Goal: Browse casually: Explore the website without a specific task or goal

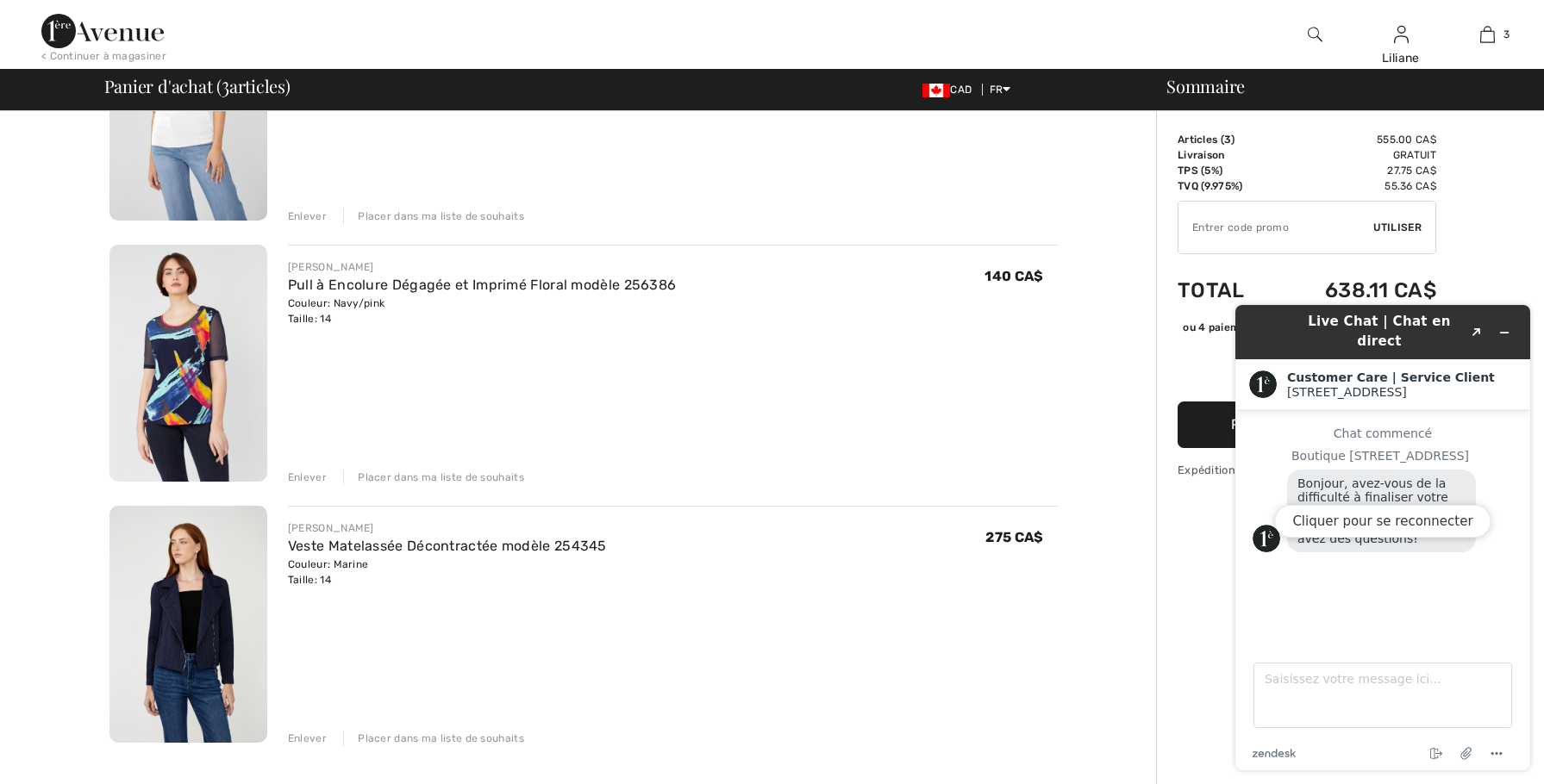
scroll to position [258, 0]
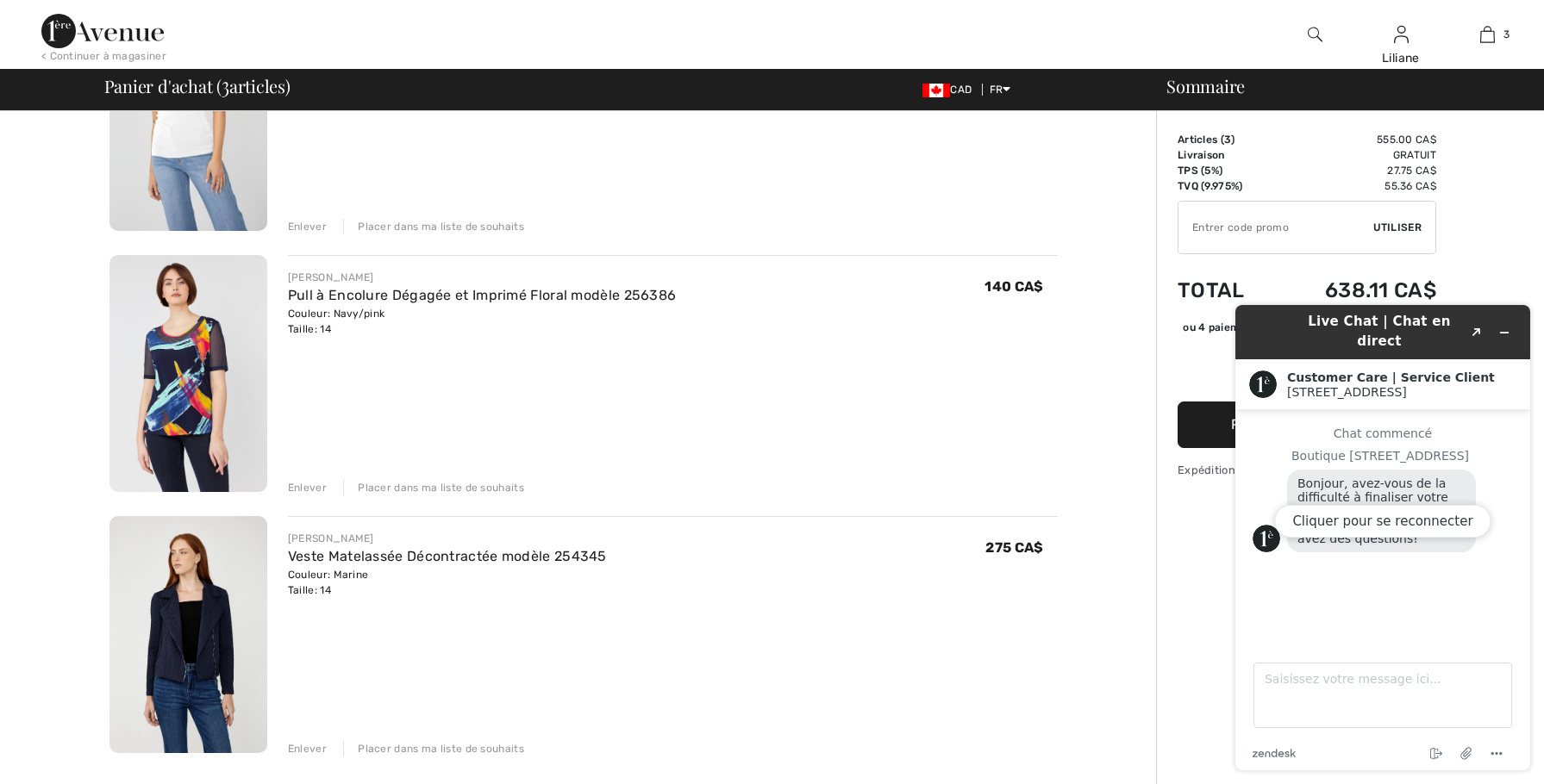
click at [1506, 324] on div "Cliquer pour se reconnecter" at bounding box center [1383, 537] width 295 height 465
click at [1503, 322] on div "Cliquer pour se reconnecter" at bounding box center [1383, 537] width 295 height 465
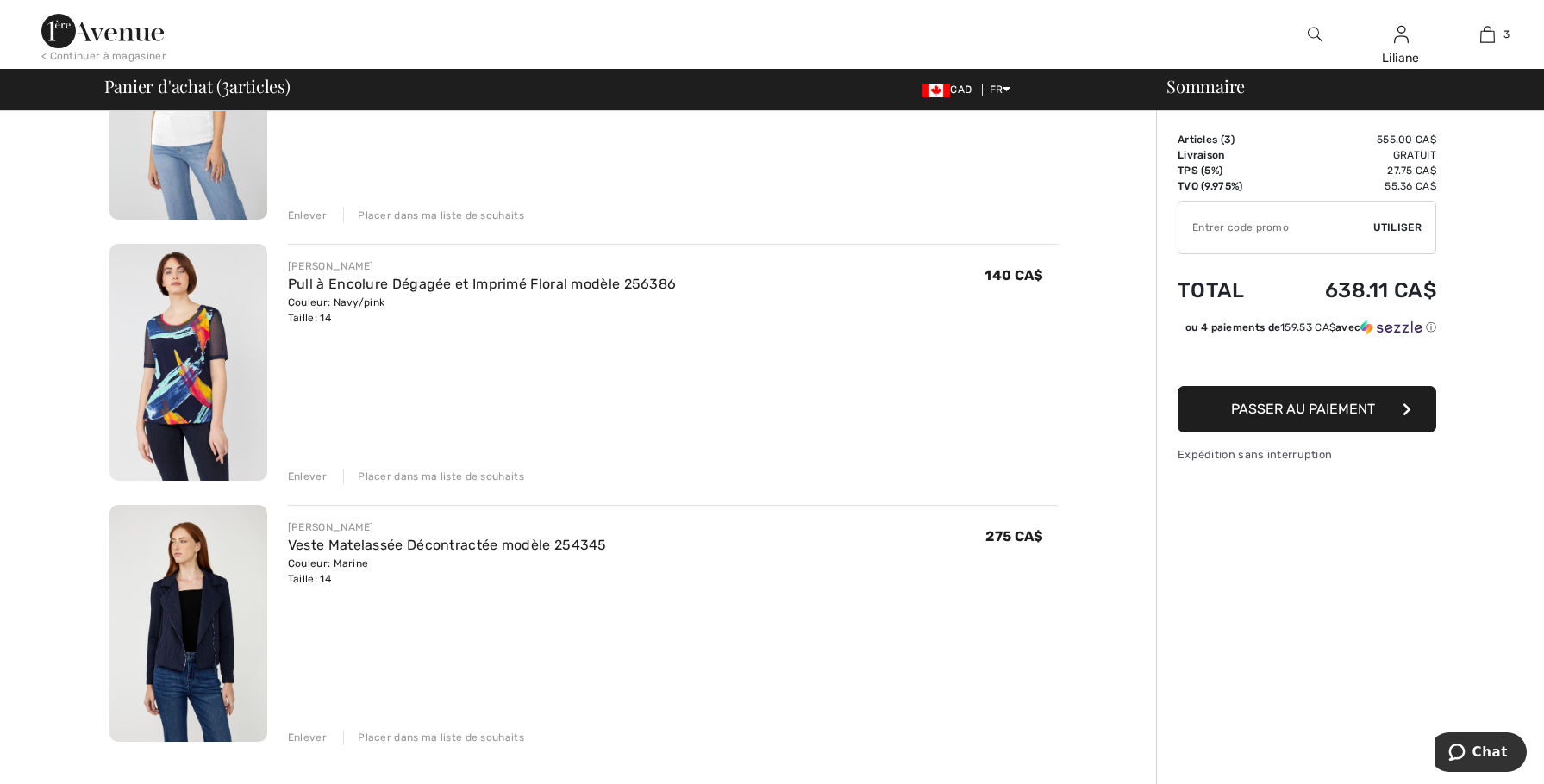
click at [215, 594] on img at bounding box center [188, 623] width 158 height 237
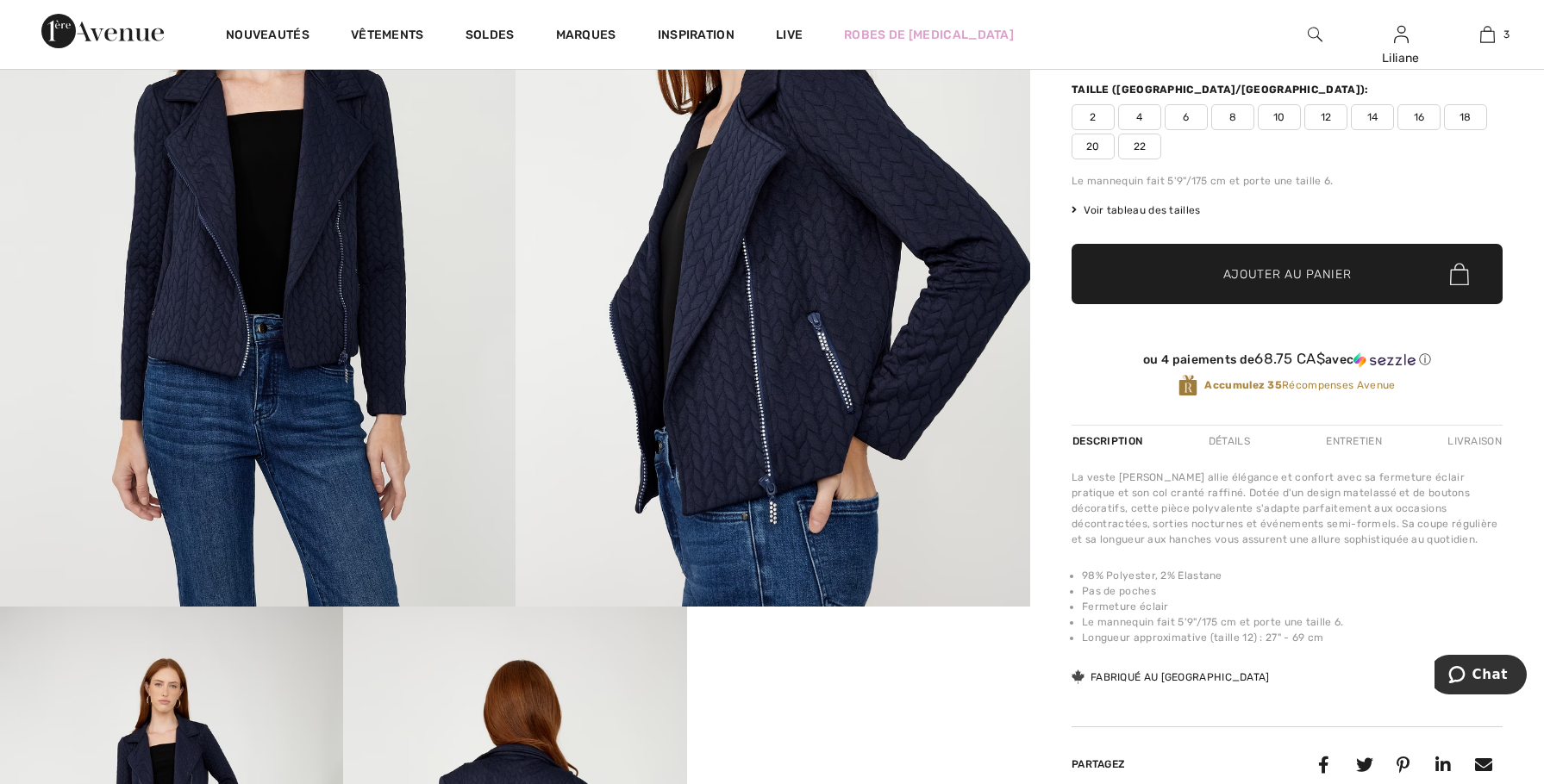
scroll to position [258, 0]
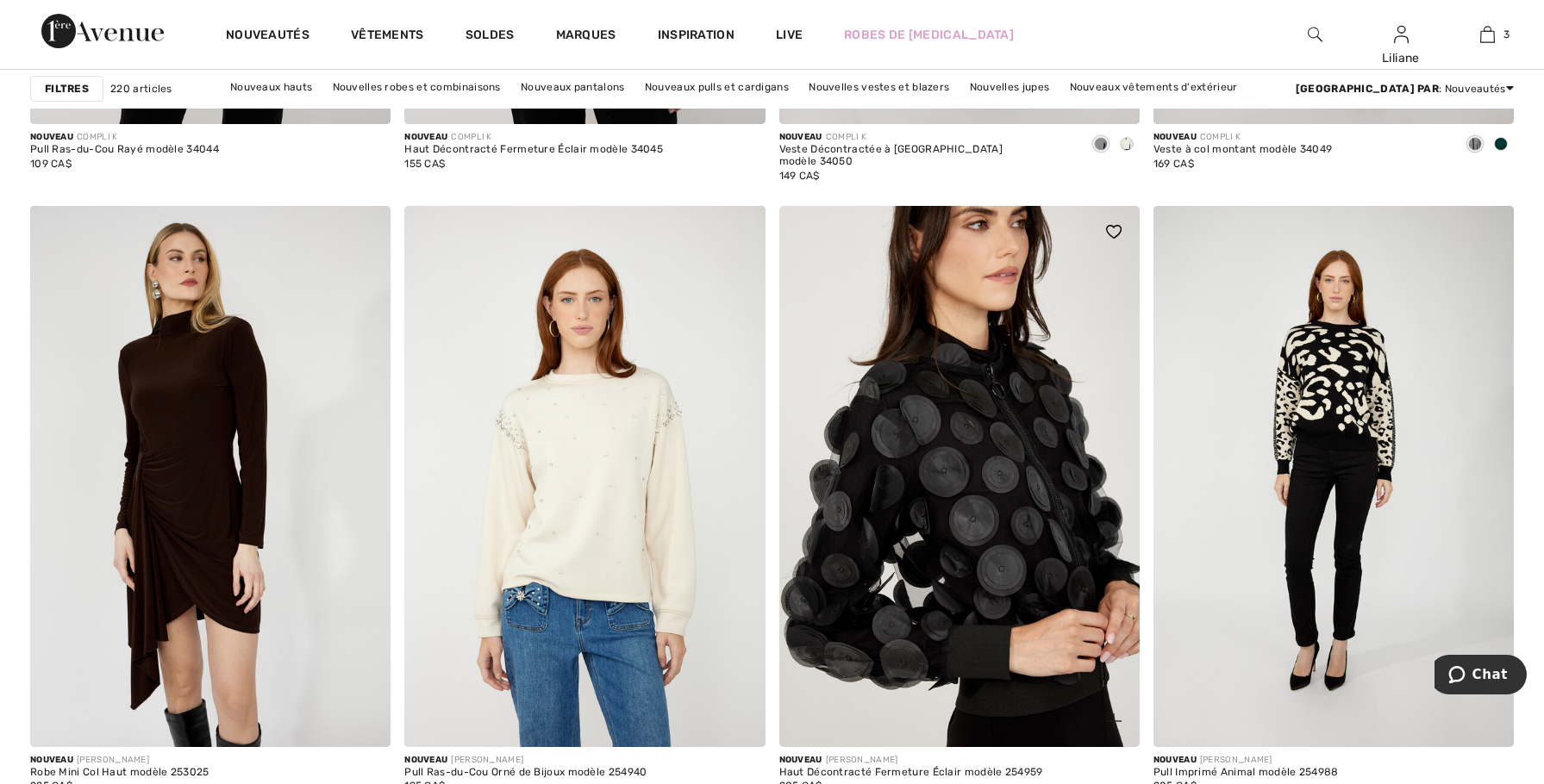
scroll to position [1982, 0]
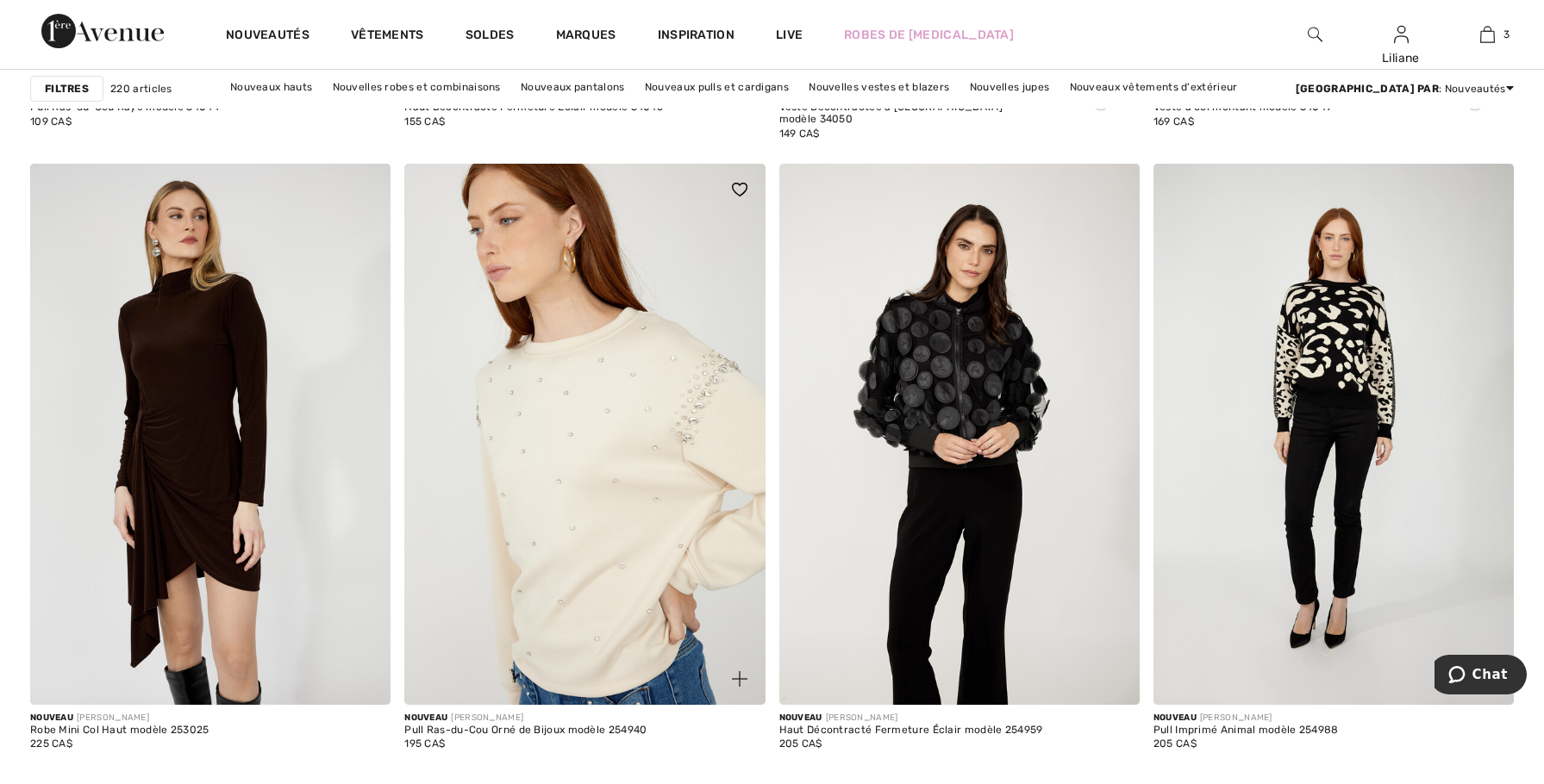
click at [582, 421] on img at bounding box center [584, 434] width 360 height 540
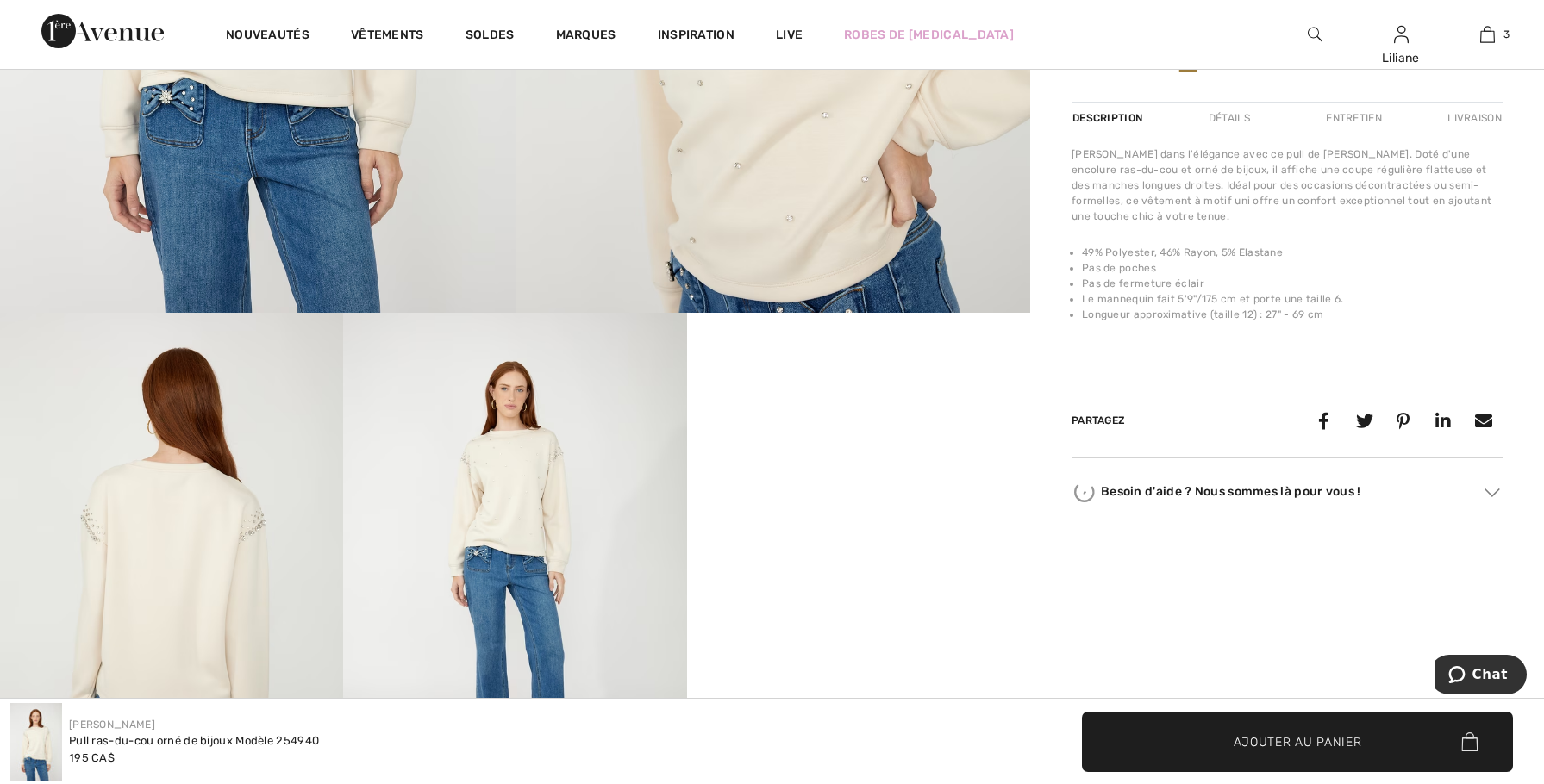
scroll to position [604, 0]
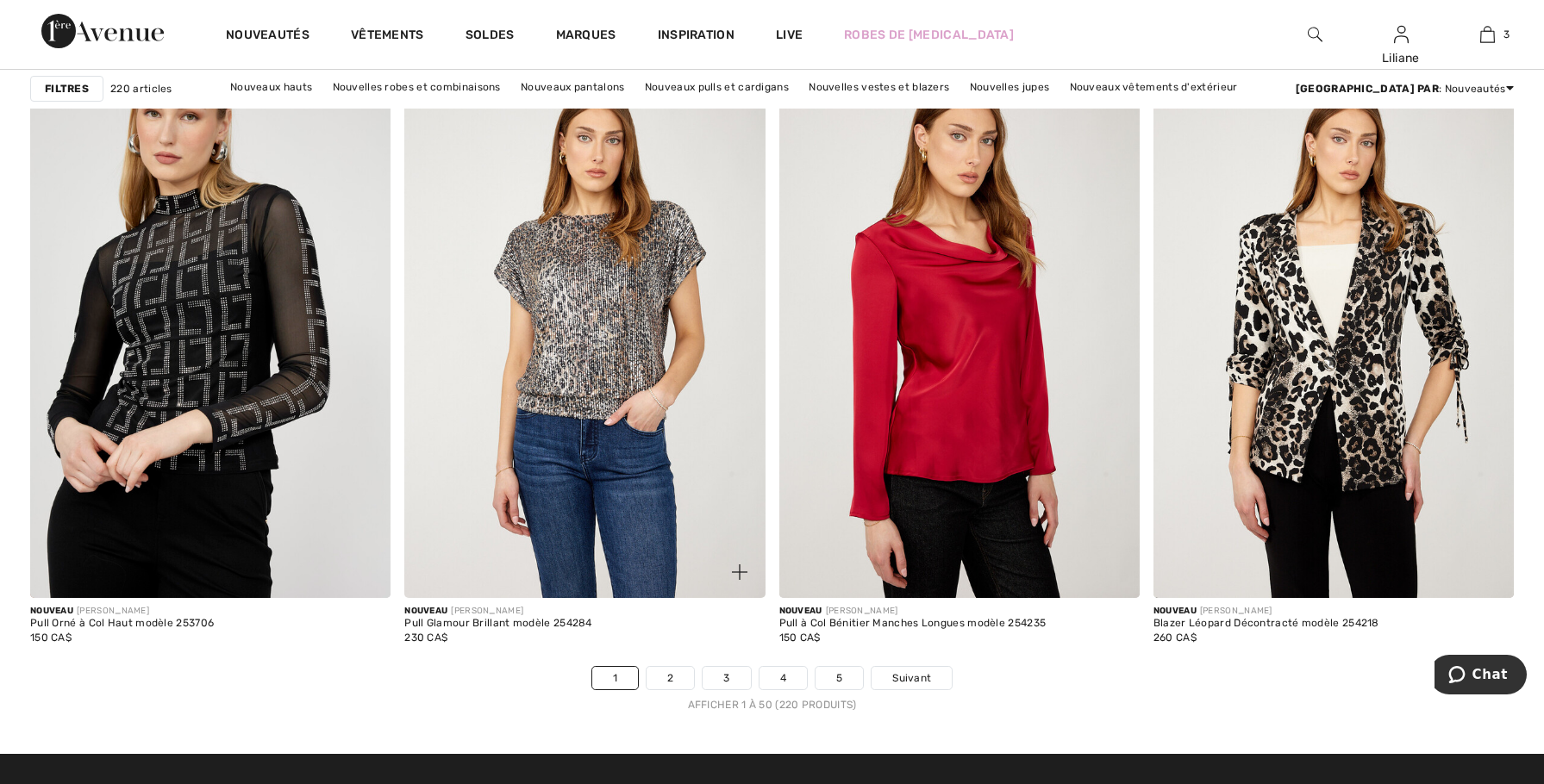
scroll to position [9049, 0]
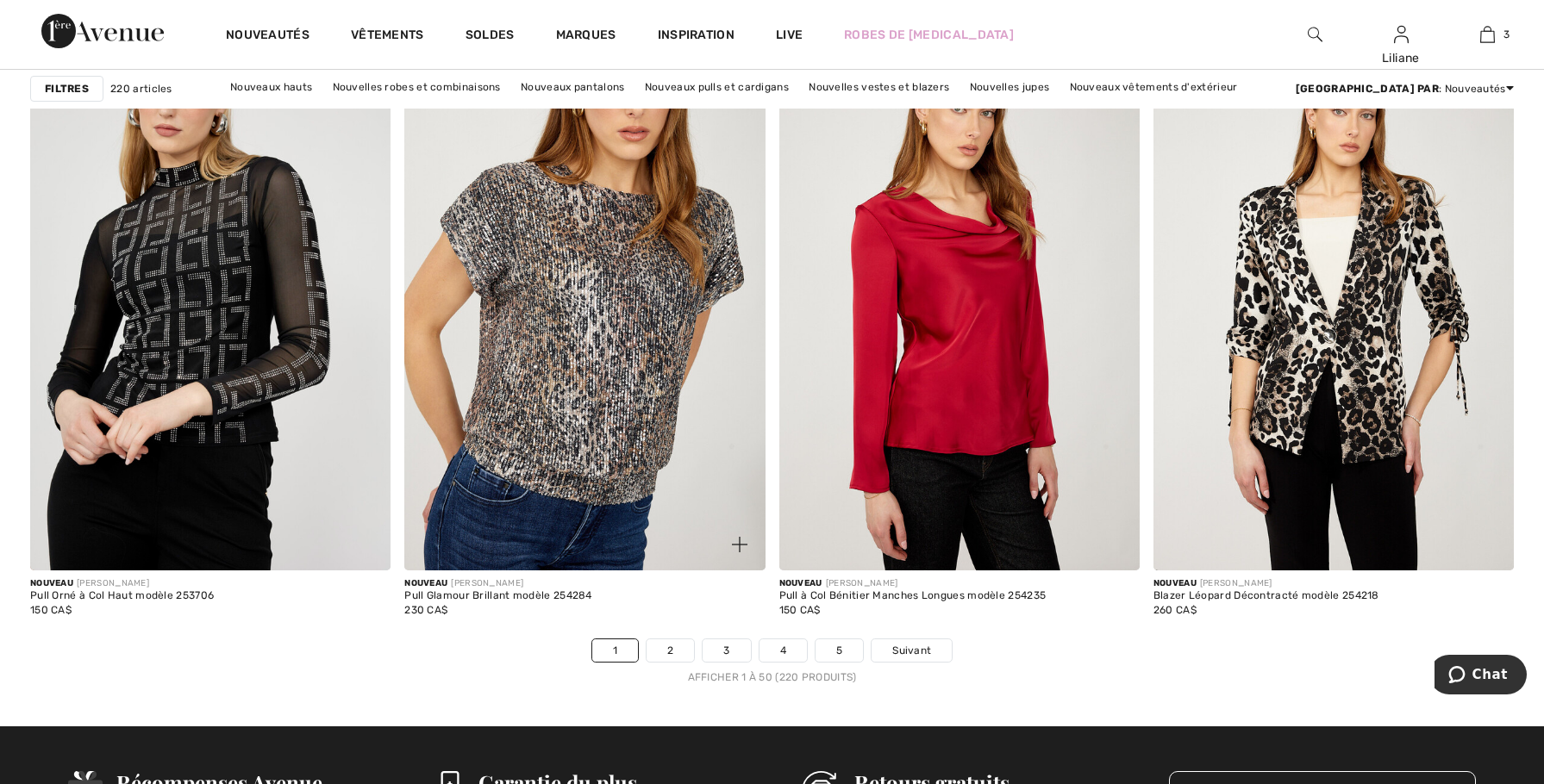
click at [676, 636] on div "Nouveau FRANK LYMAN Pull Glamour Brillant modèle 254284 230 CA$" at bounding box center [584, 605] width 360 height 68
click at [681, 652] on link "2" at bounding box center [670, 650] width 48 height 22
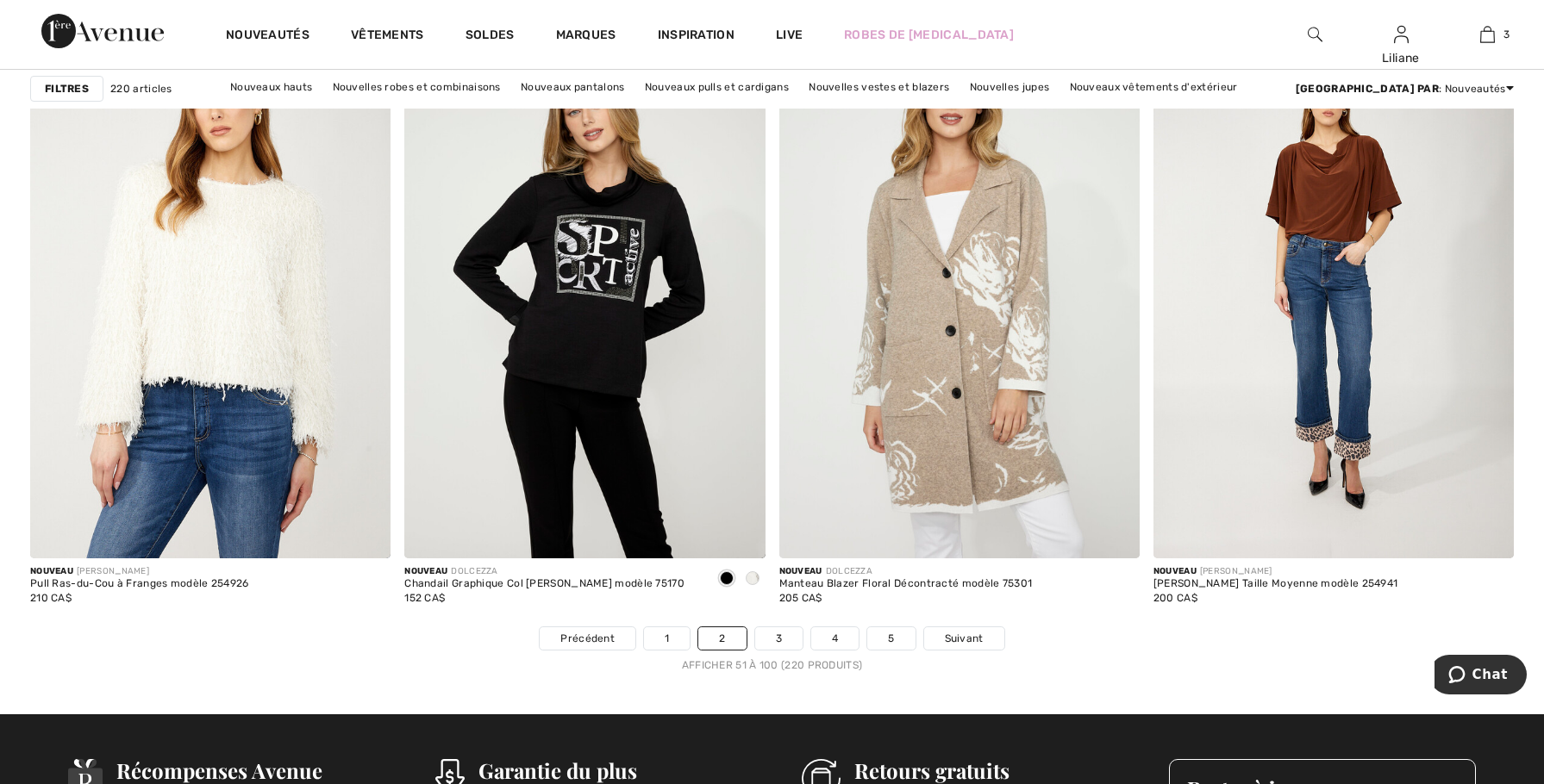
scroll to position [9135, 0]
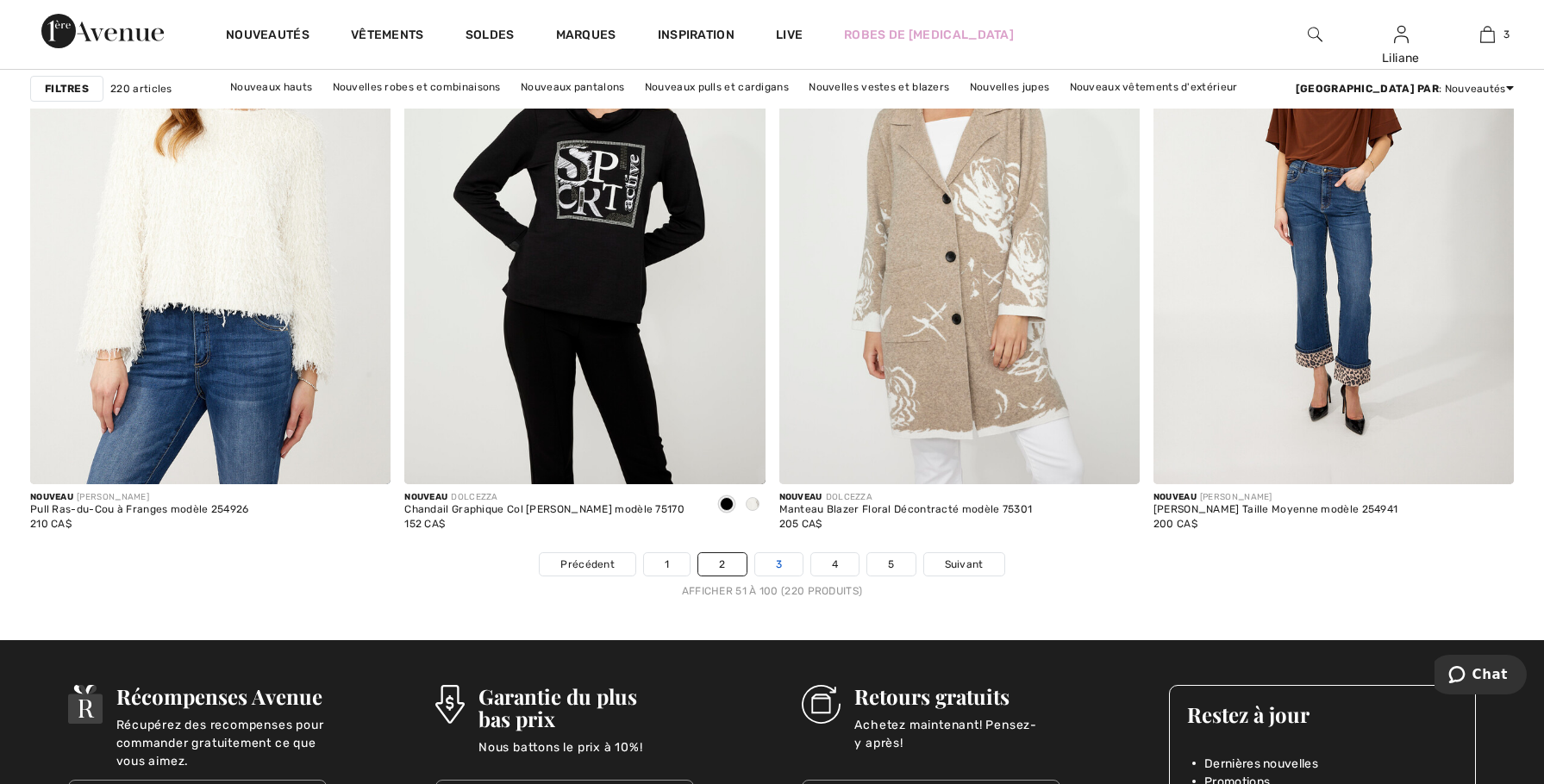
click at [781, 567] on link "3" at bounding box center [778, 564] width 48 height 22
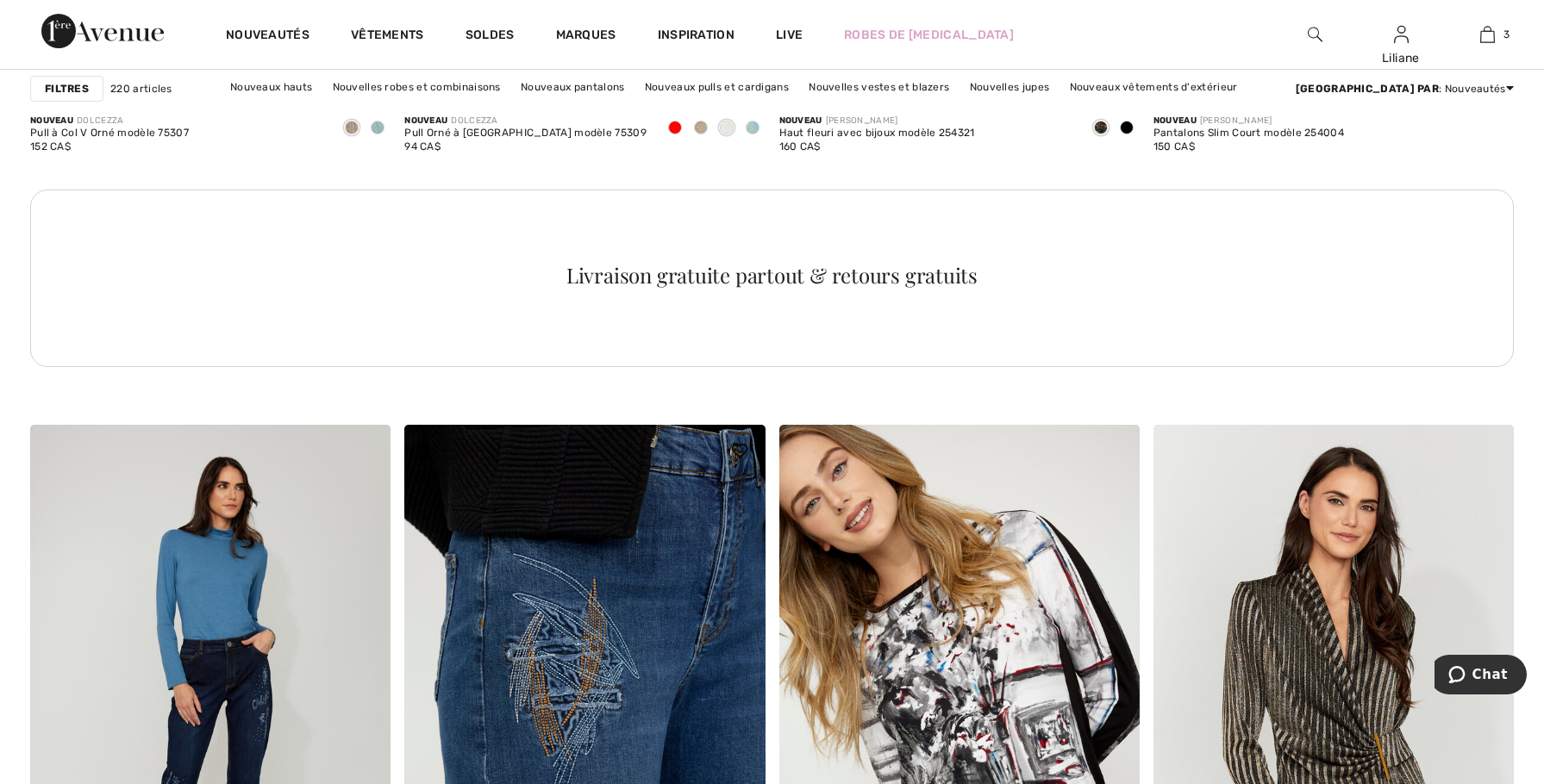
scroll to position [2499, 0]
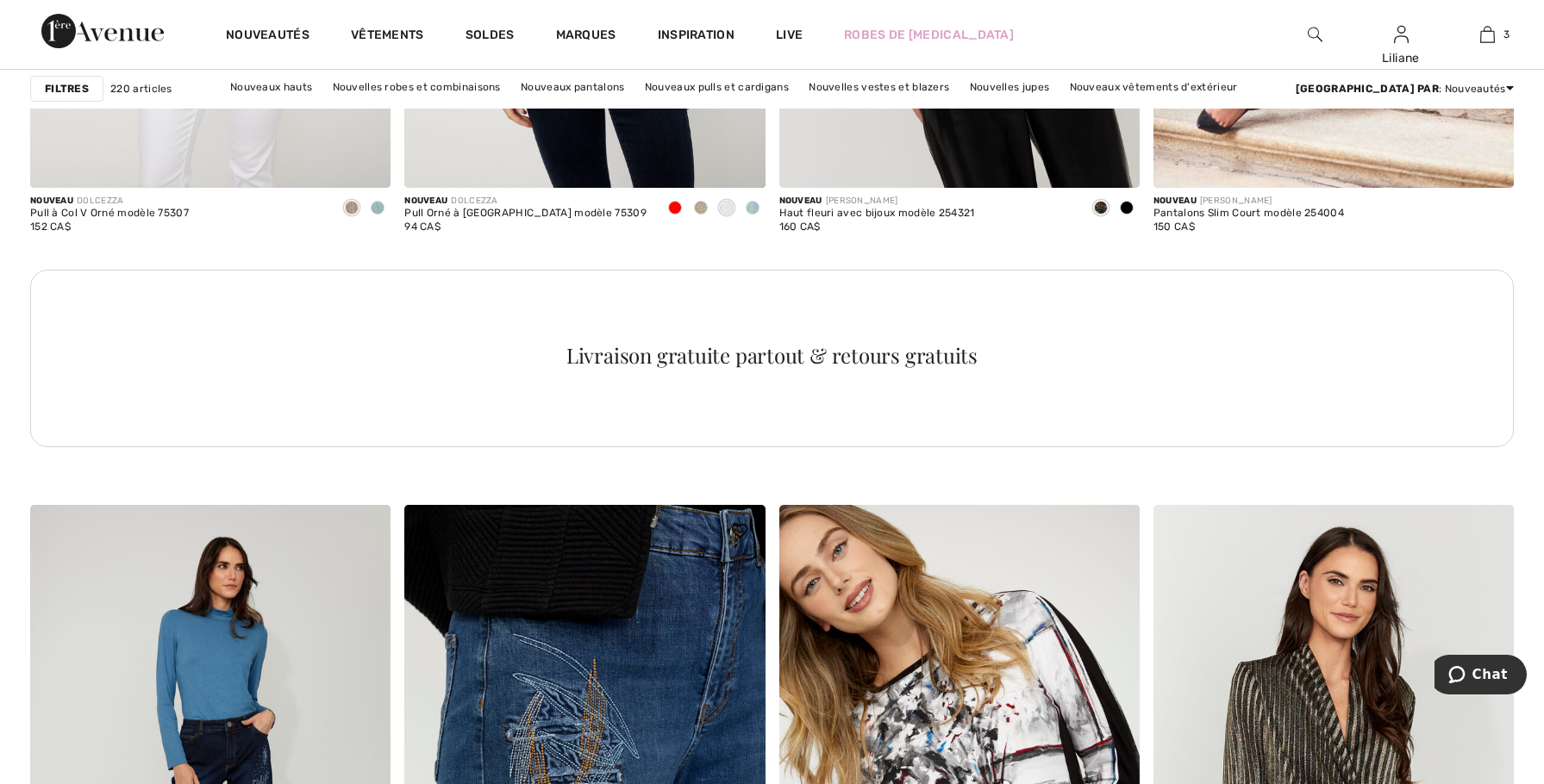
click at [612, 545] on img at bounding box center [584, 775] width 360 height 540
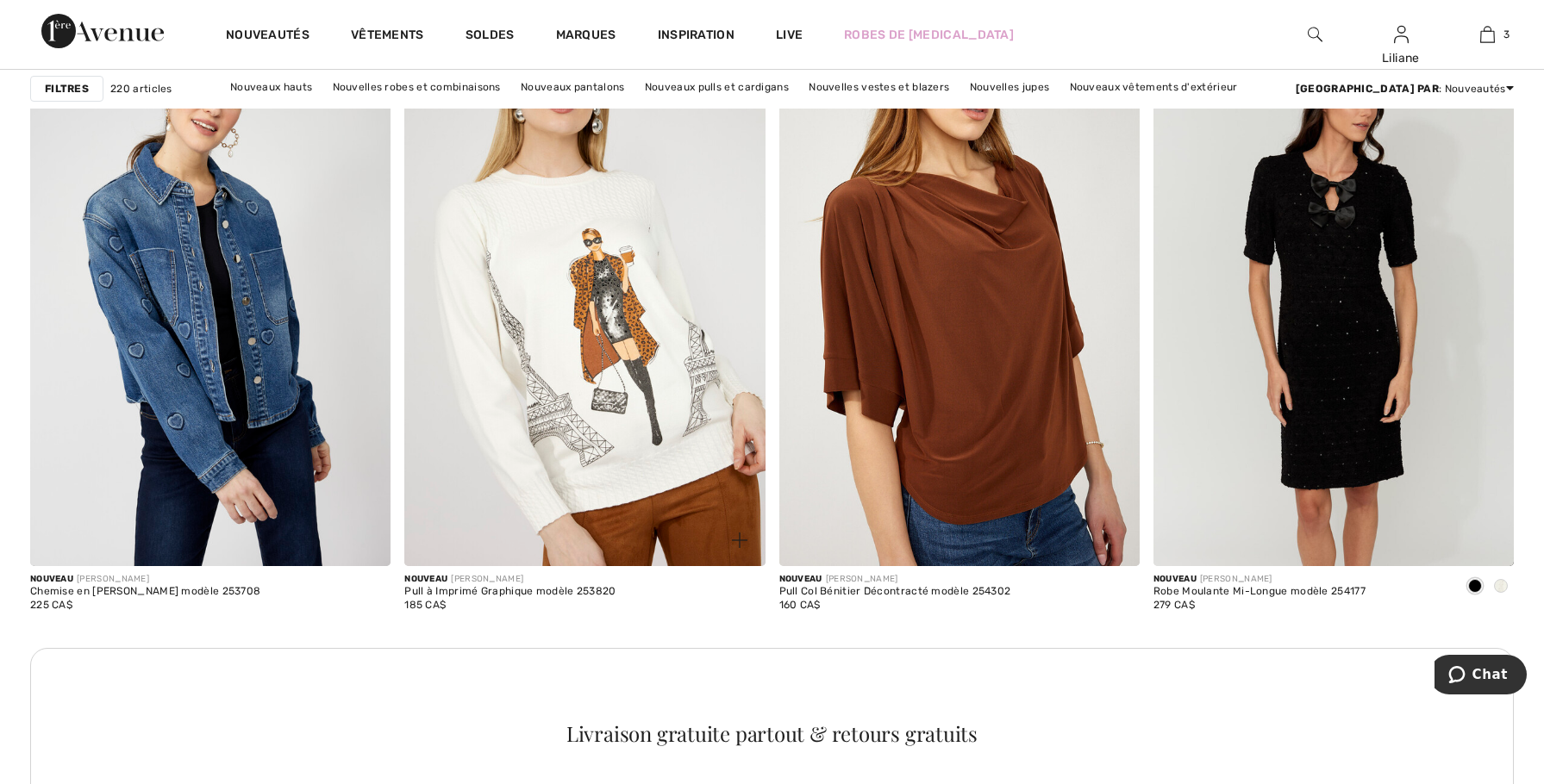
scroll to position [6981, 0]
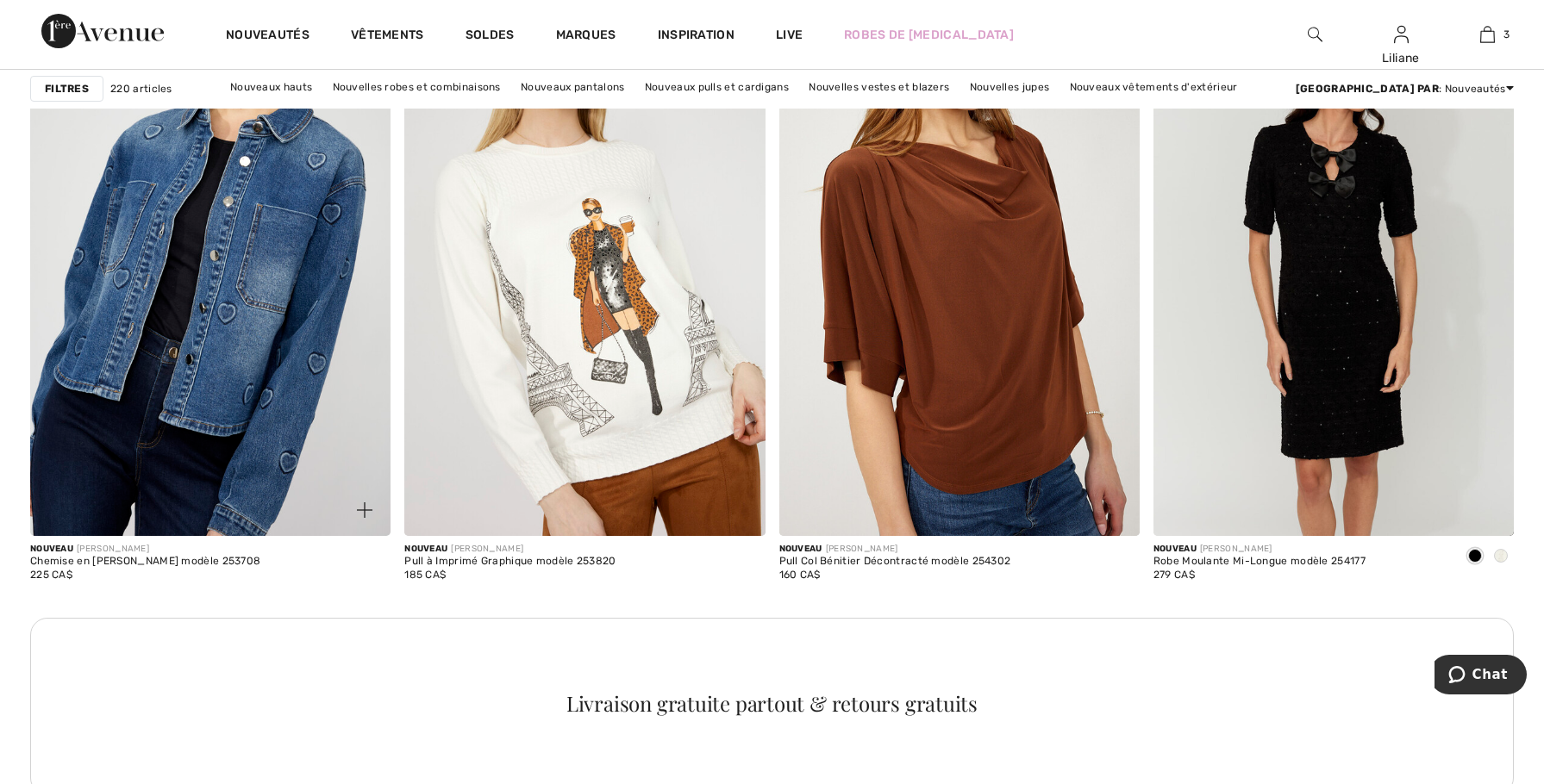
click at [286, 299] on img at bounding box center [210, 265] width 360 height 540
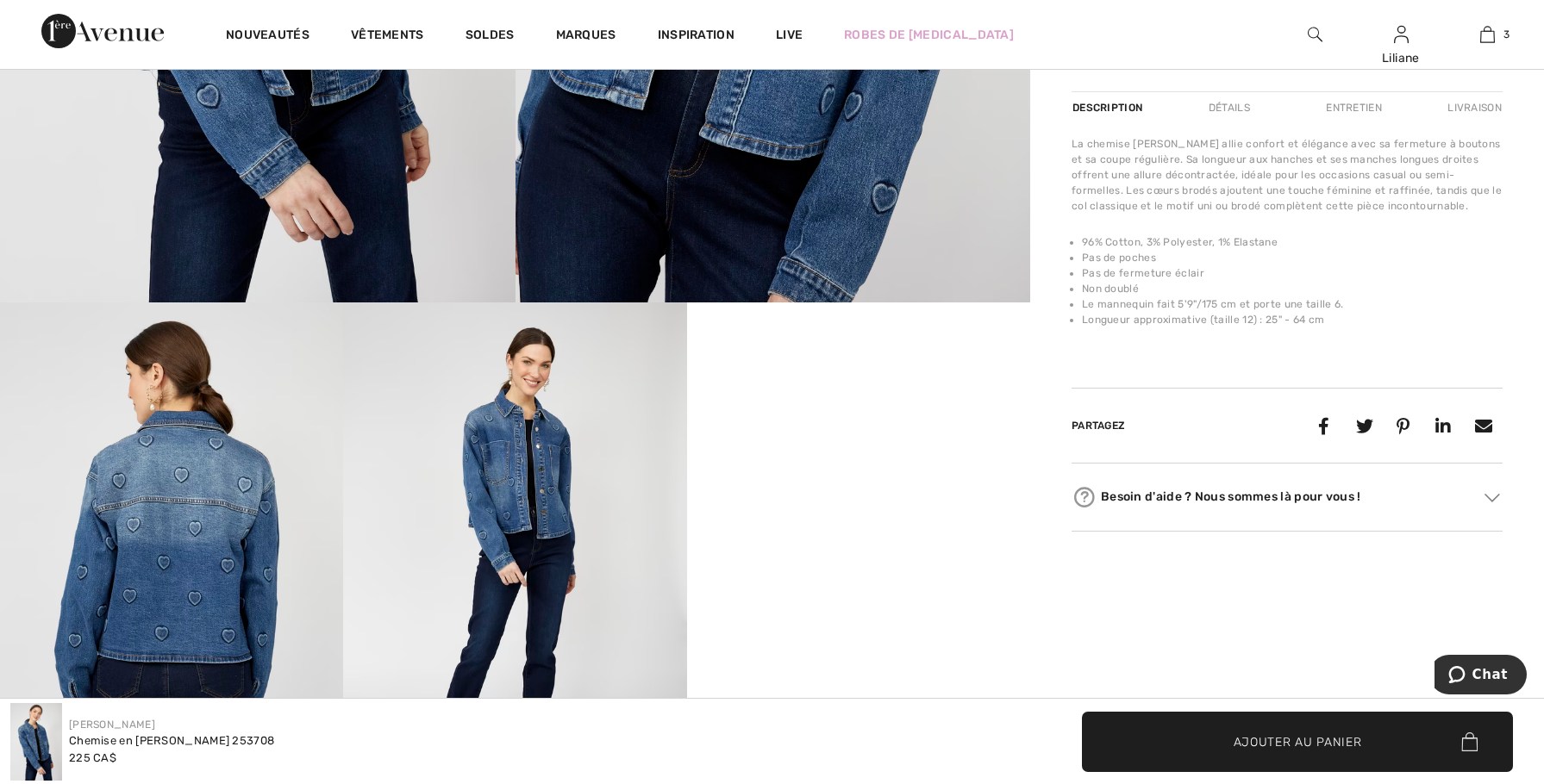
scroll to position [604, 0]
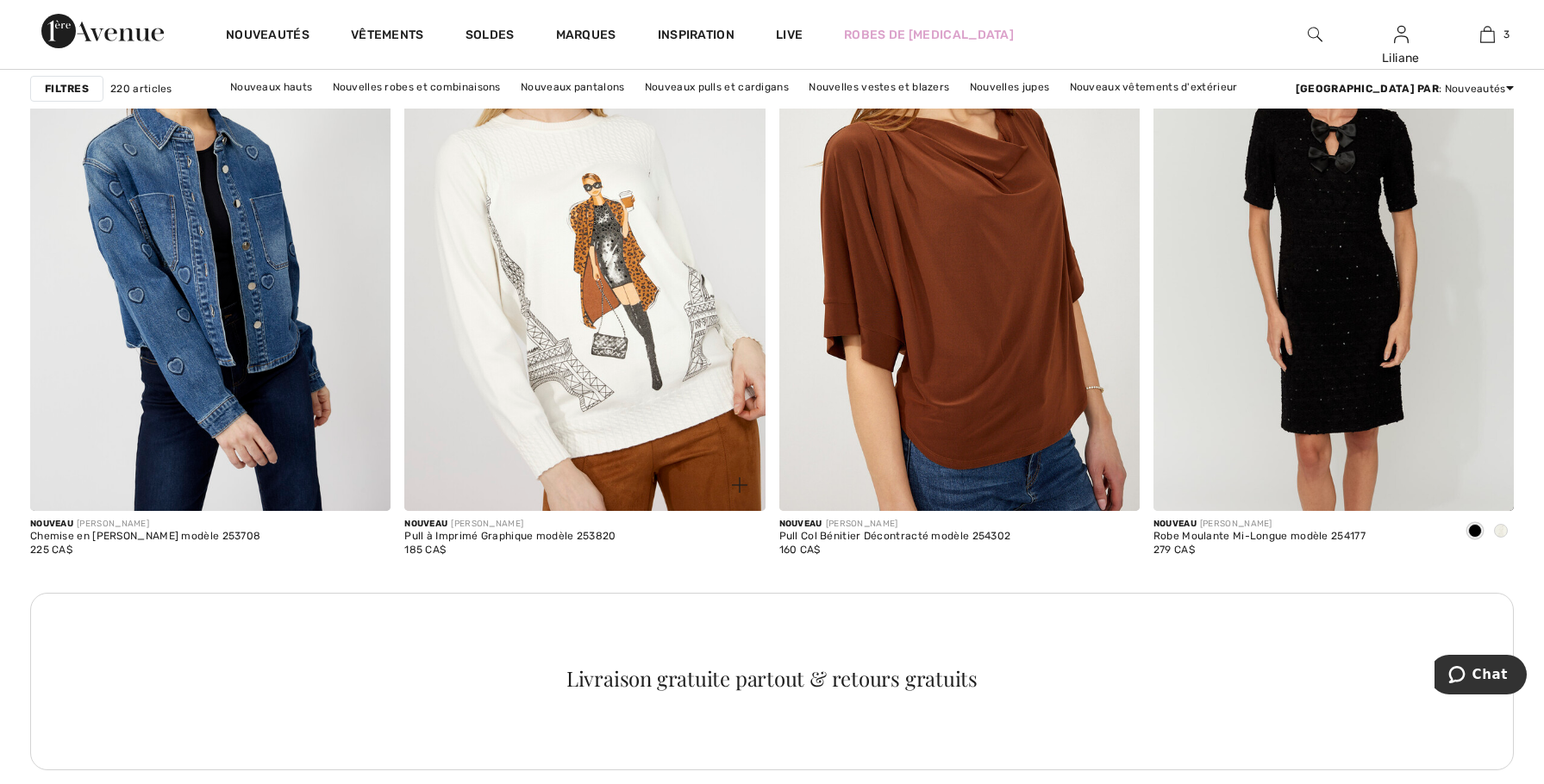
scroll to position [6981, 0]
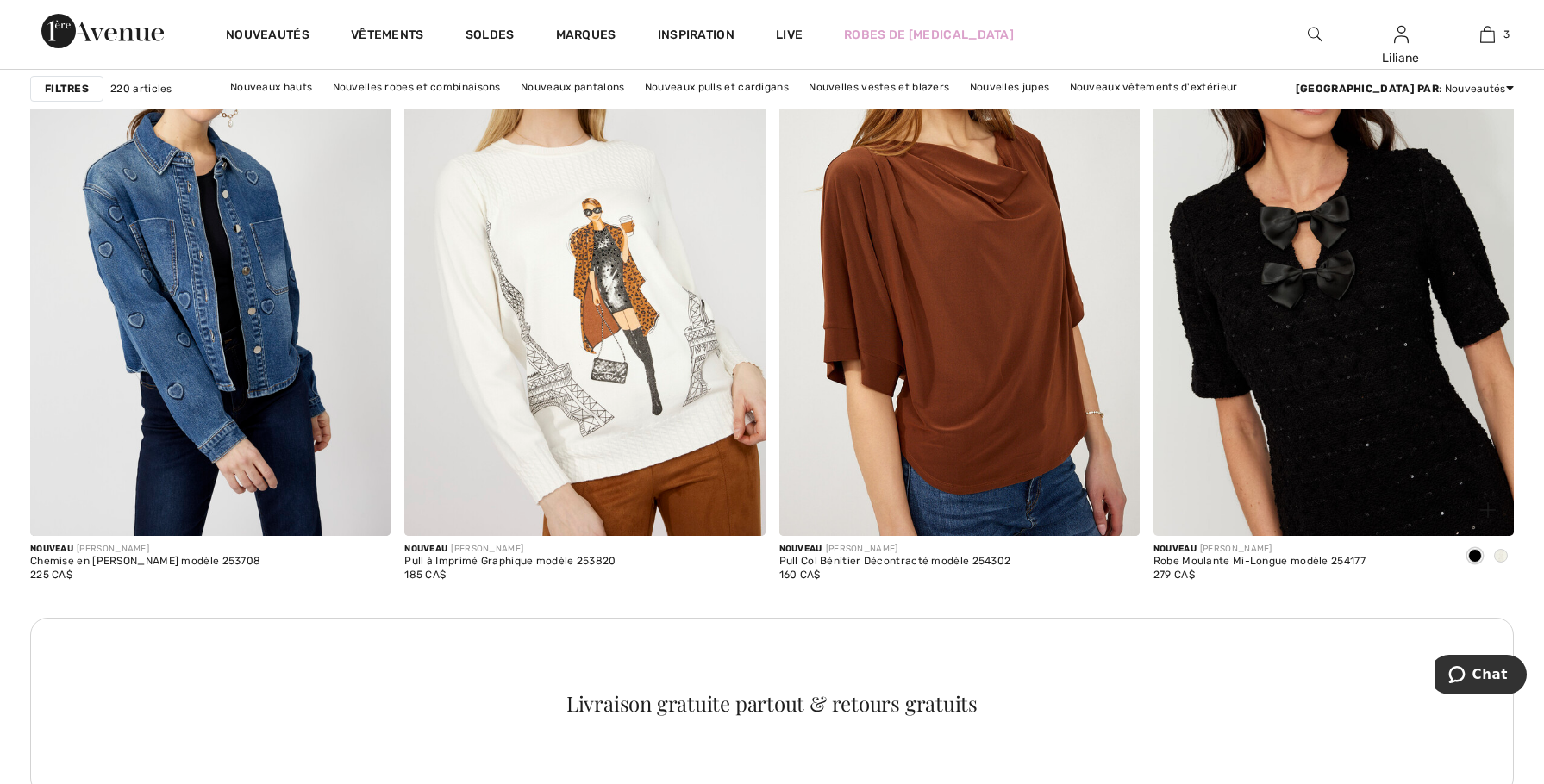
click at [1326, 455] on img at bounding box center [1333, 265] width 360 height 540
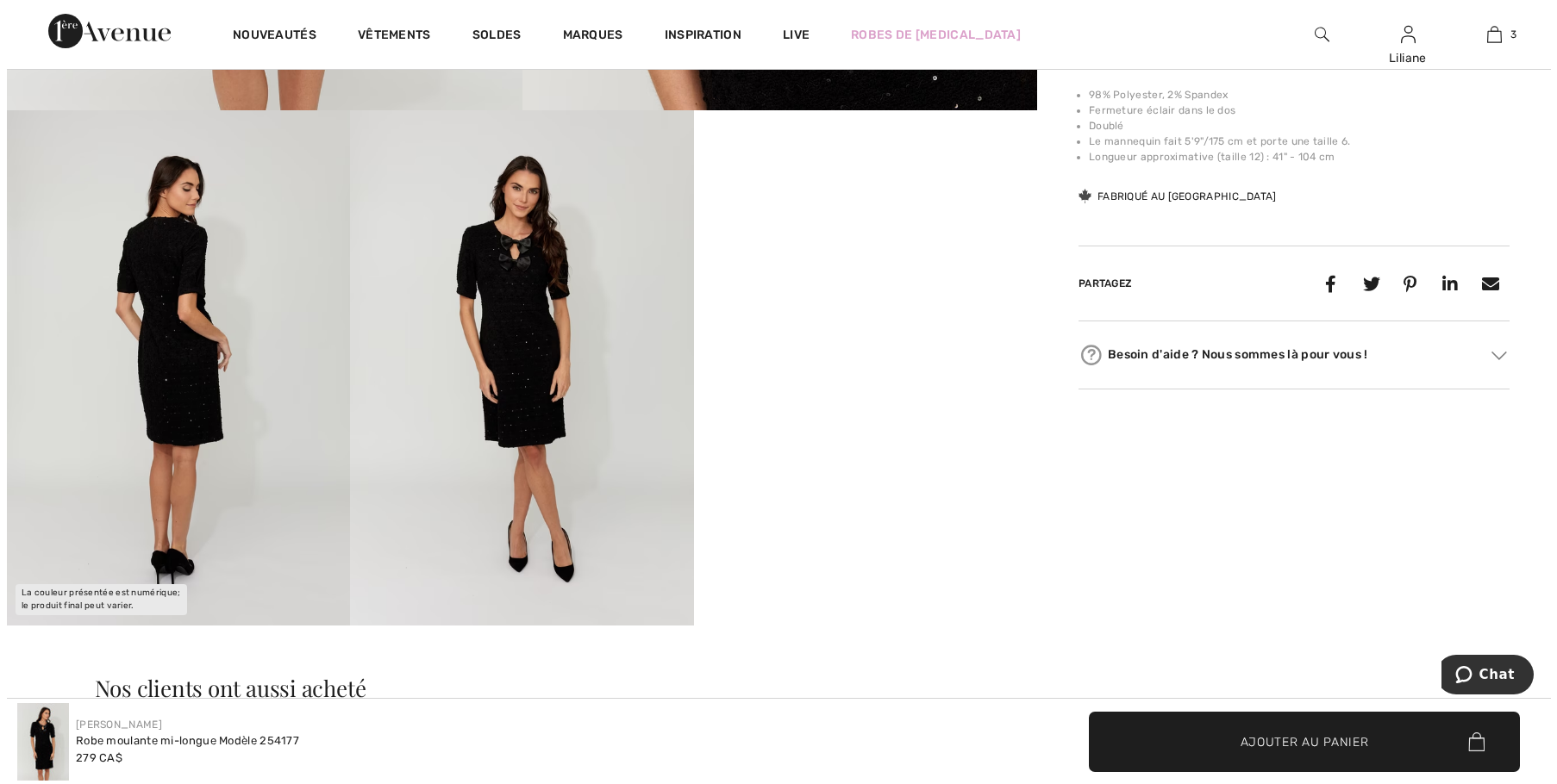
scroll to position [775, 0]
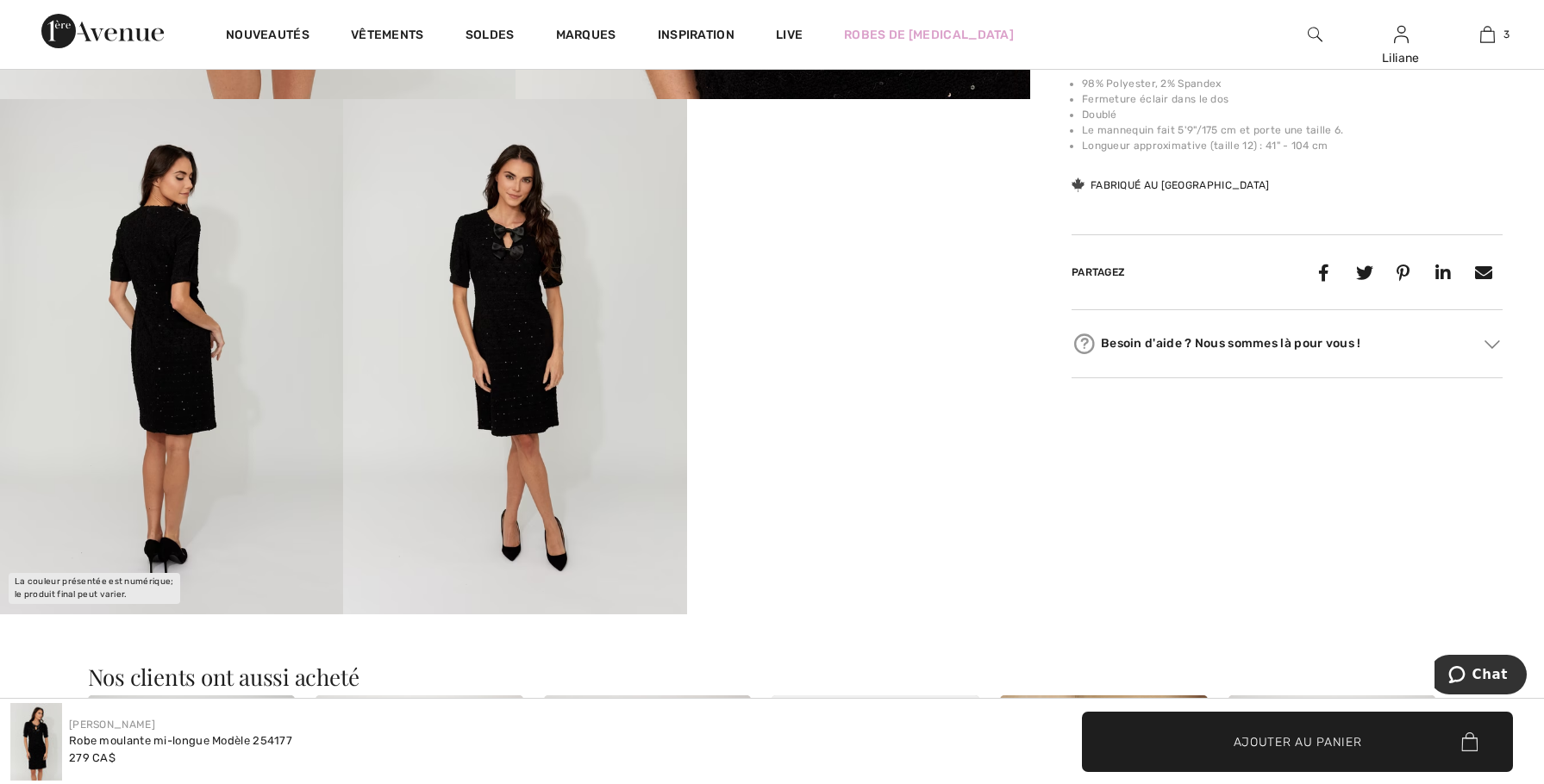
click at [865, 271] on video "Your browser does not support the video tag." at bounding box center [858, 185] width 343 height 172
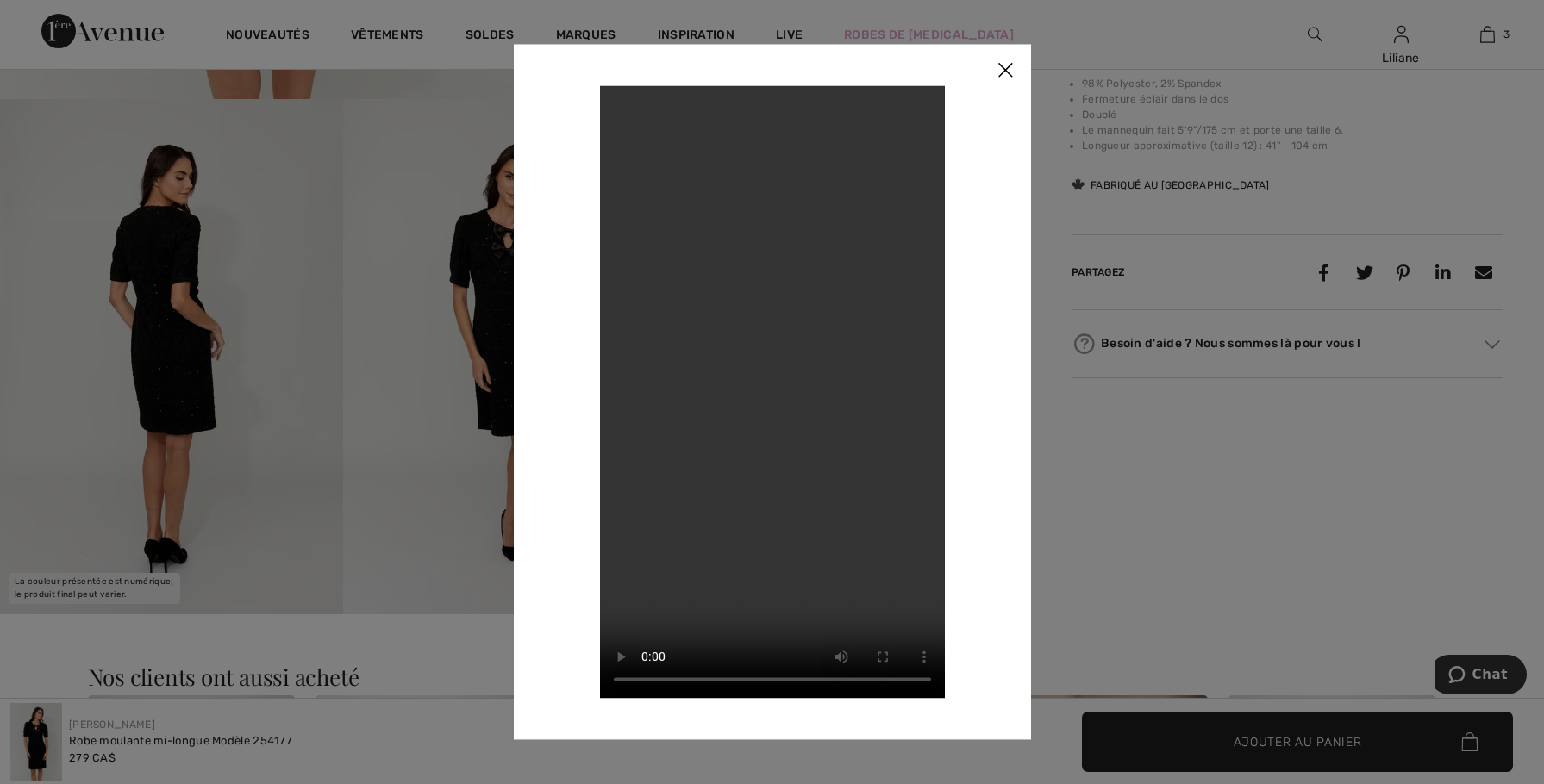
click at [1006, 78] on img at bounding box center [1005, 70] width 52 height 54
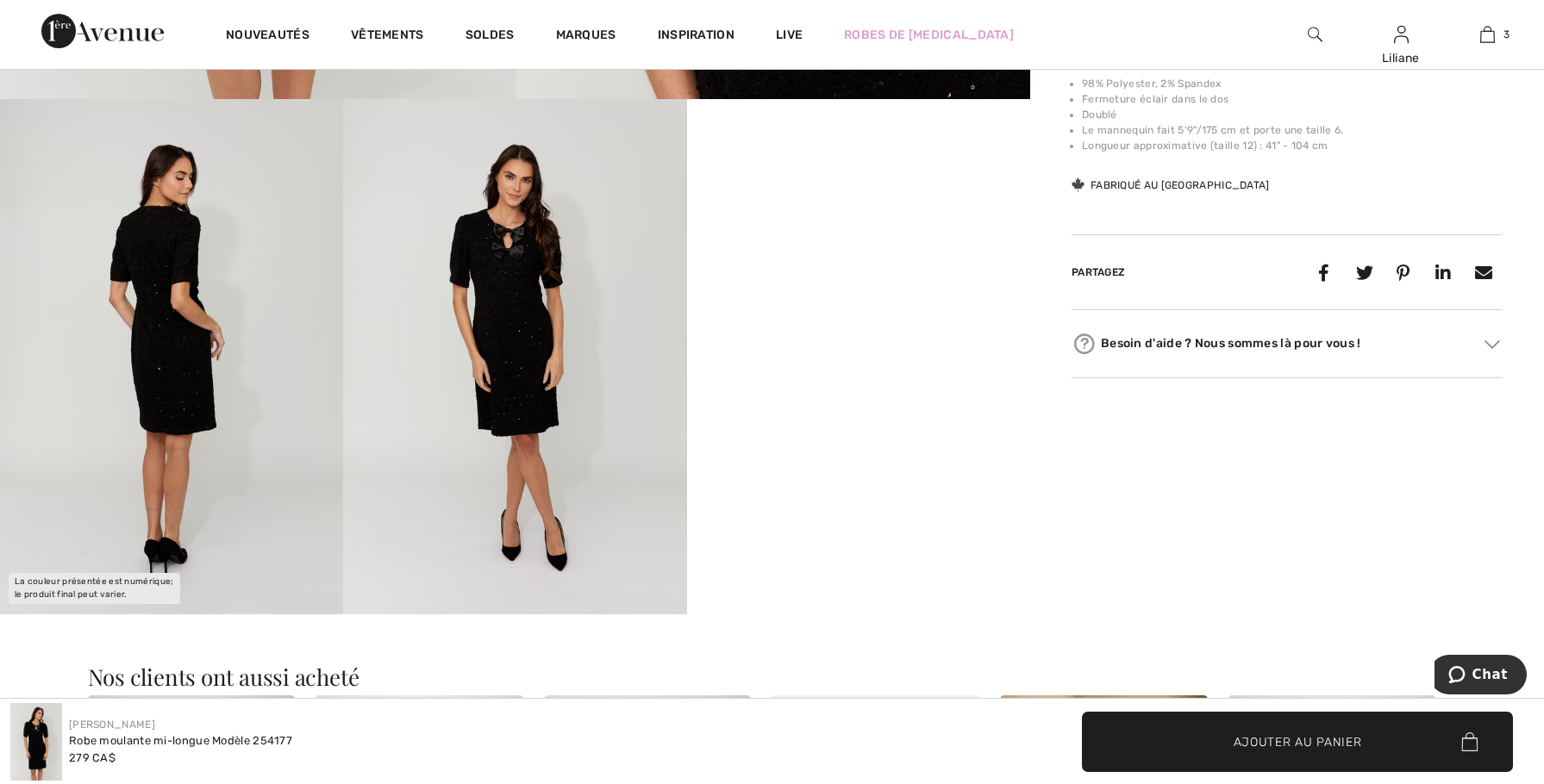
click at [153, 371] on img at bounding box center [172, 357] width 343 height 515
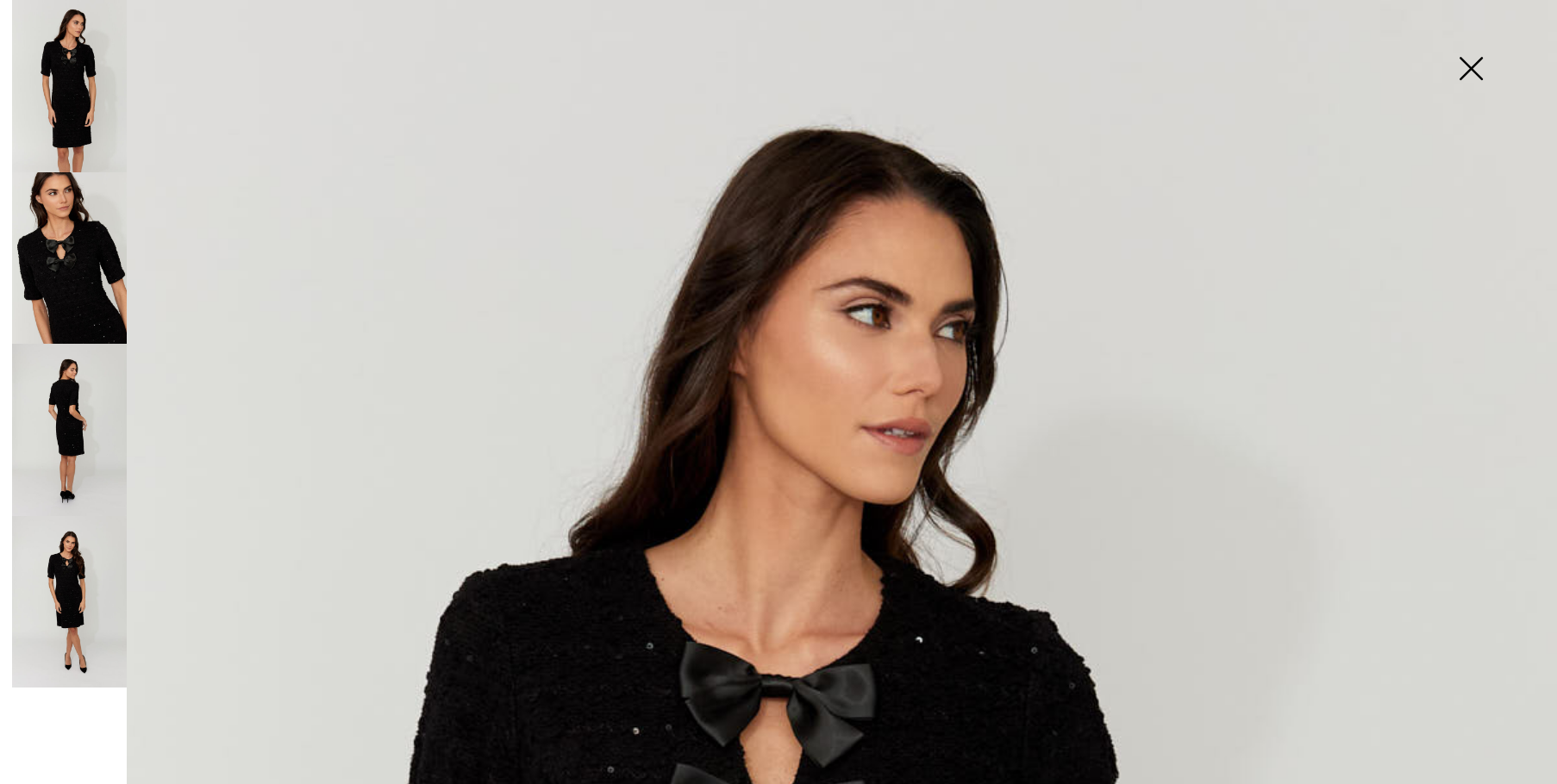
click at [56, 424] on img at bounding box center [69, 430] width 115 height 173
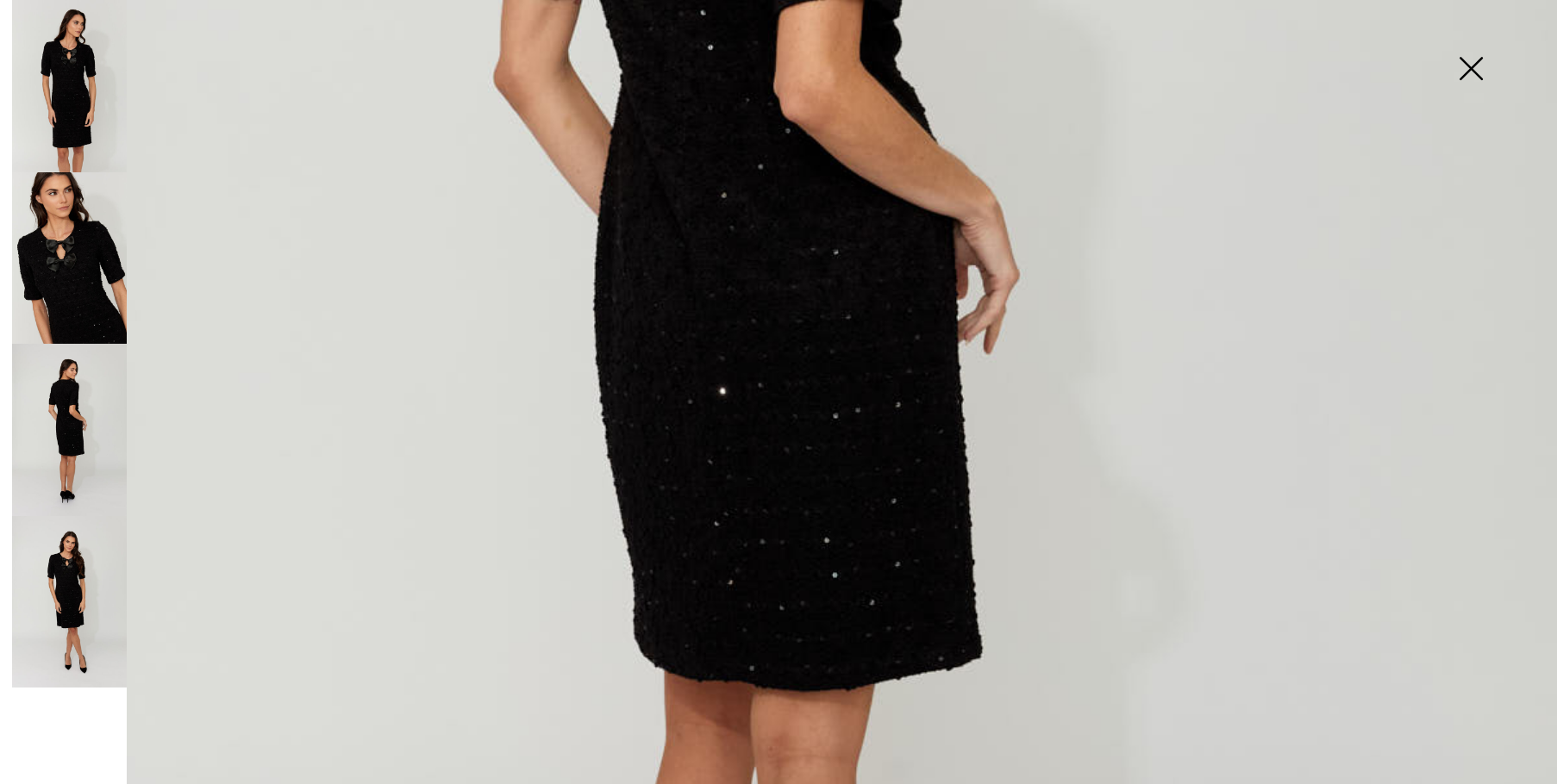
scroll to position [862, 0]
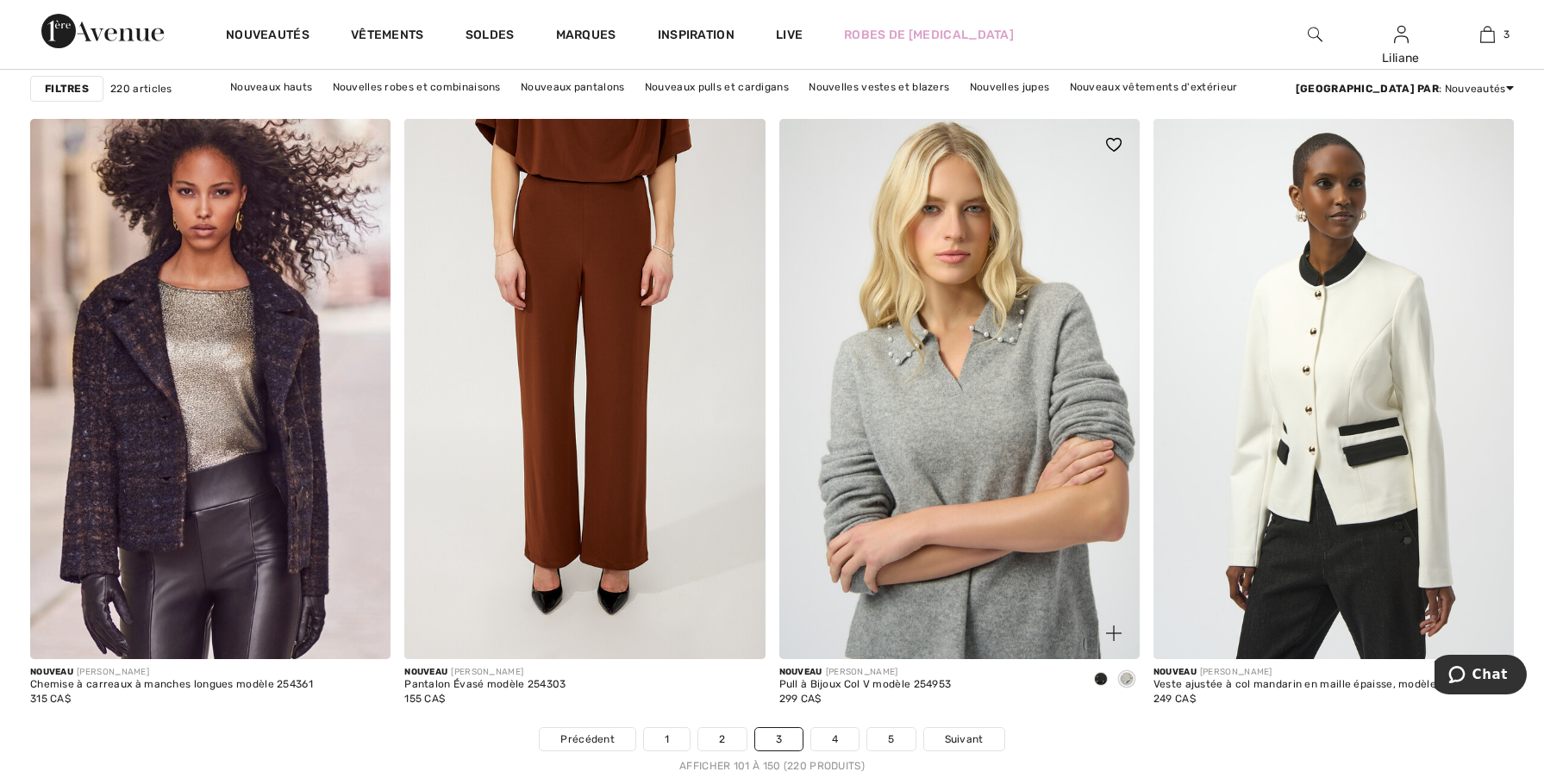
scroll to position [8963, 0]
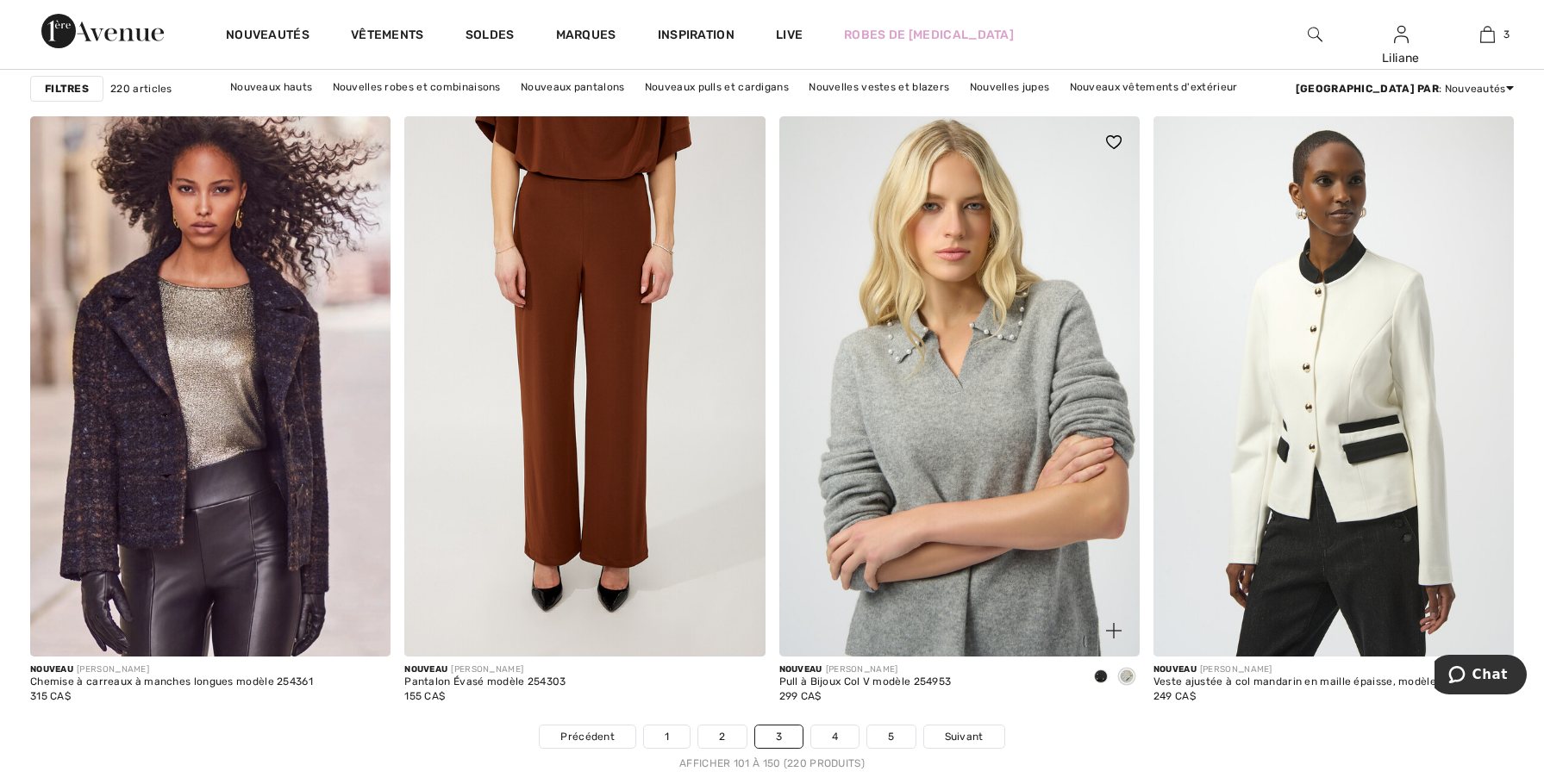
click at [987, 465] on img at bounding box center [959, 386] width 360 height 540
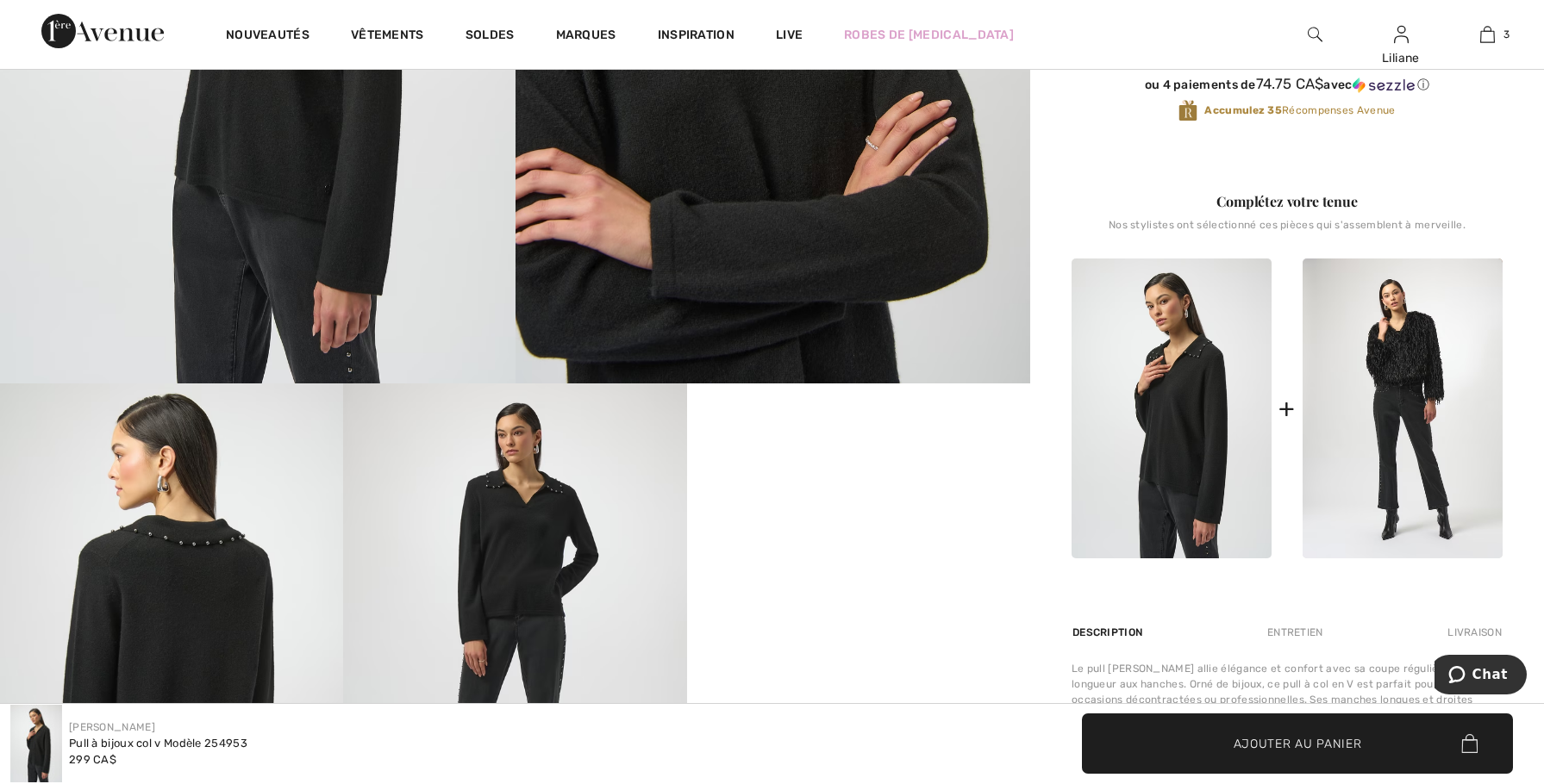
scroll to position [604, 0]
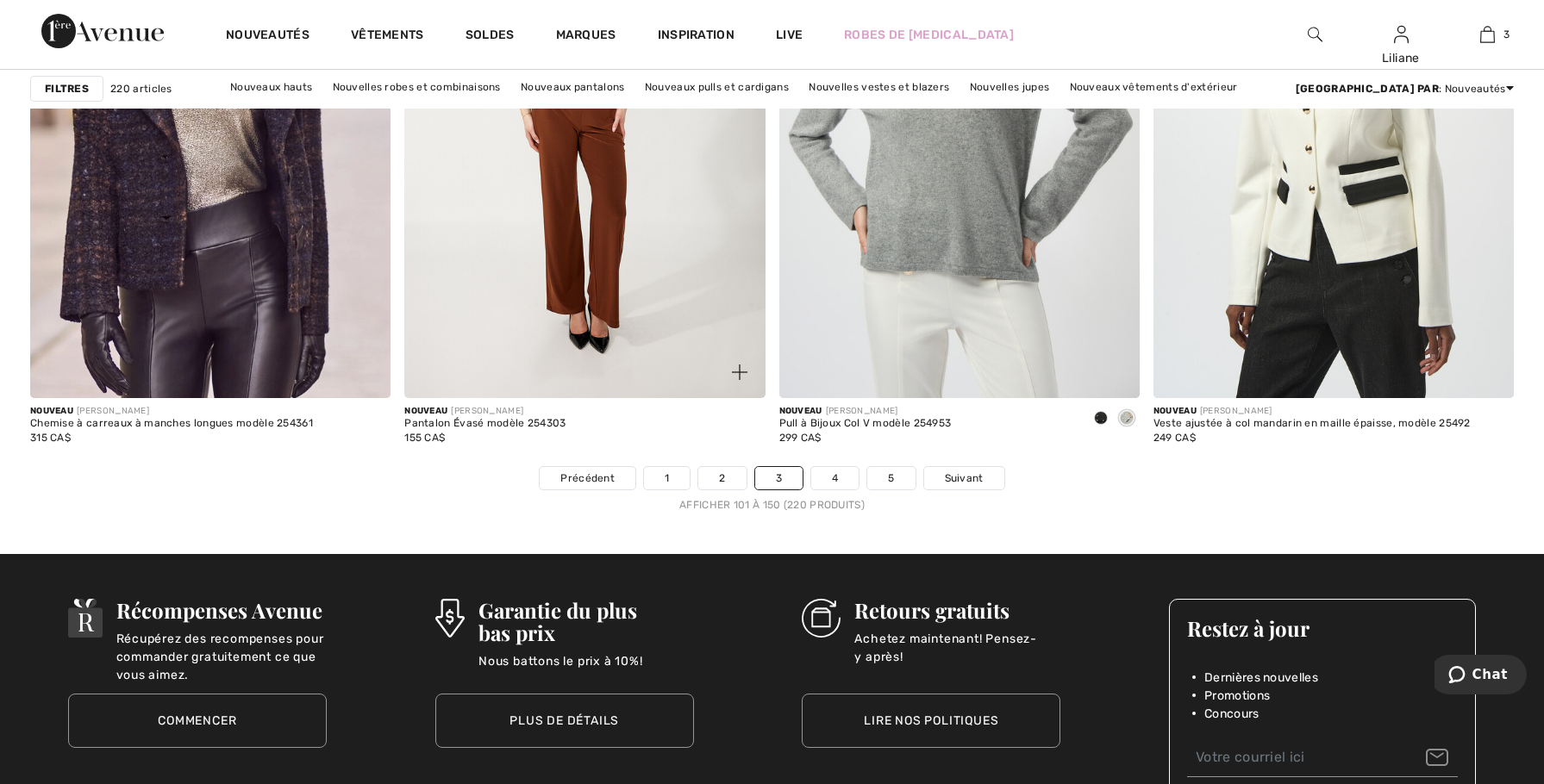
scroll to position [9308, 0]
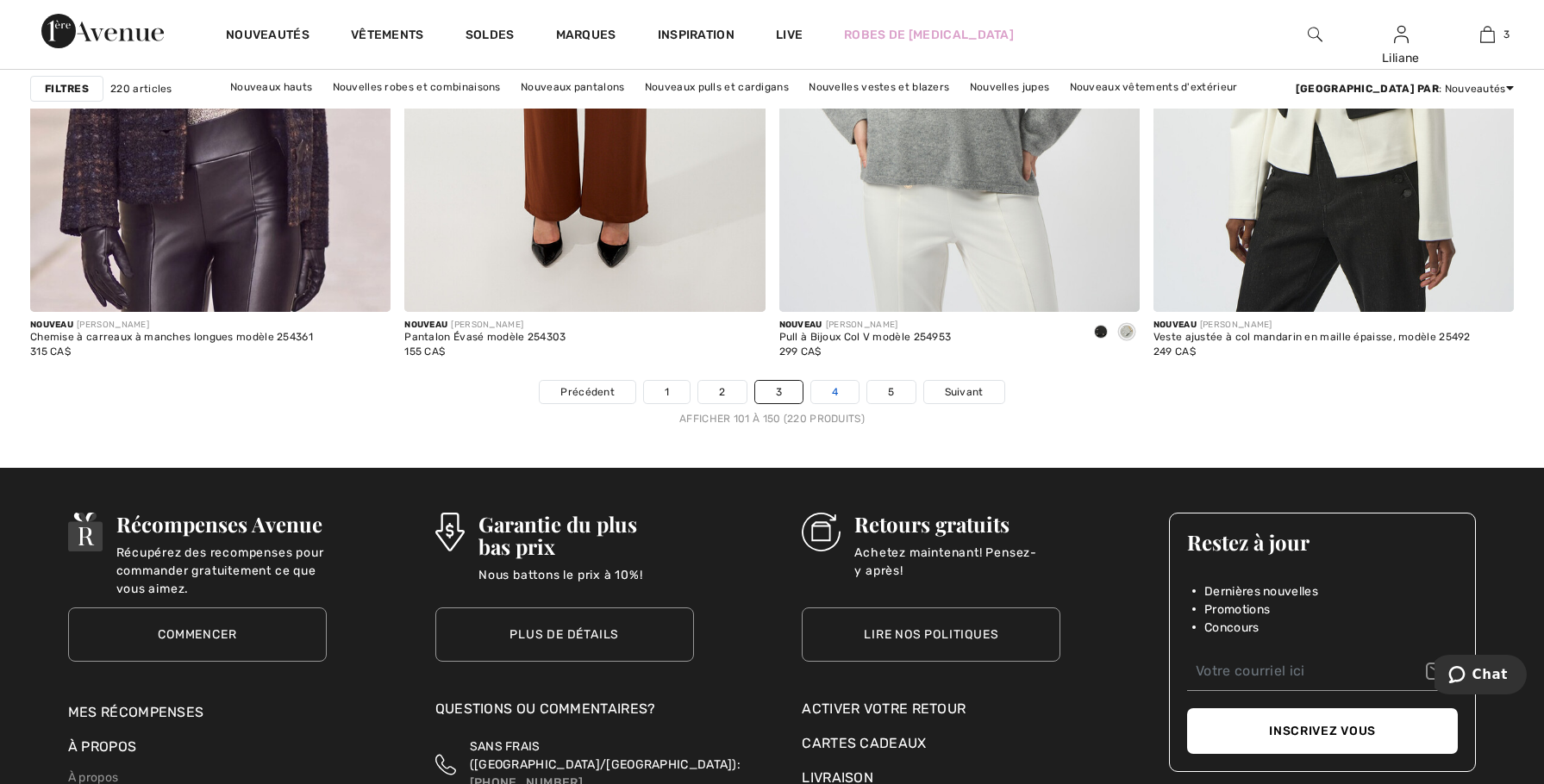
click at [831, 399] on link "4" at bounding box center [835, 392] width 48 height 22
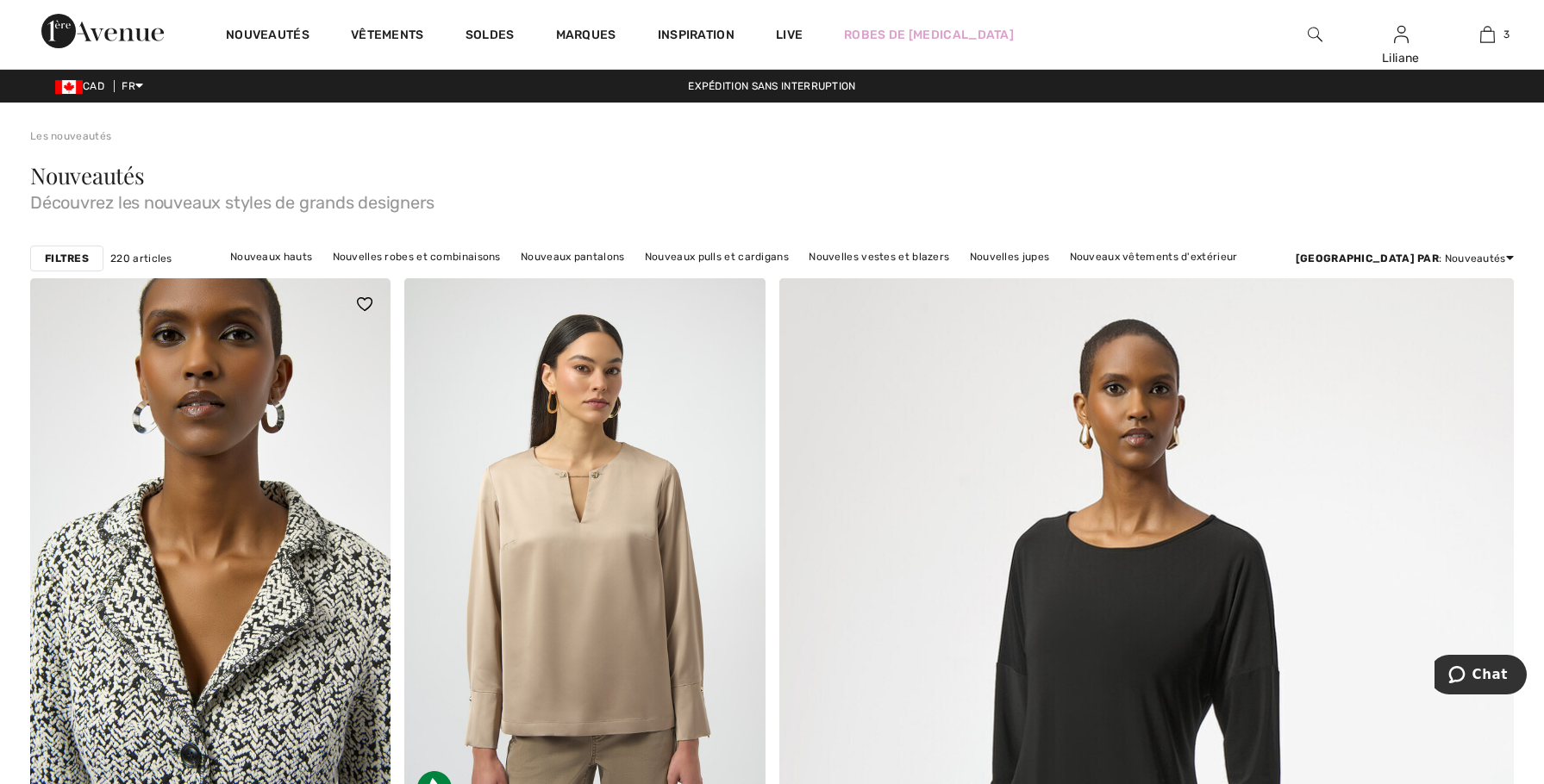
click at [290, 553] on img at bounding box center [210, 548] width 360 height 540
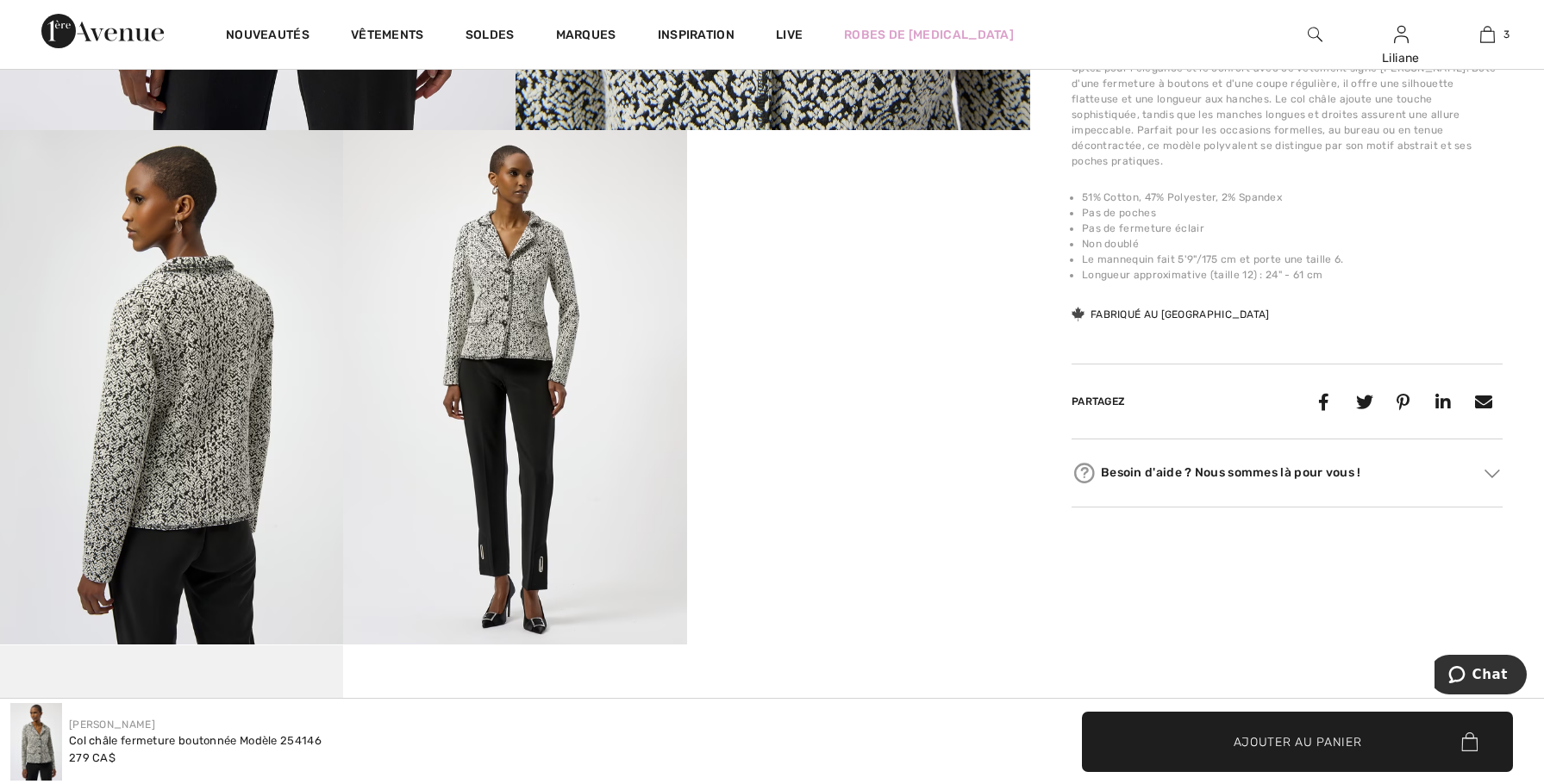
scroll to position [775, 0]
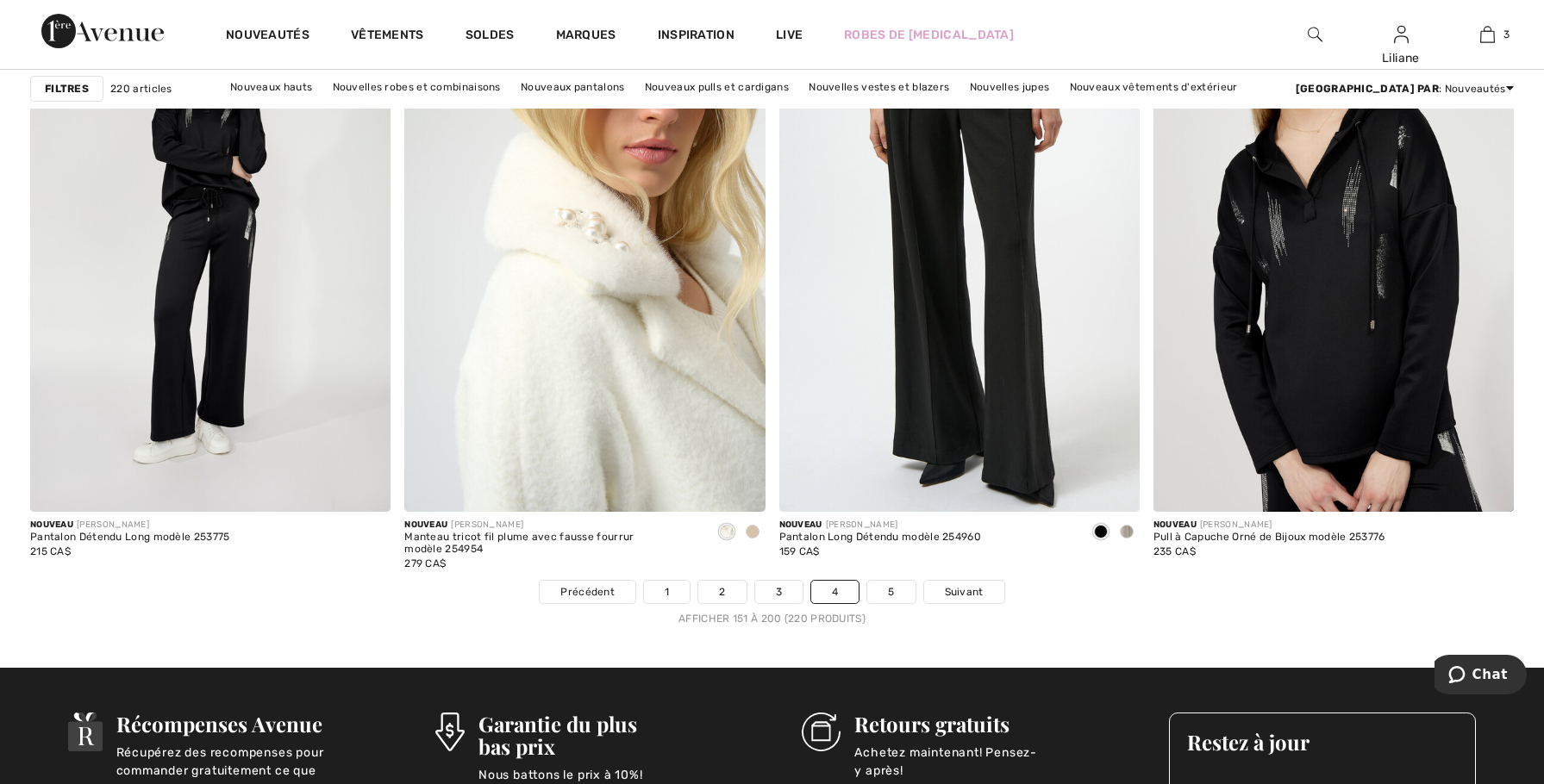
scroll to position [9222, 0]
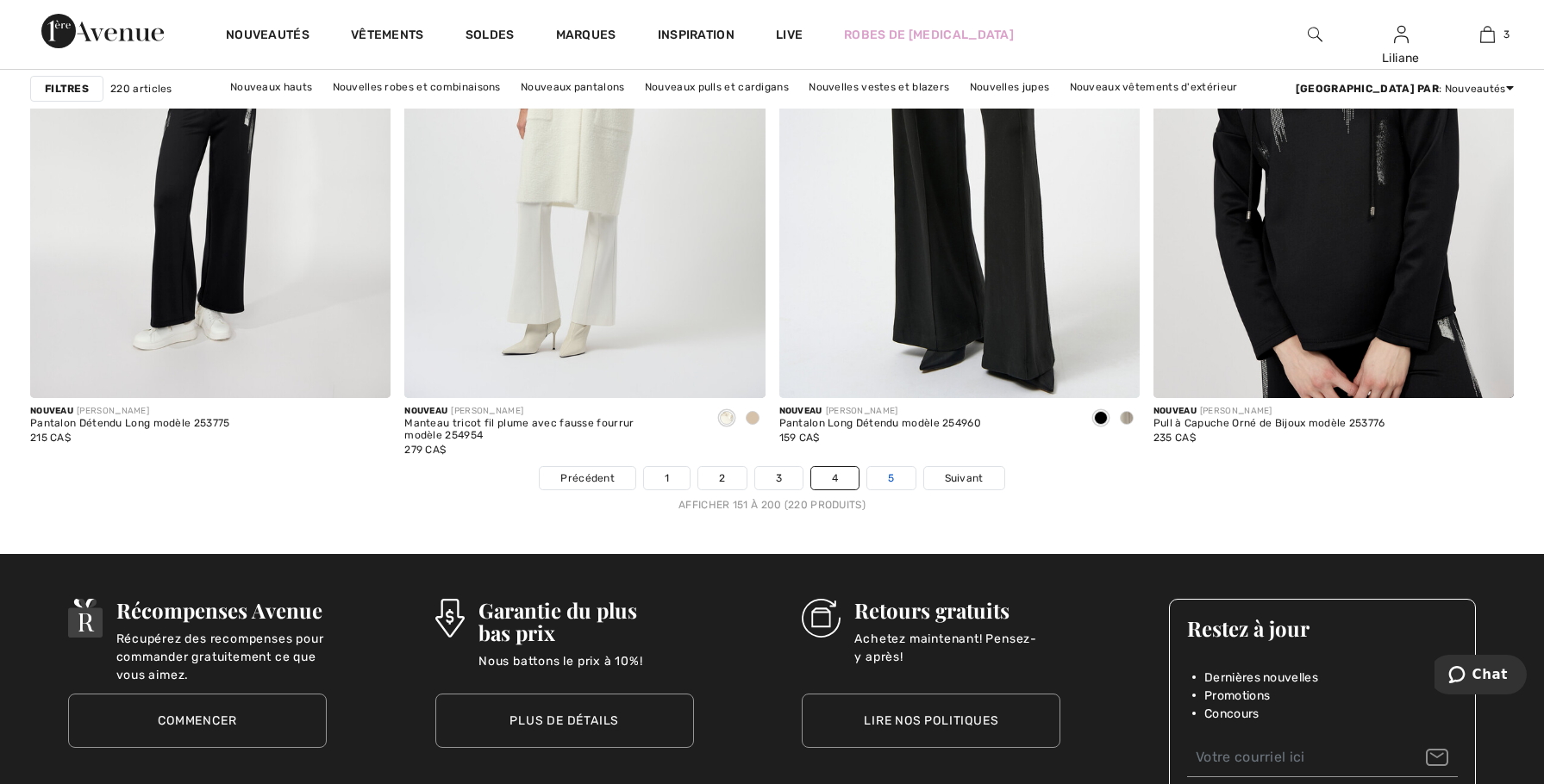
click at [885, 481] on link "5" at bounding box center [891, 478] width 48 height 22
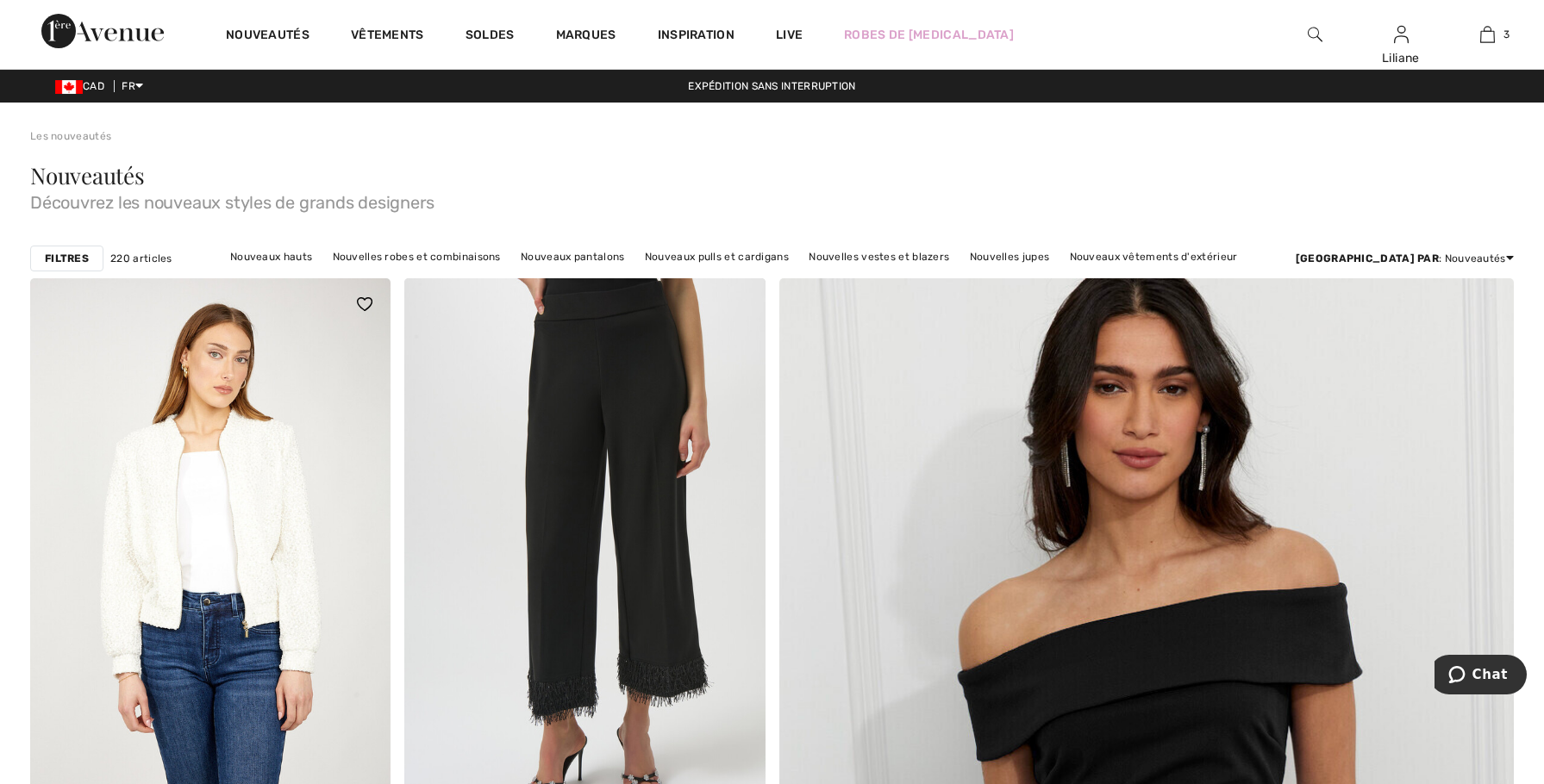
click at [268, 529] on img at bounding box center [210, 548] width 360 height 540
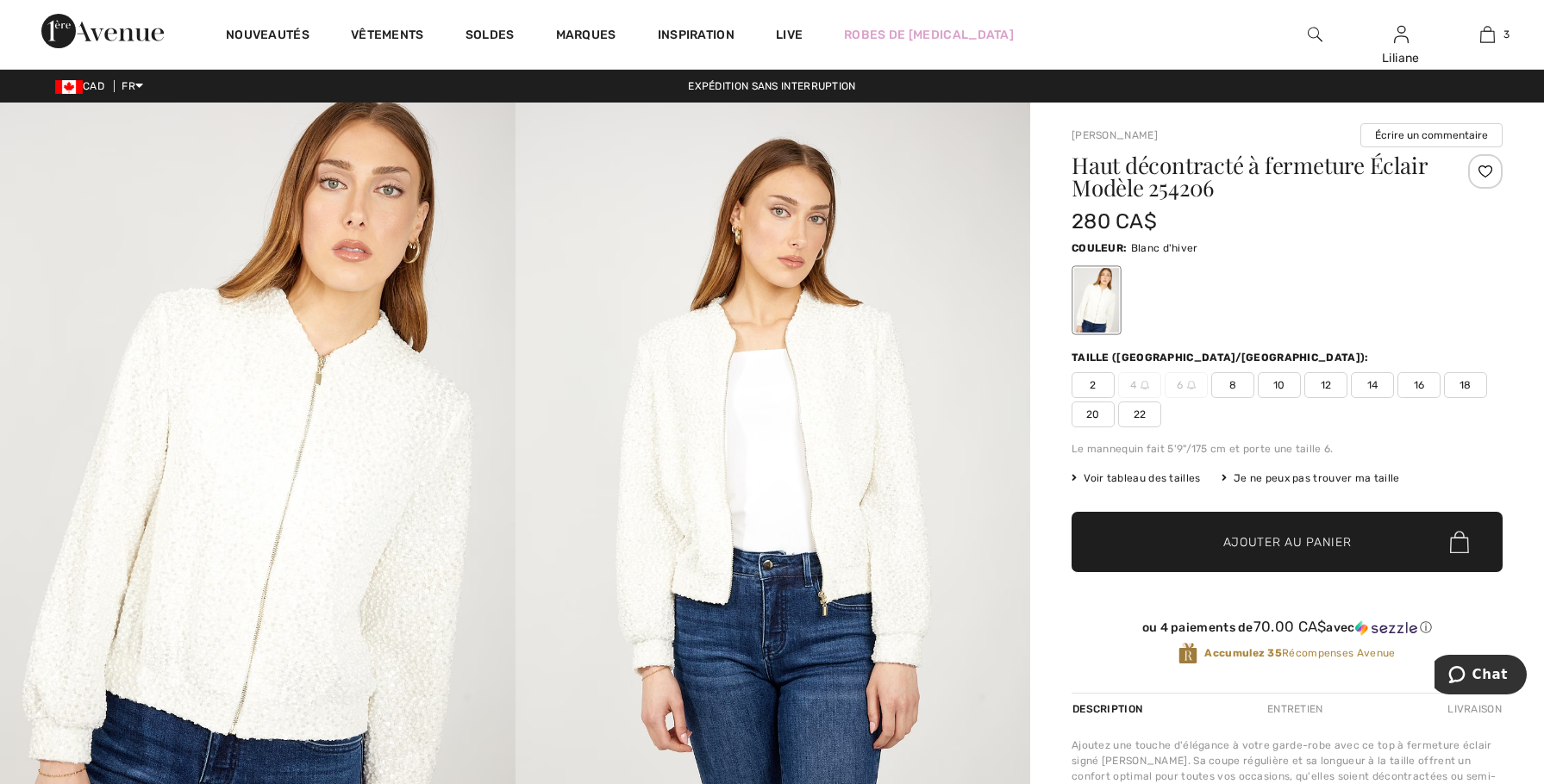
click at [689, 494] on img at bounding box center [773, 489] width 516 height 772
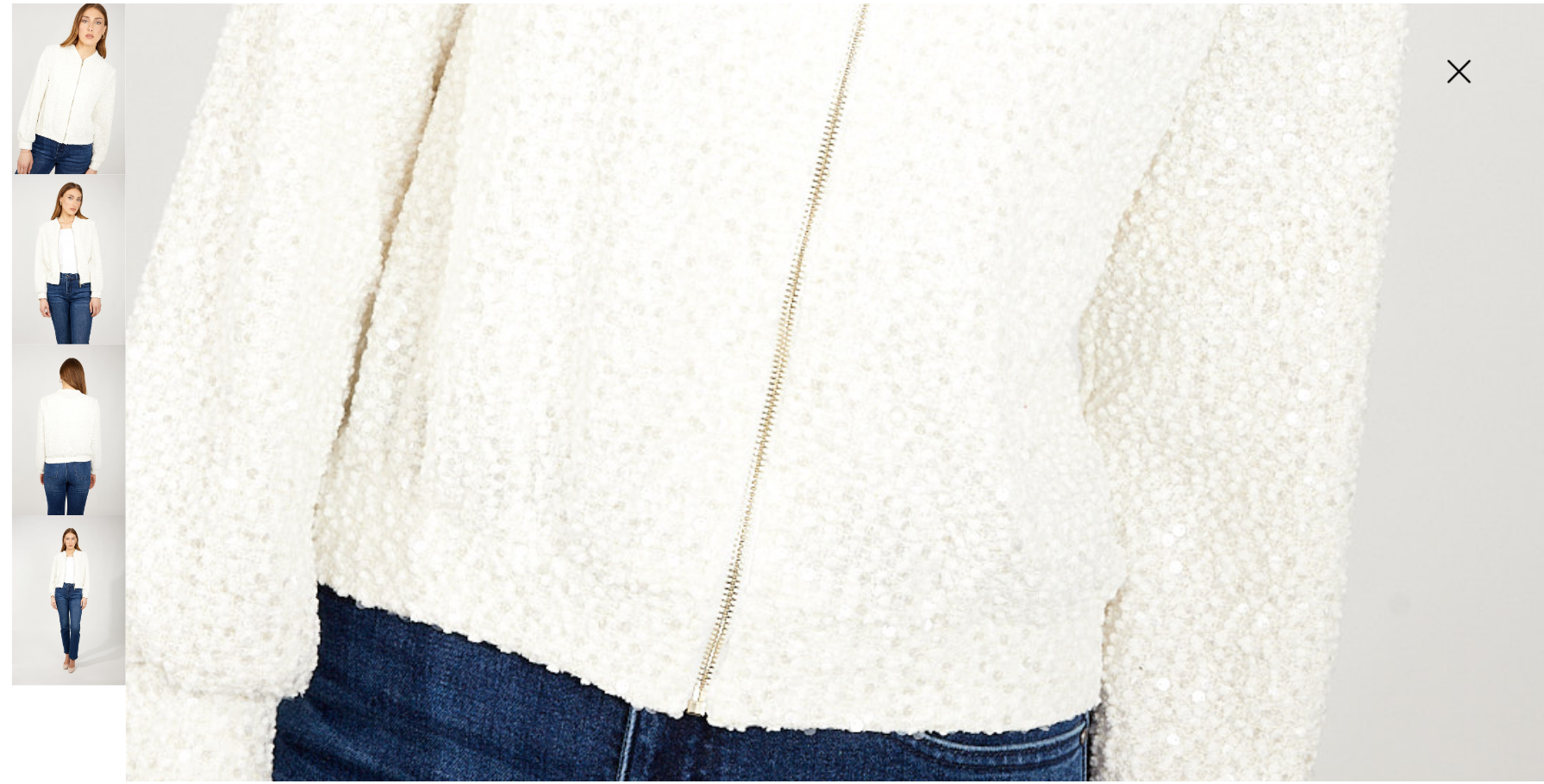
scroll to position [1206, 0]
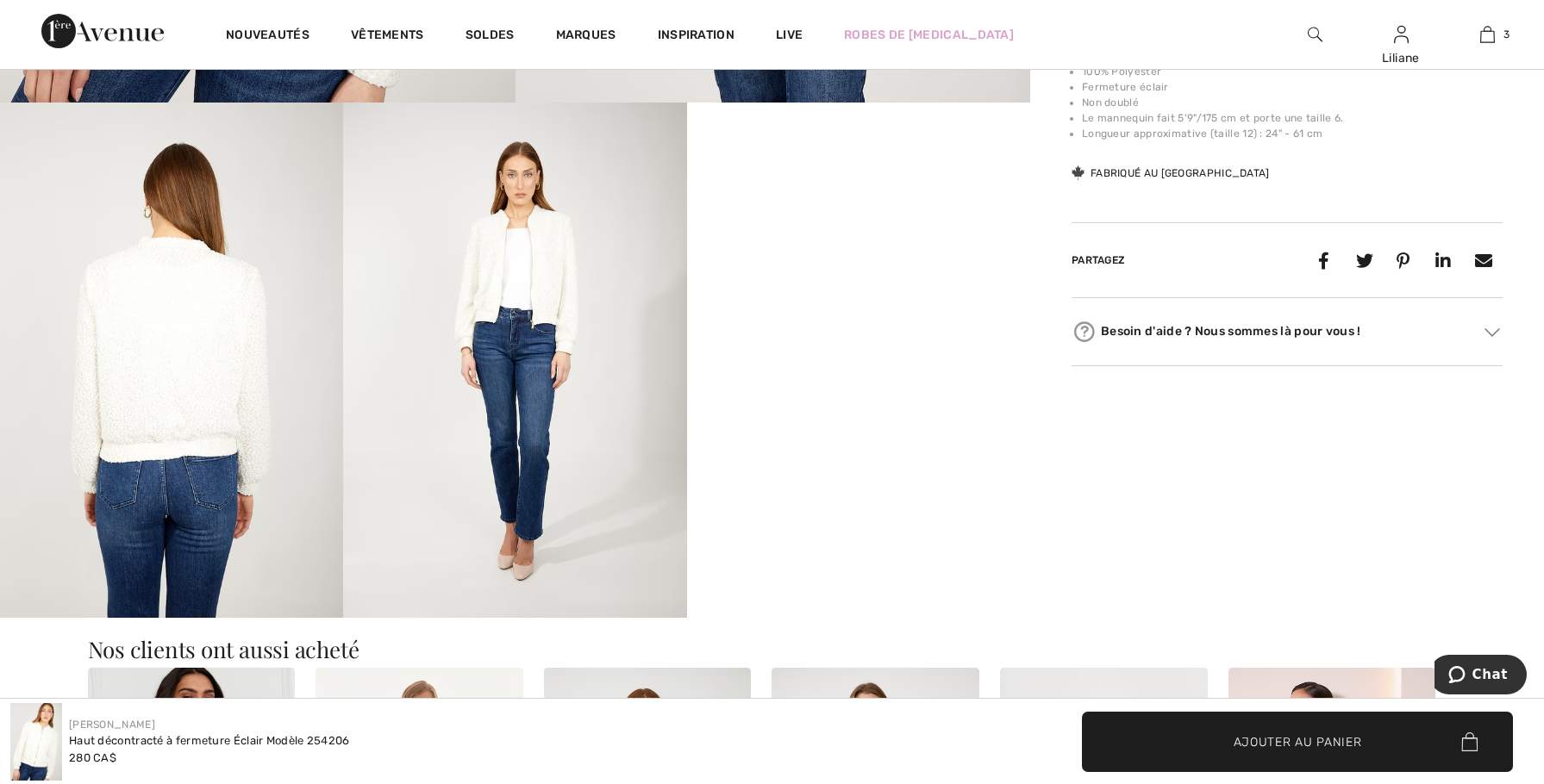
scroll to position [775, 0]
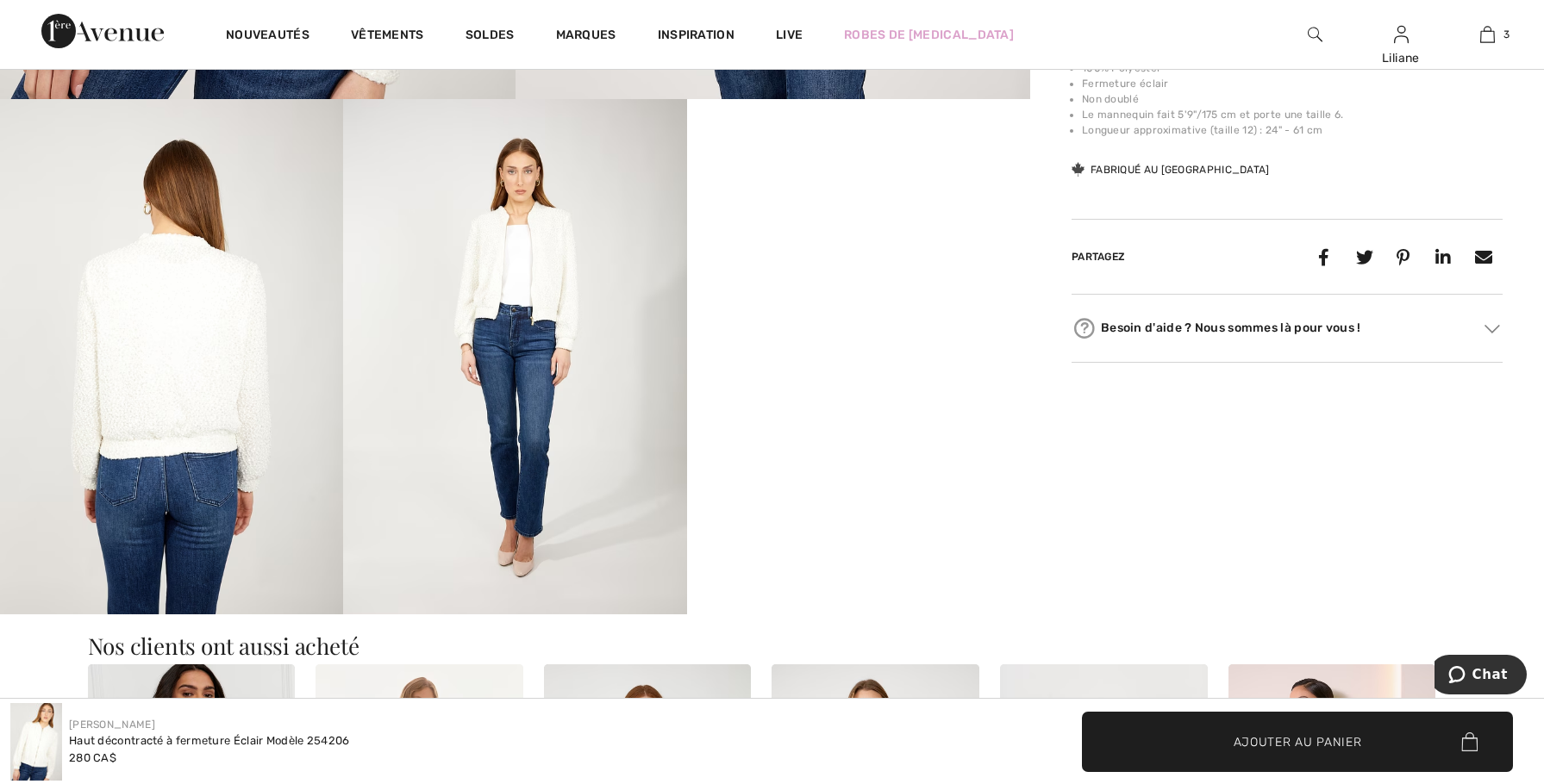
click at [784, 271] on video "Your browser does not support the video tag." at bounding box center [858, 185] width 343 height 172
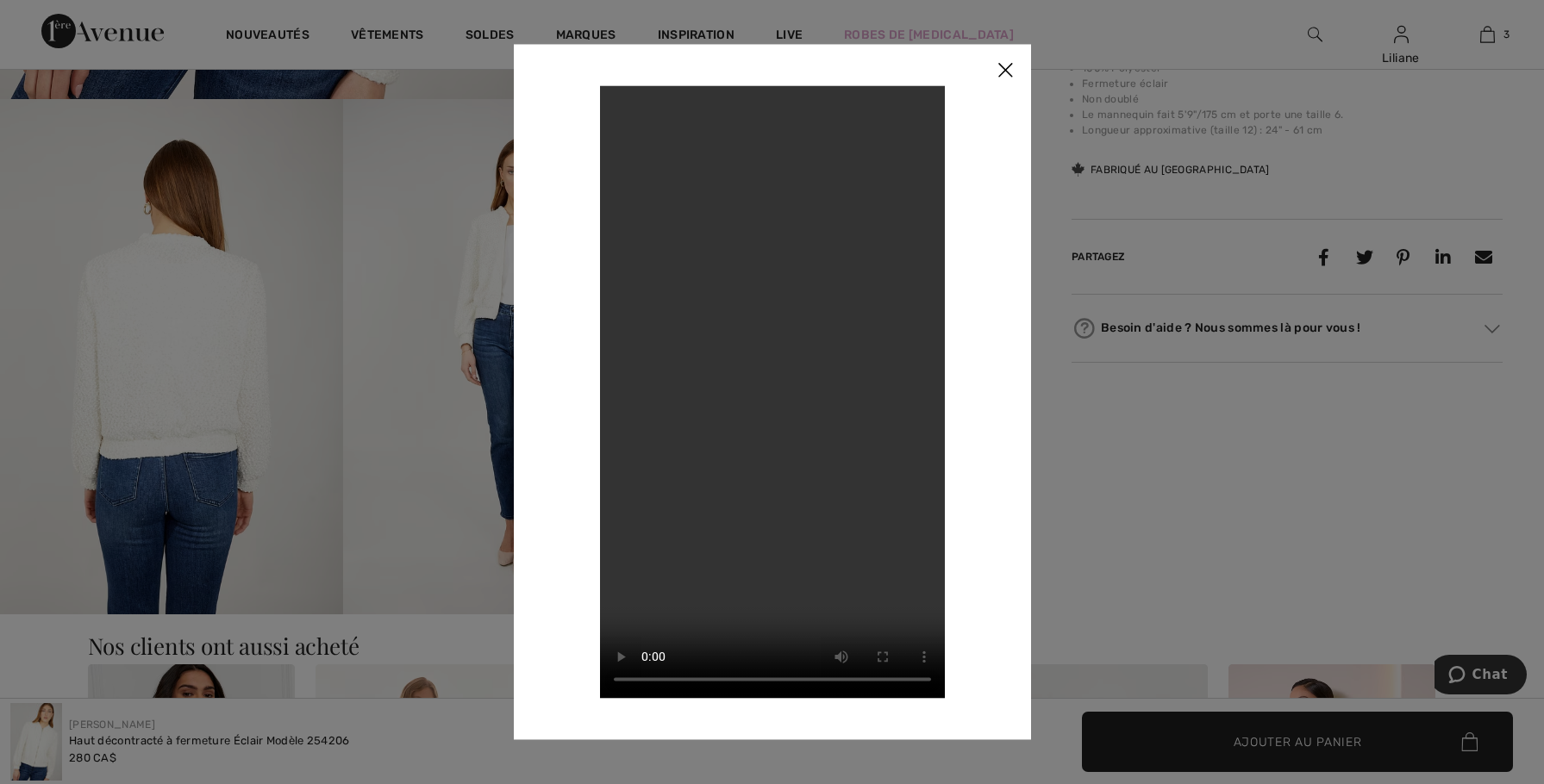
click at [790, 368] on video "Your browser does not support the video tag." at bounding box center [772, 391] width 345 height 612
click at [1008, 73] on img at bounding box center [1005, 70] width 52 height 54
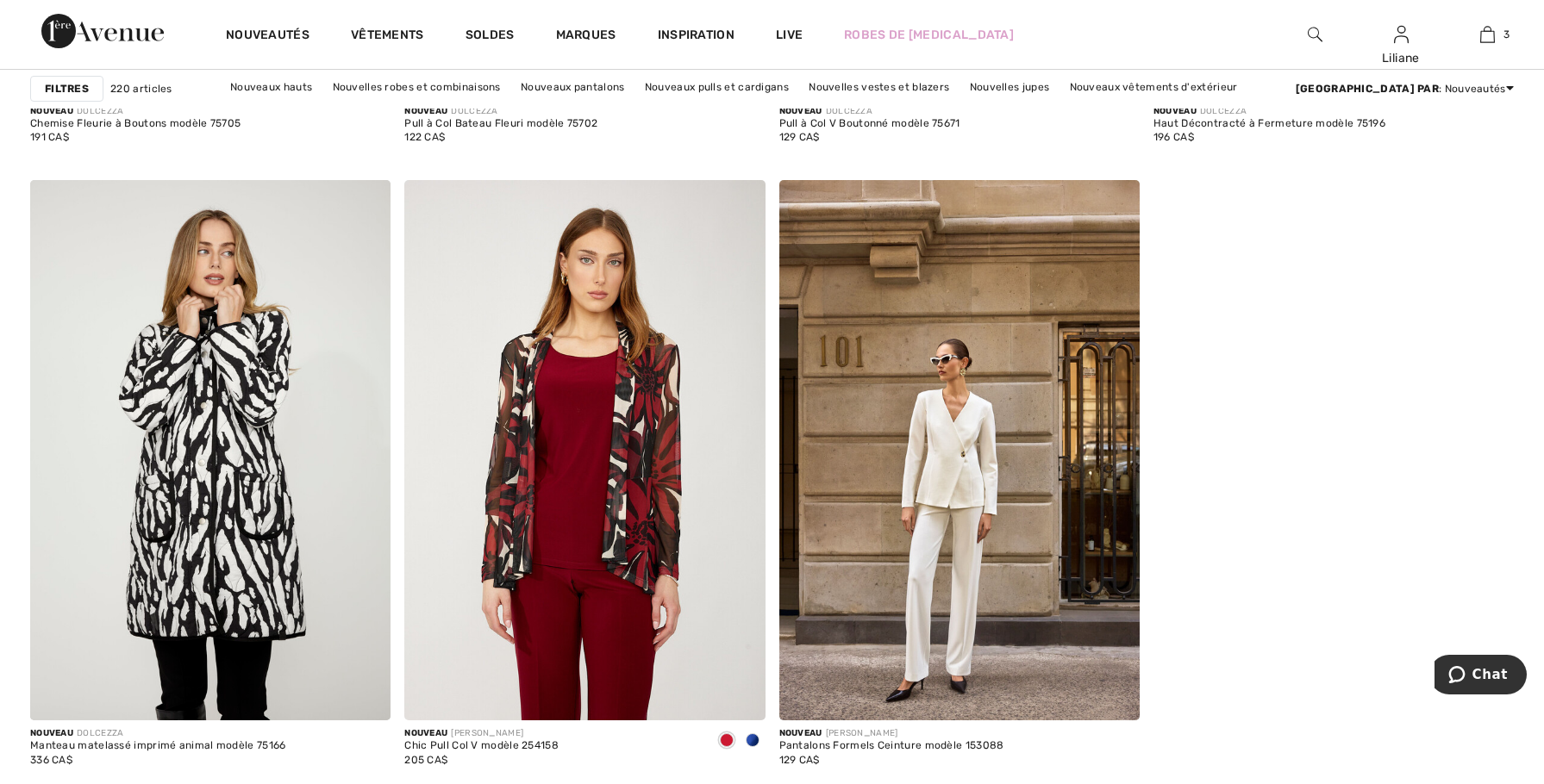
scroll to position [3534, 0]
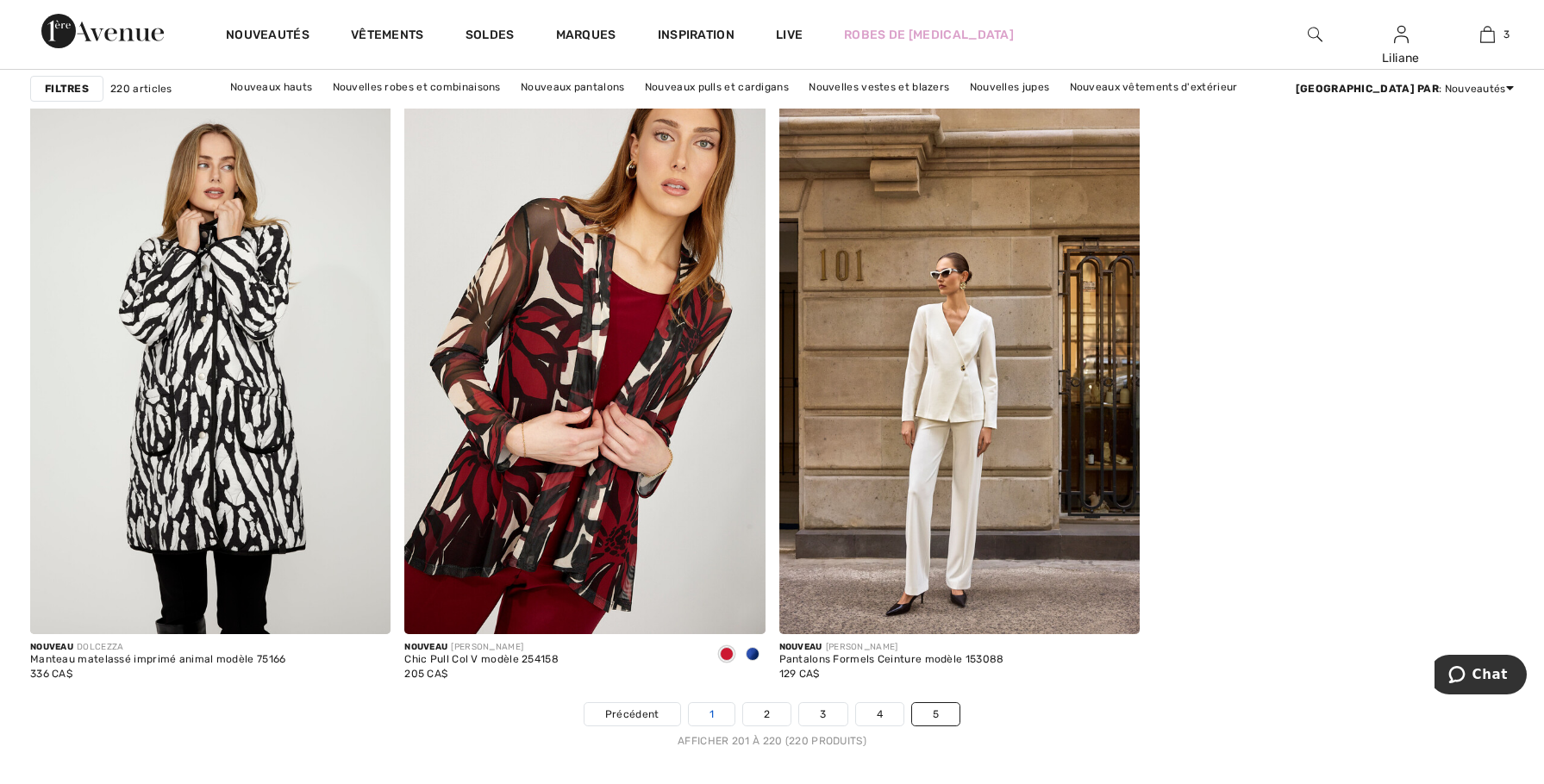
click at [716, 712] on link "1" at bounding box center [711, 714] width 46 height 22
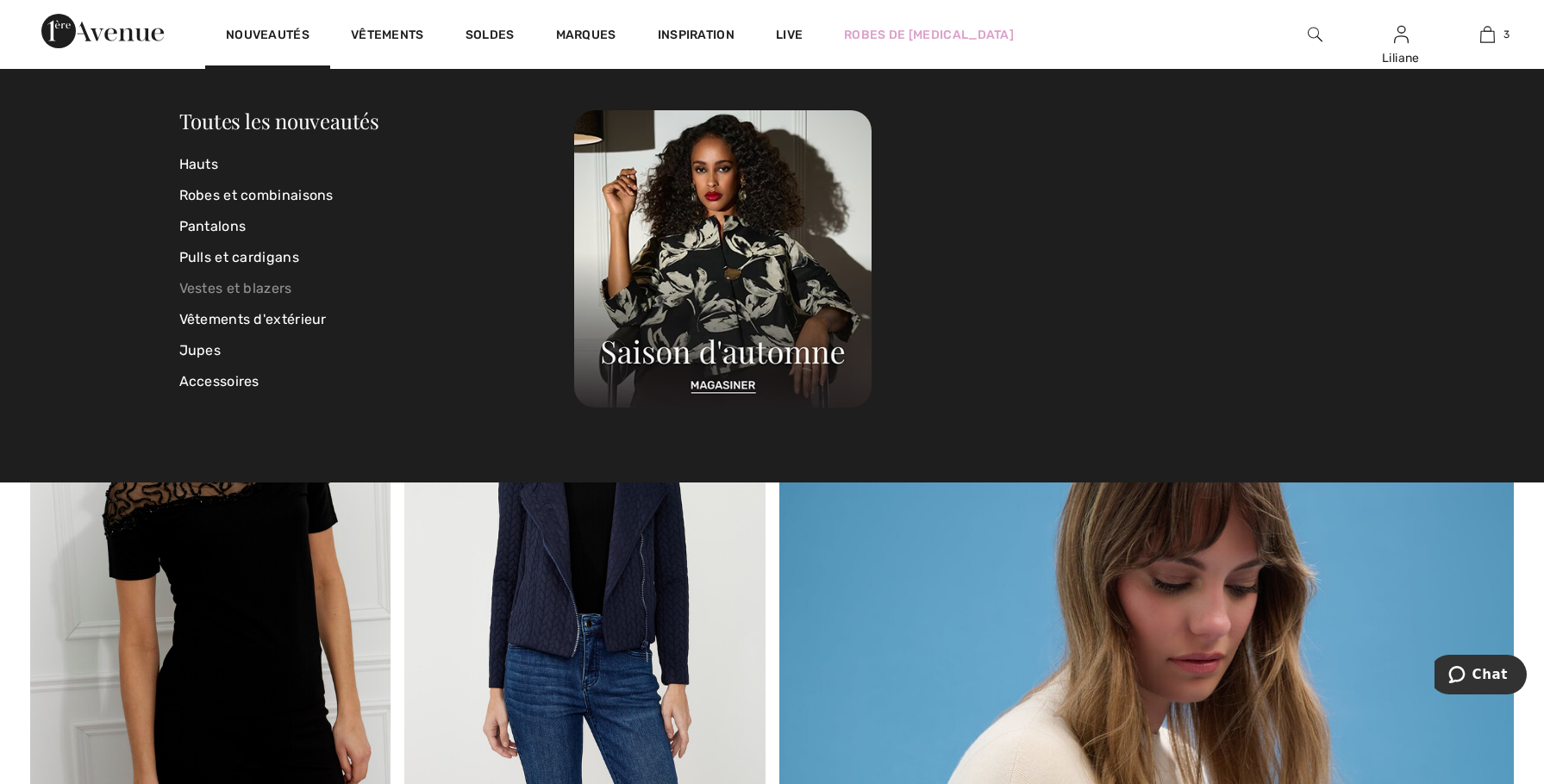
click at [234, 281] on link "Vestes et blazers" at bounding box center [377, 289] width 396 height 31
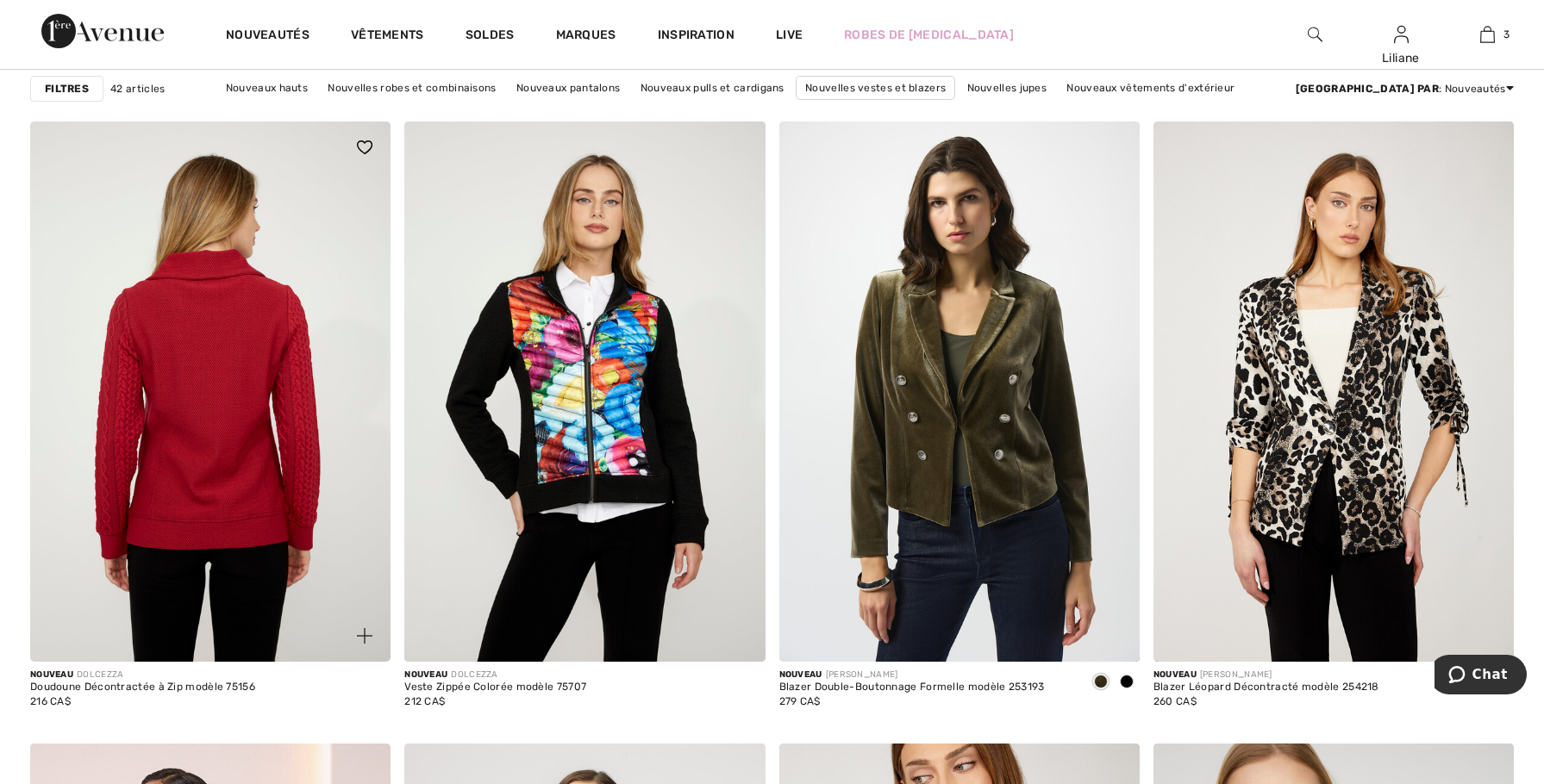
scroll to position [1379, 0]
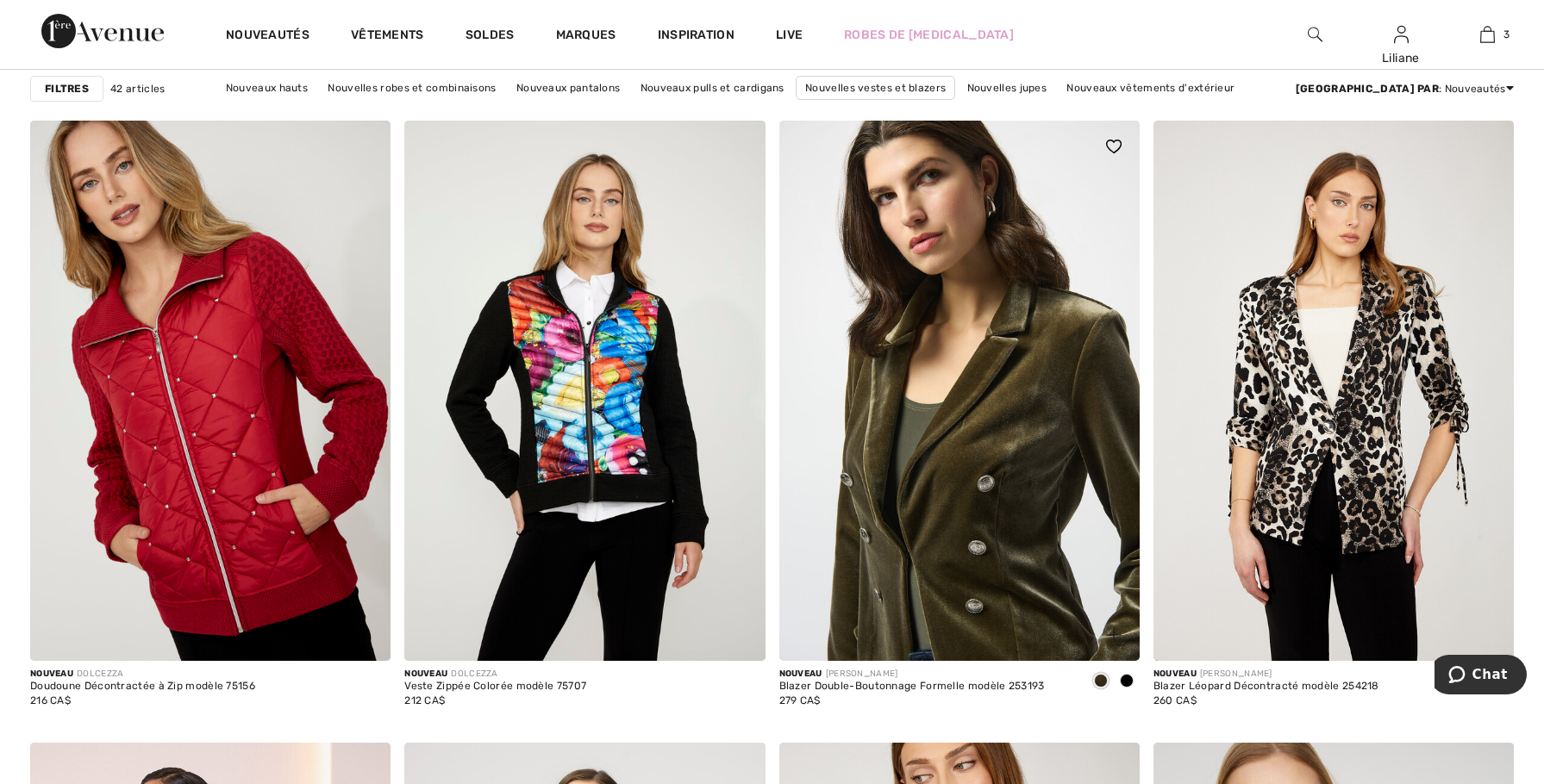
click at [942, 428] on img at bounding box center [959, 391] width 360 height 540
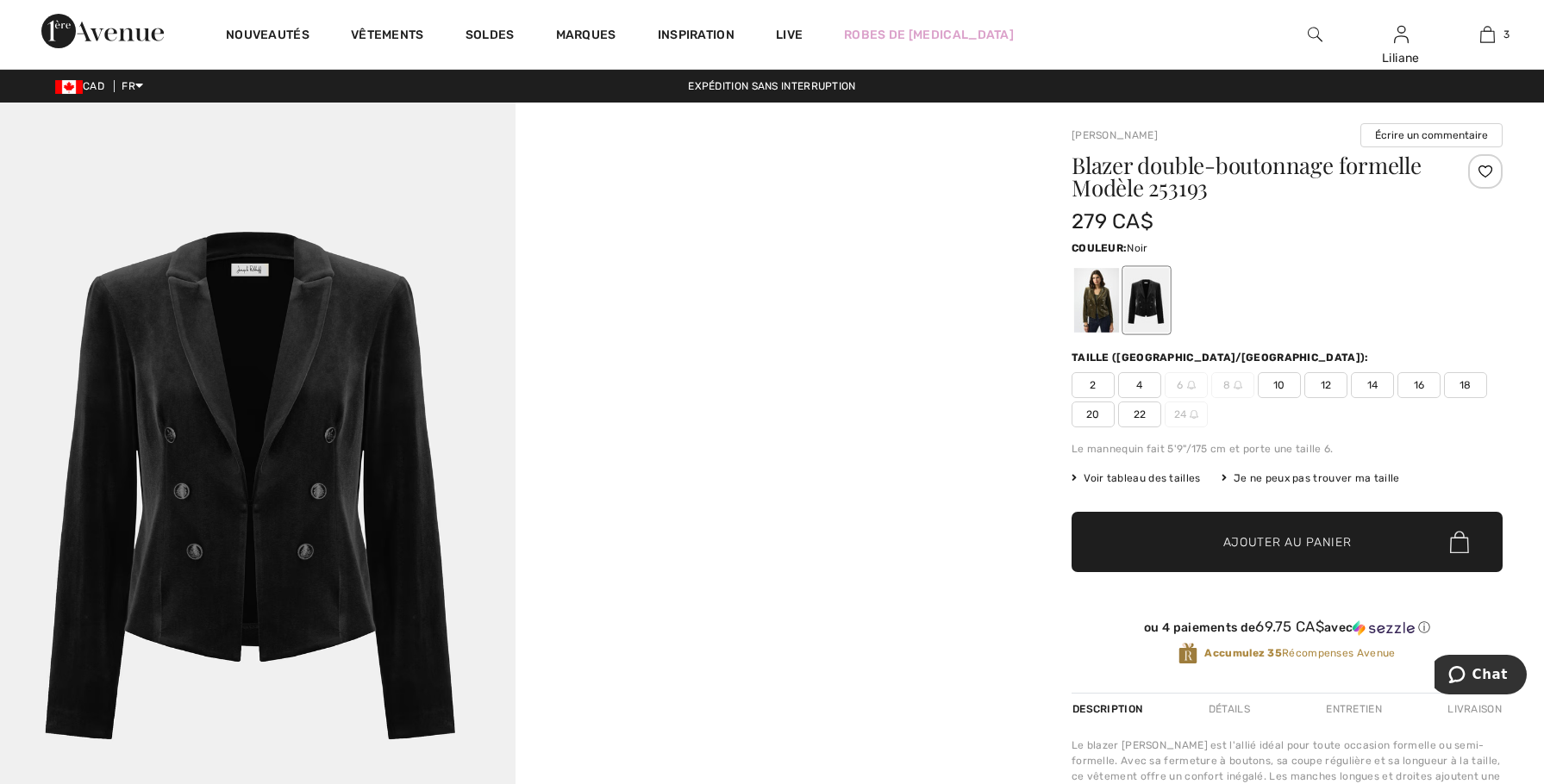
click at [1148, 315] on div at bounding box center [1147, 300] width 45 height 64
click at [330, 405] on img at bounding box center [257, 489] width 516 height 772
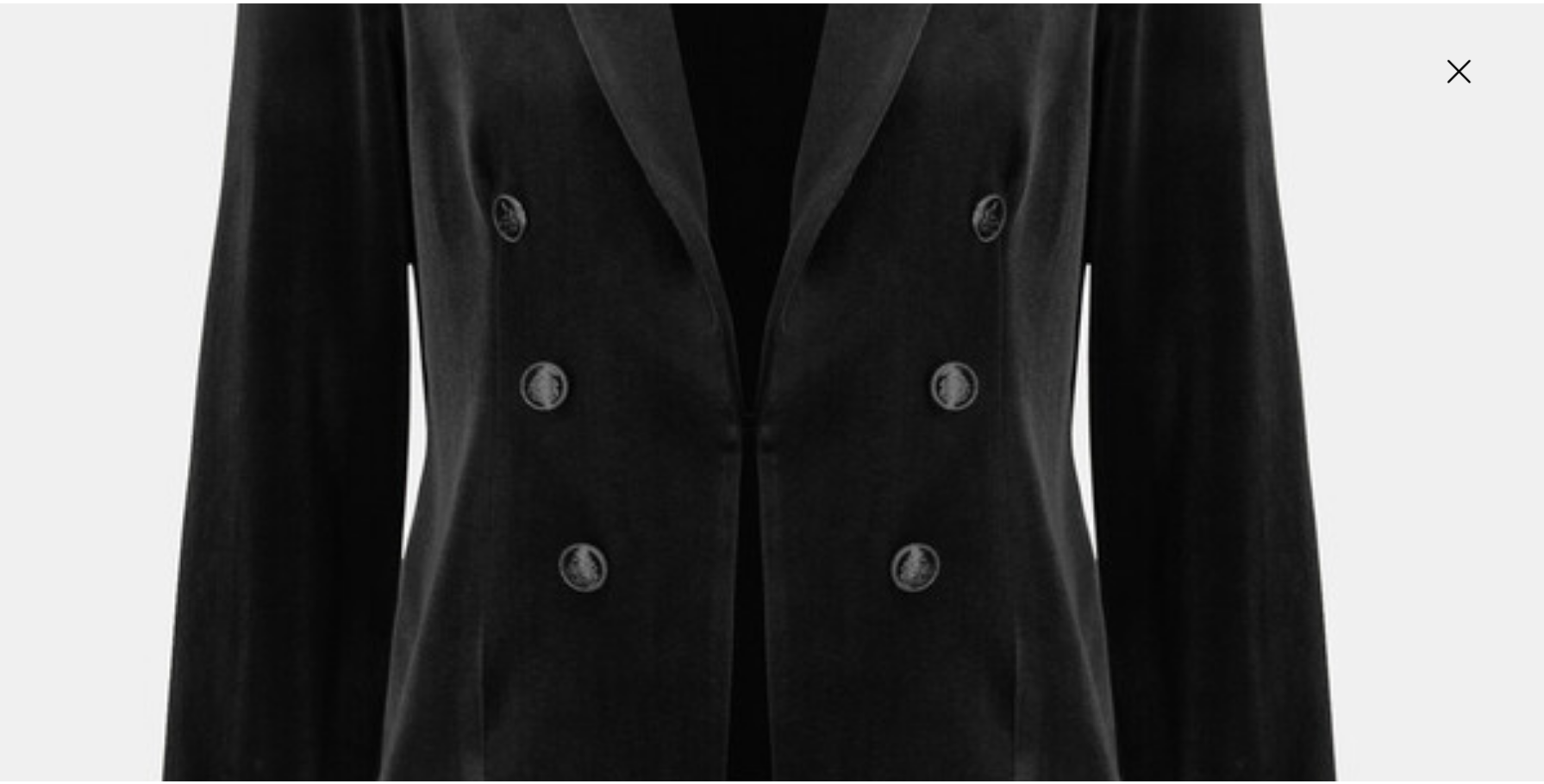
scroll to position [862, 0]
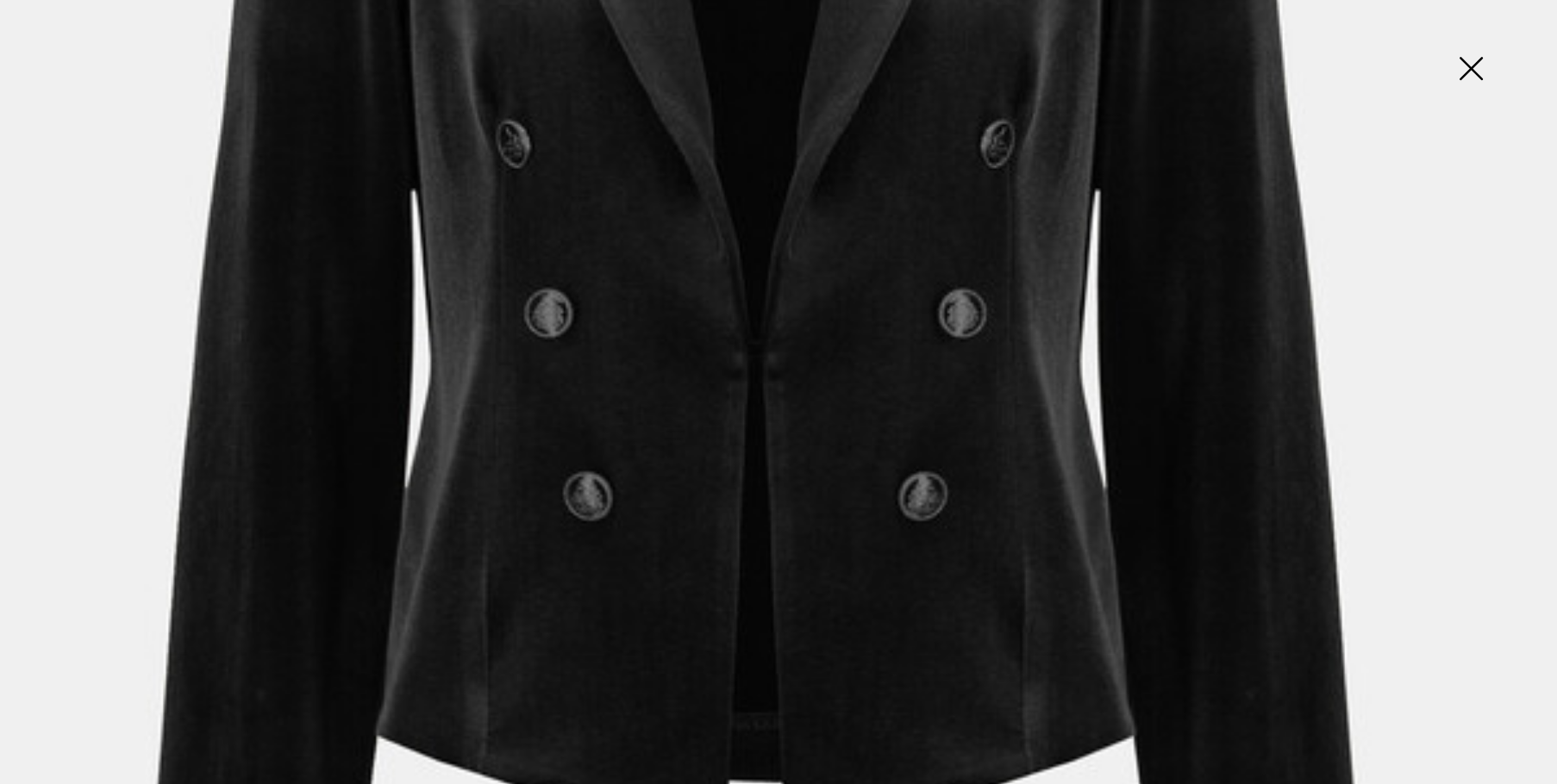
click at [1469, 63] on img at bounding box center [1471, 70] width 86 height 89
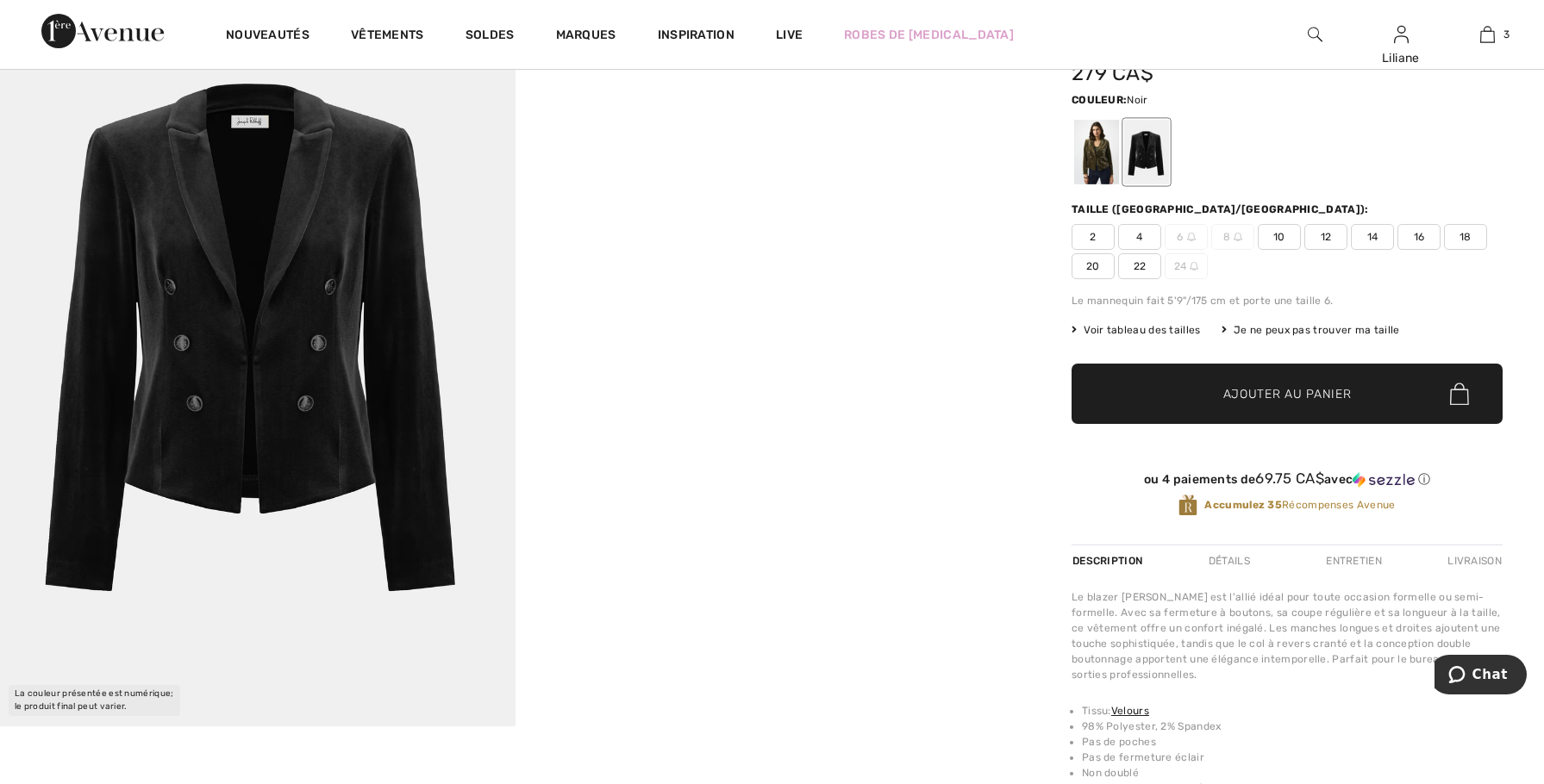
scroll to position [173, 0]
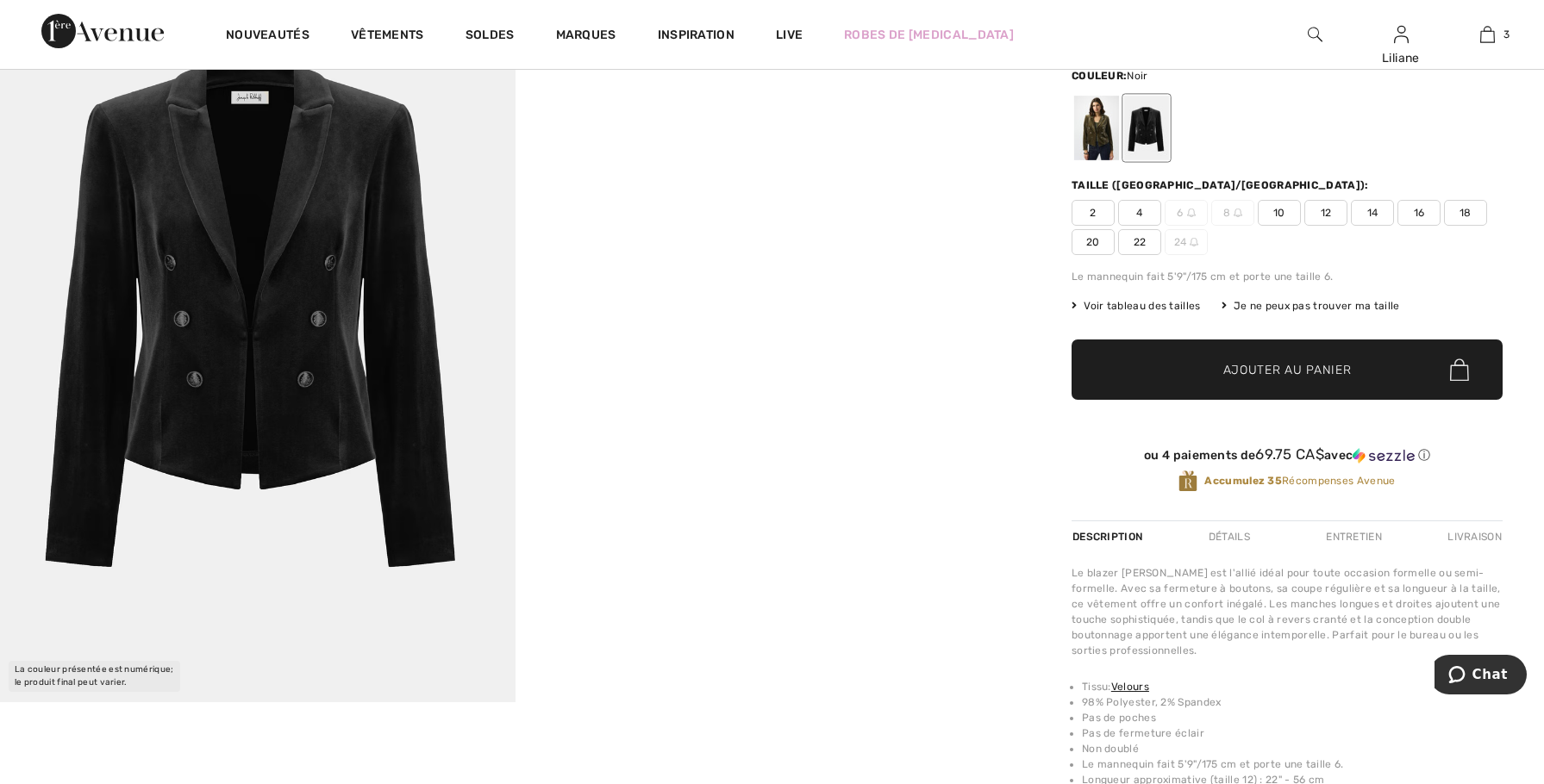
click at [1371, 212] on span "14" at bounding box center [1372, 213] width 43 height 26
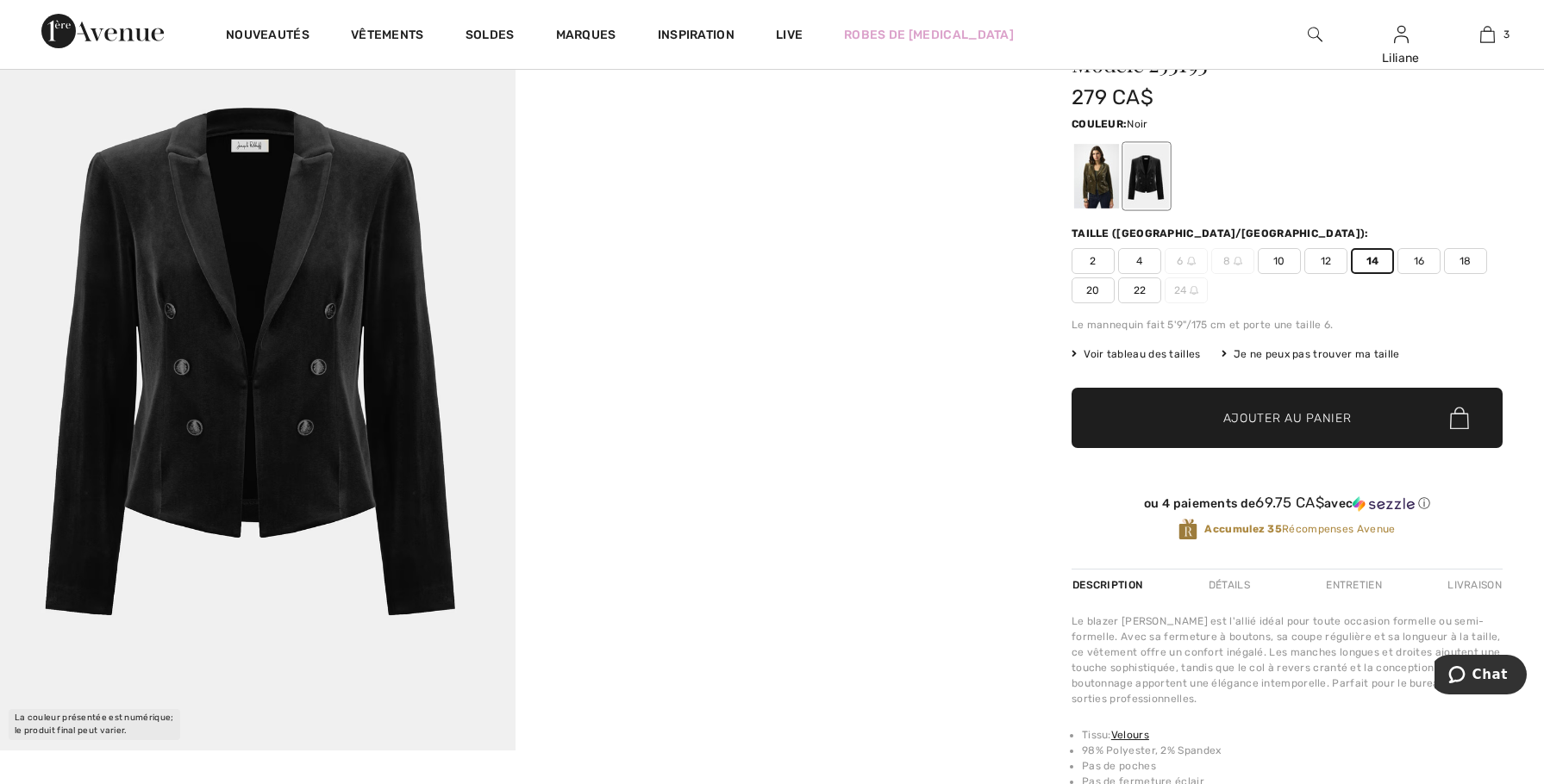
scroll to position [86, 0]
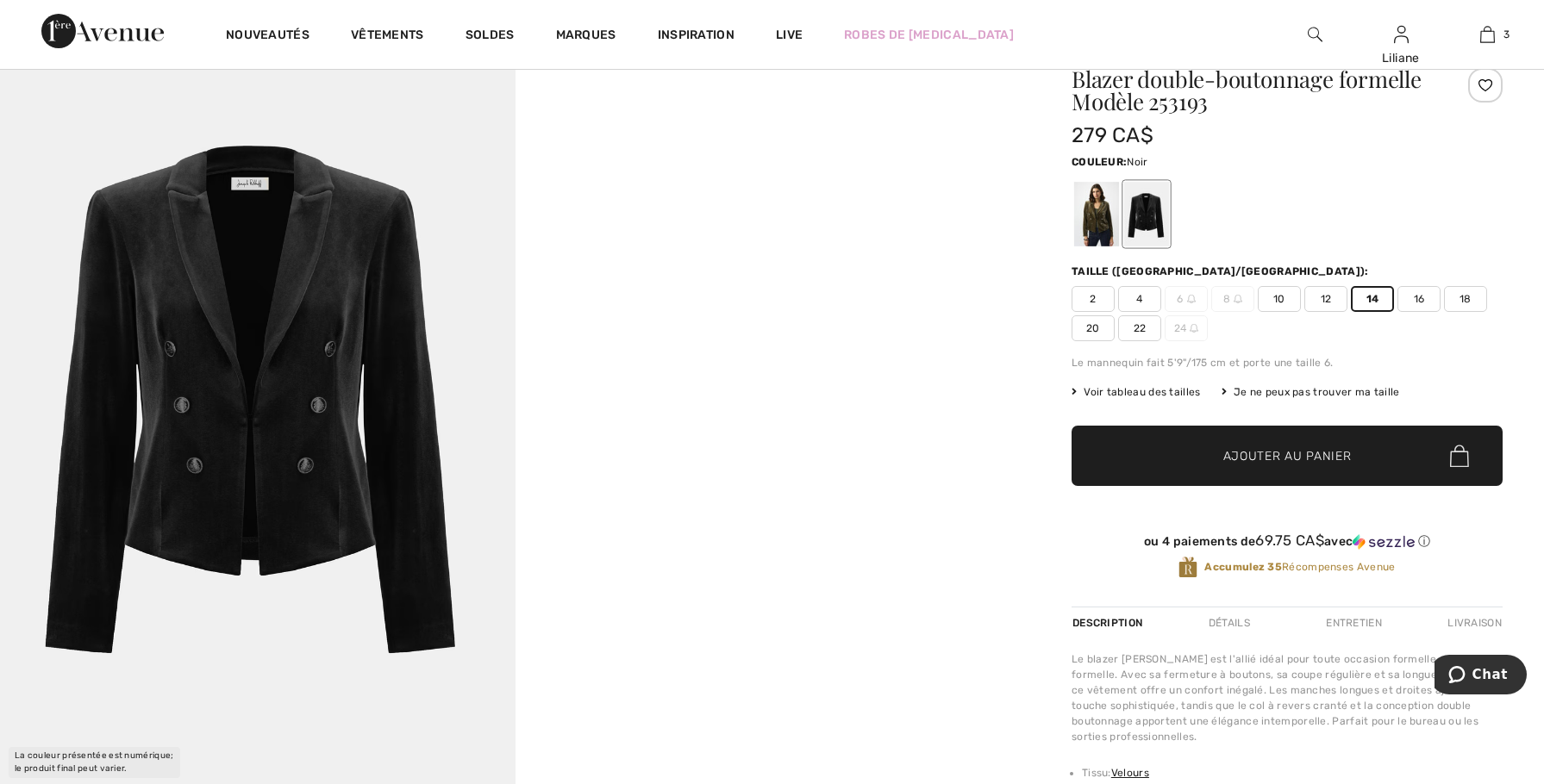
click at [1398, 437] on span "✔ Ajouté au panier Ajouter au panier" at bounding box center [1287, 456] width 431 height 60
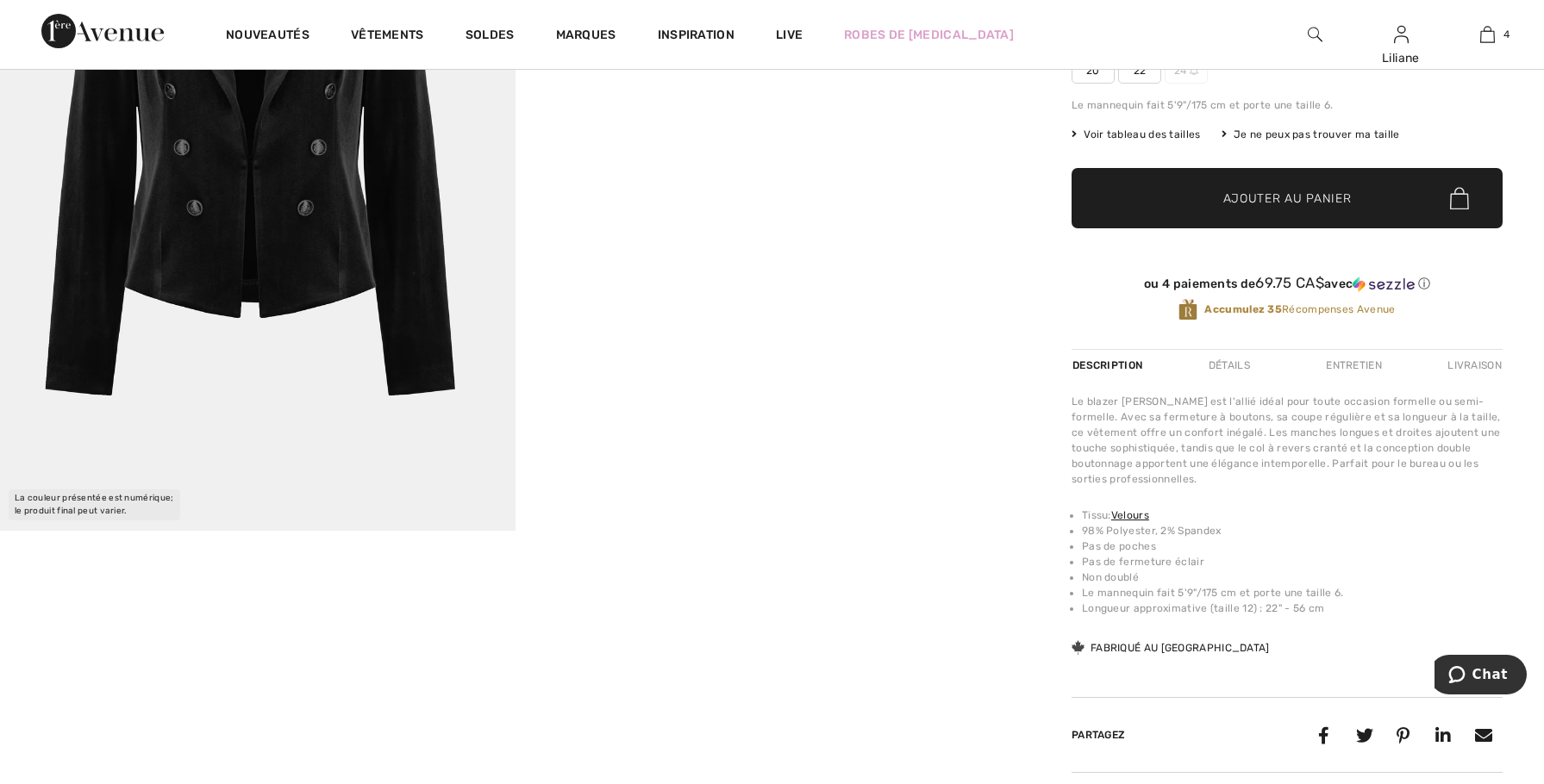
scroll to position [345, 0]
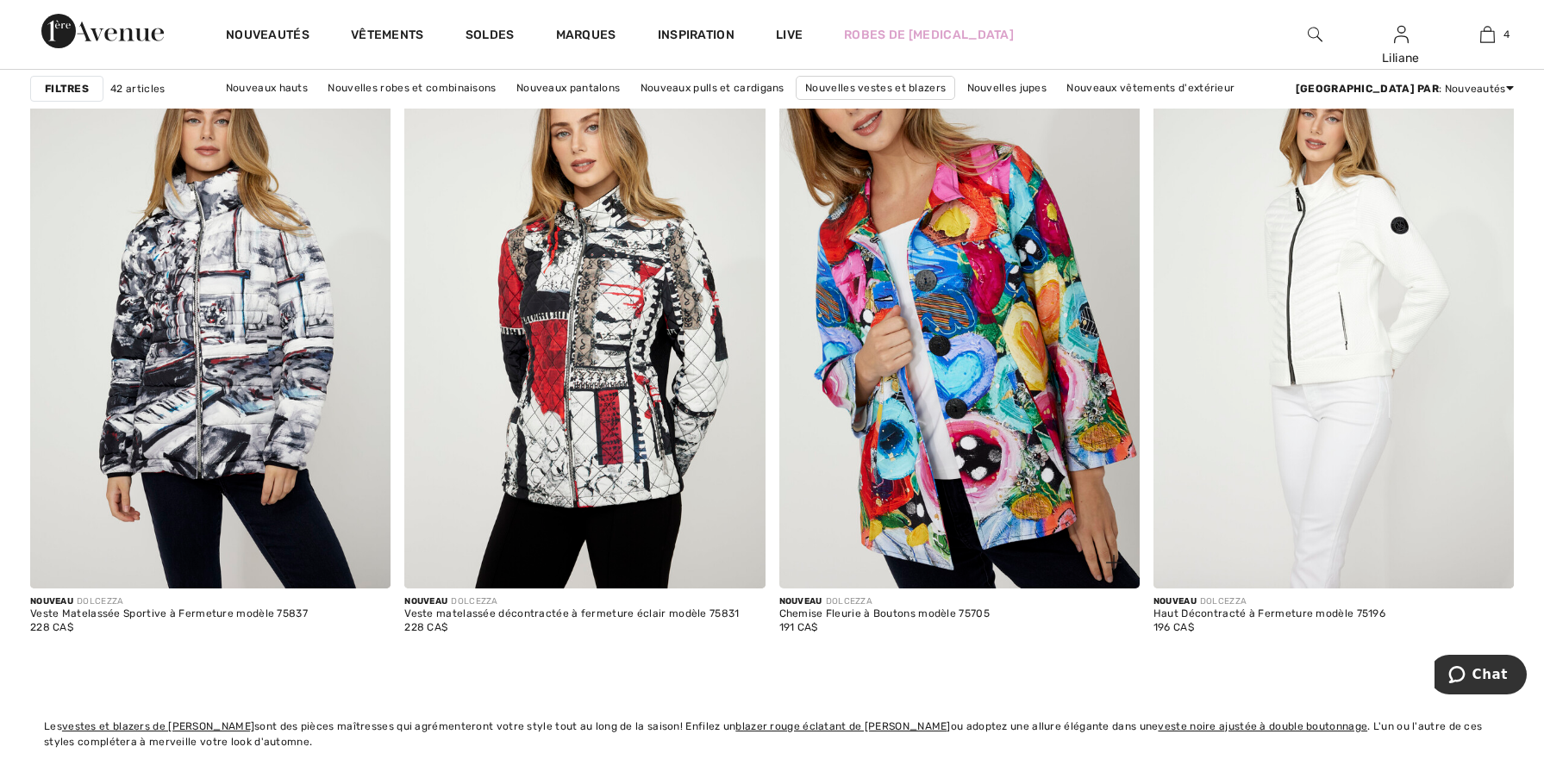
scroll to position [7757, 0]
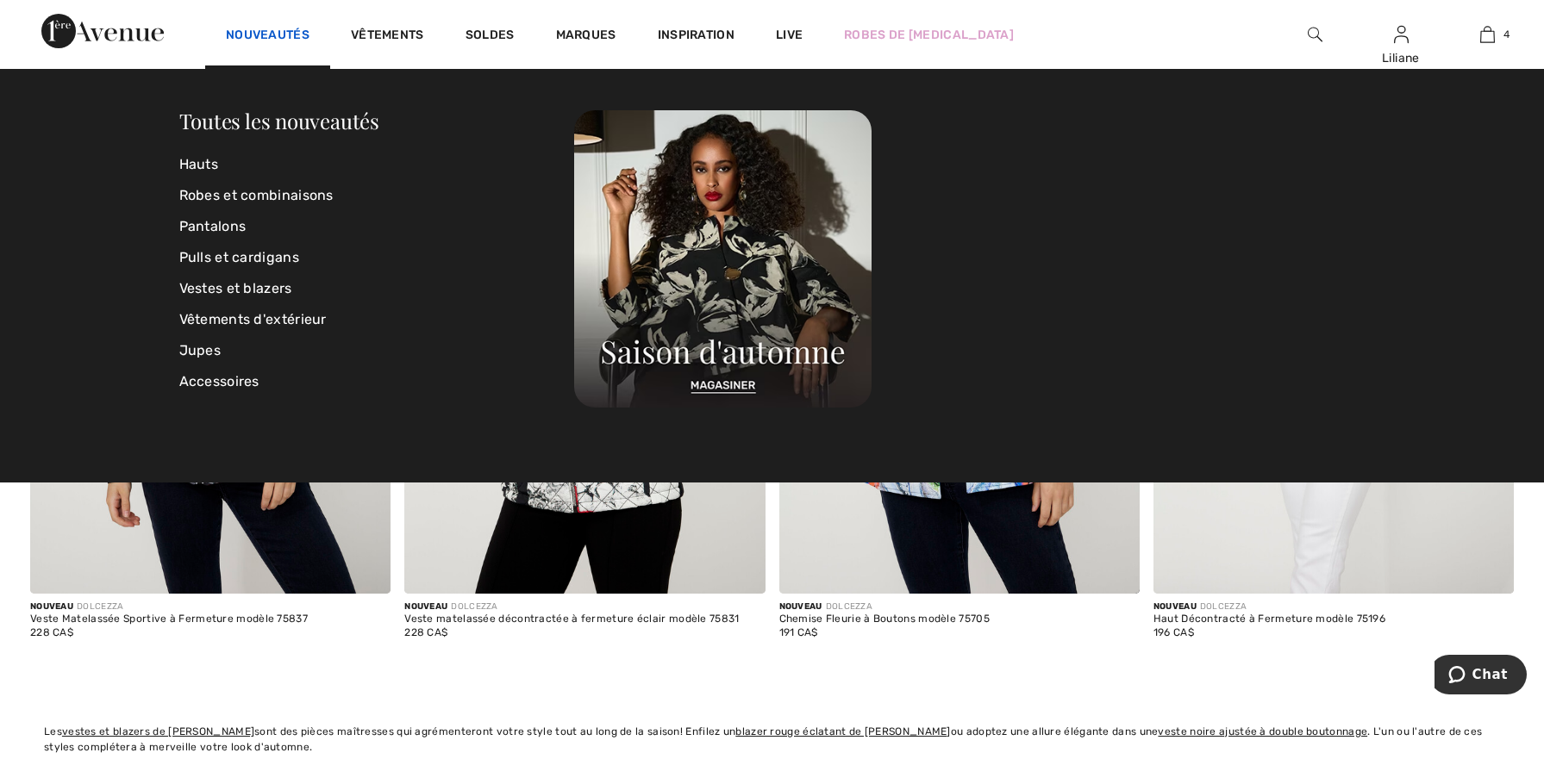
click at [272, 27] on link "Nouveautés" at bounding box center [268, 36] width 84 height 19
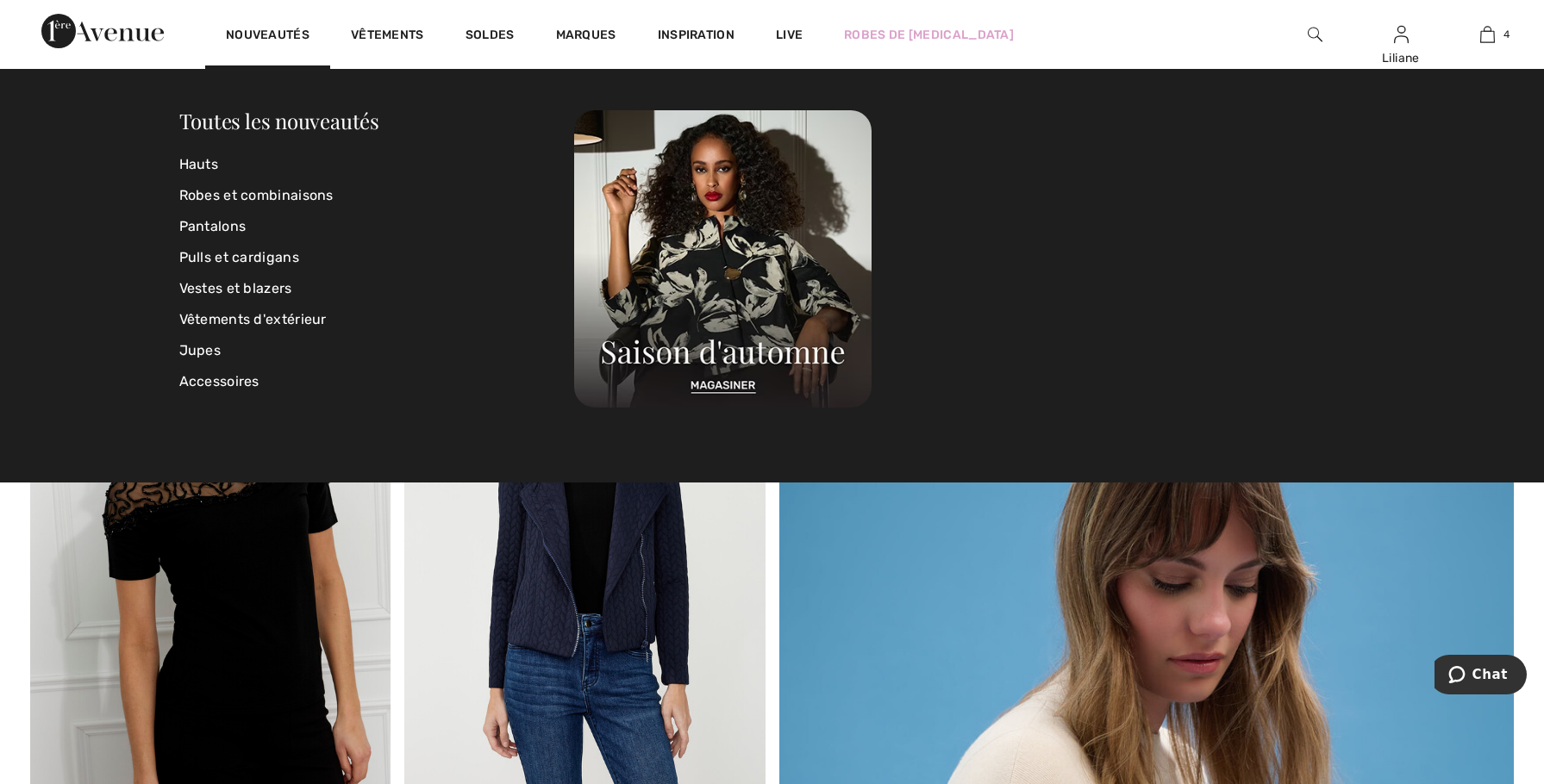
click at [285, 23] on div "Nouveautés" at bounding box center [267, 34] width 125 height 69
click at [264, 254] on link "Pulls et cardigans" at bounding box center [377, 257] width 396 height 31
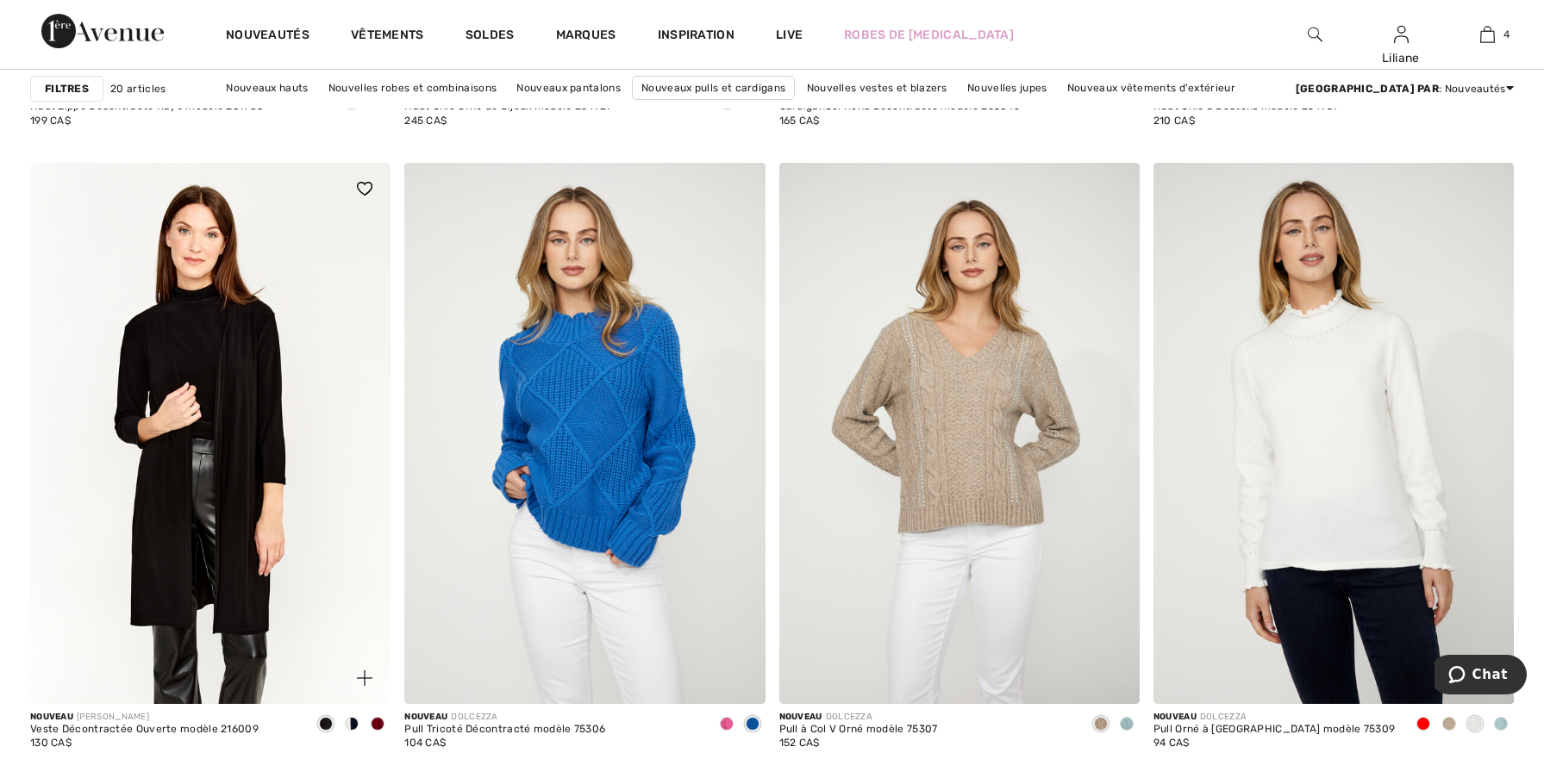
scroll to position [2155, 0]
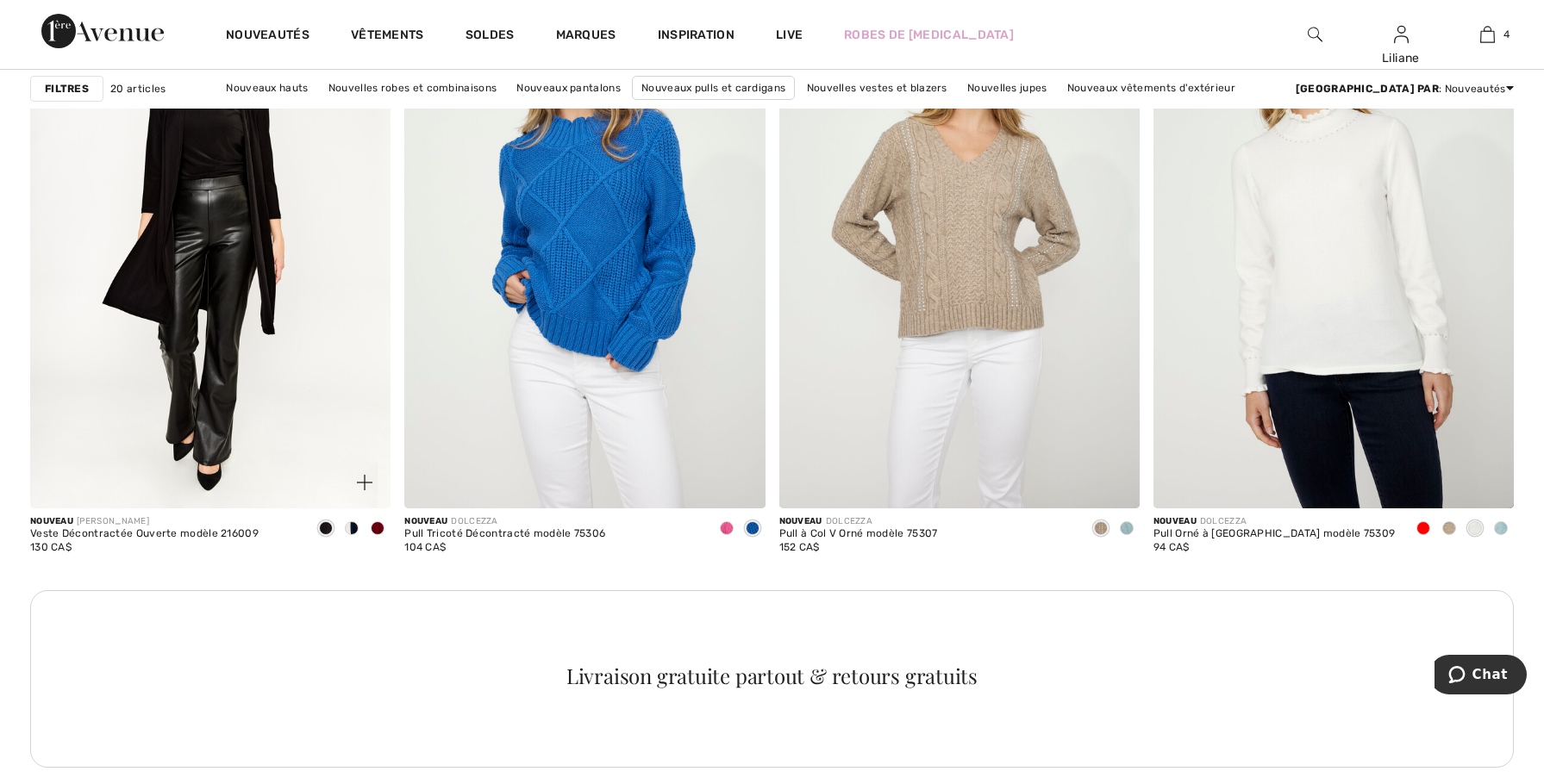
click at [379, 531] on span at bounding box center [377, 529] width 14 height 14
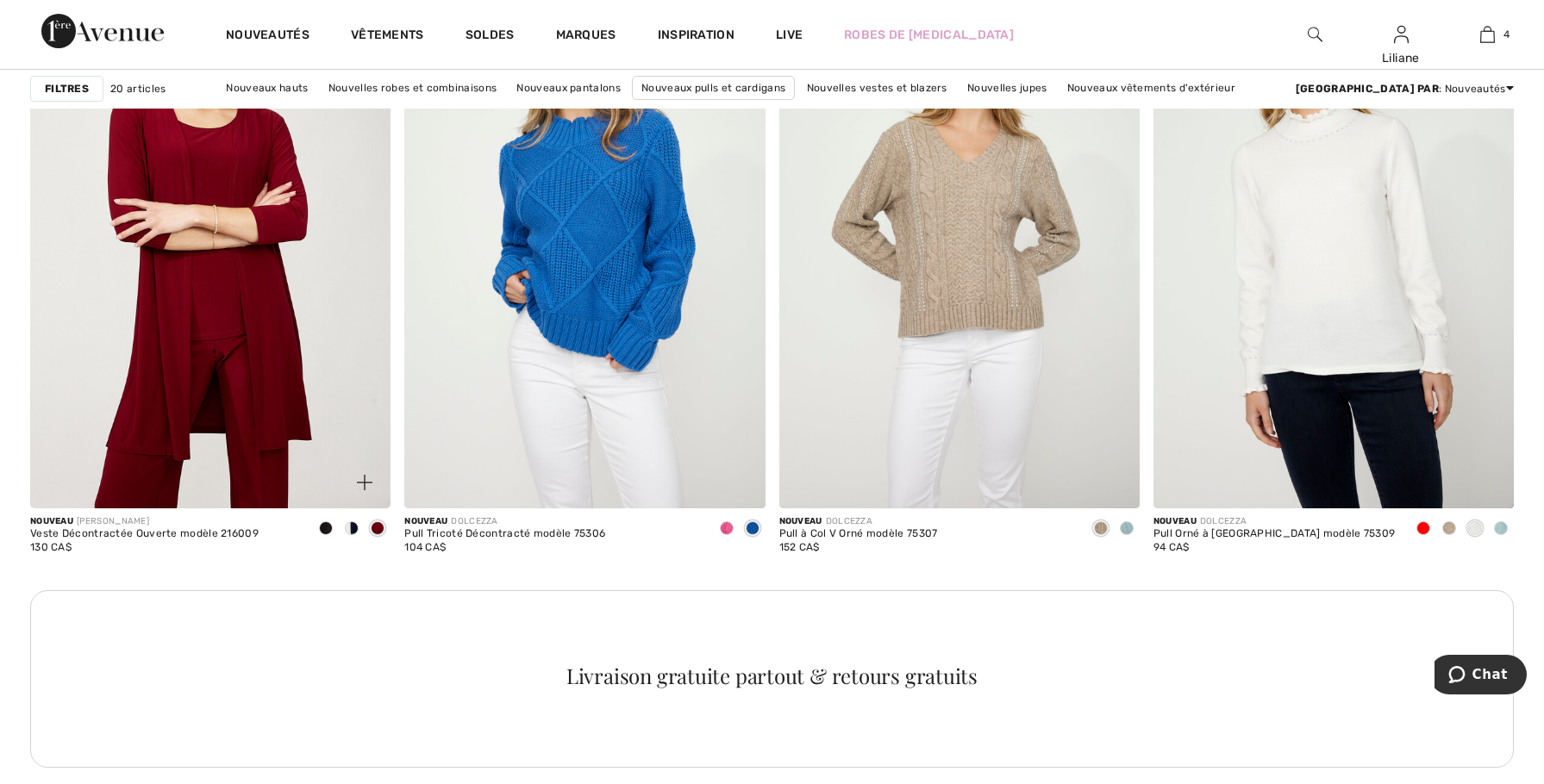
click at [284, 417] on img at bounding box center [210, 237] width 360 height 540
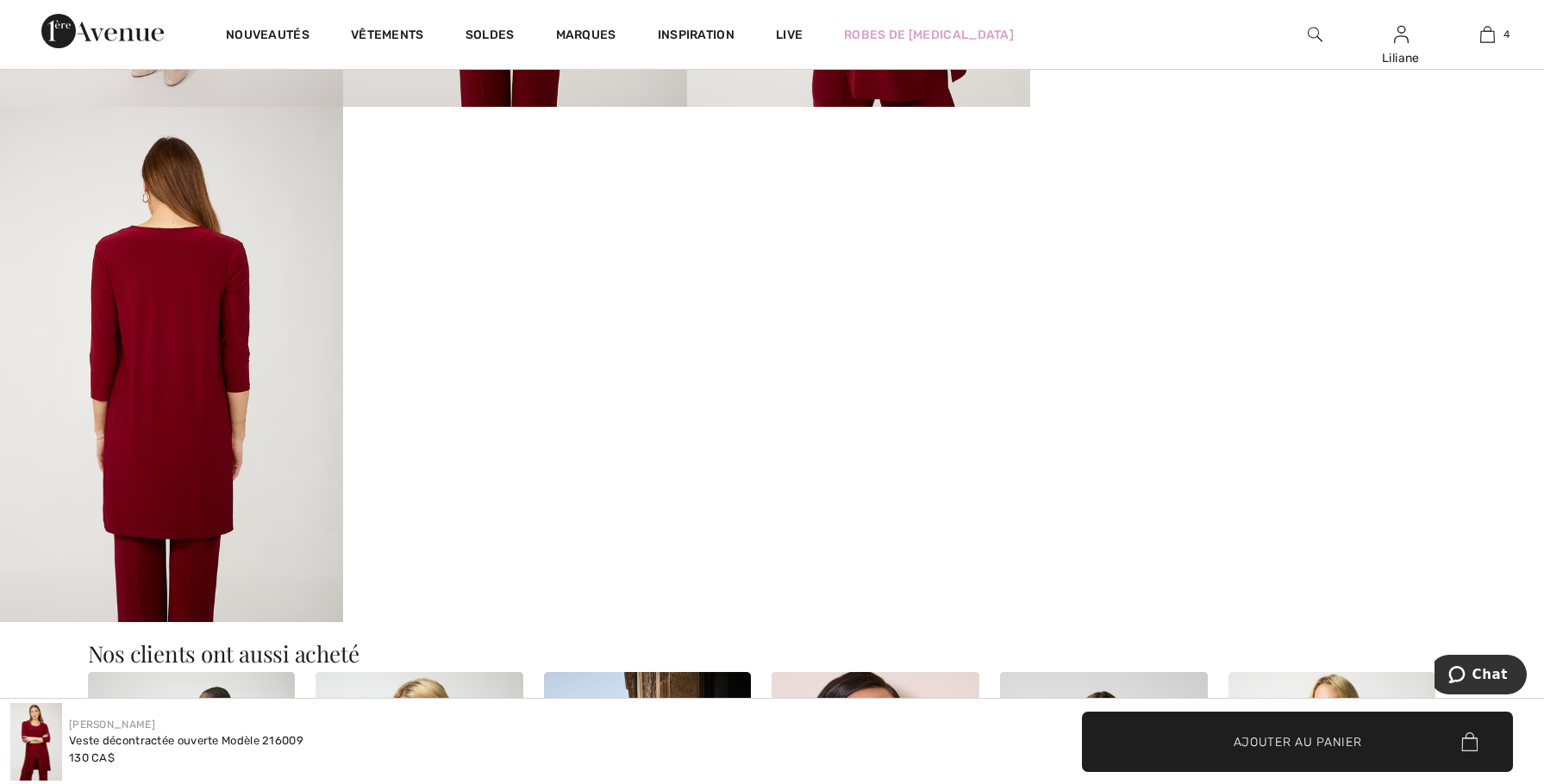
scroll to position [1810, 0]
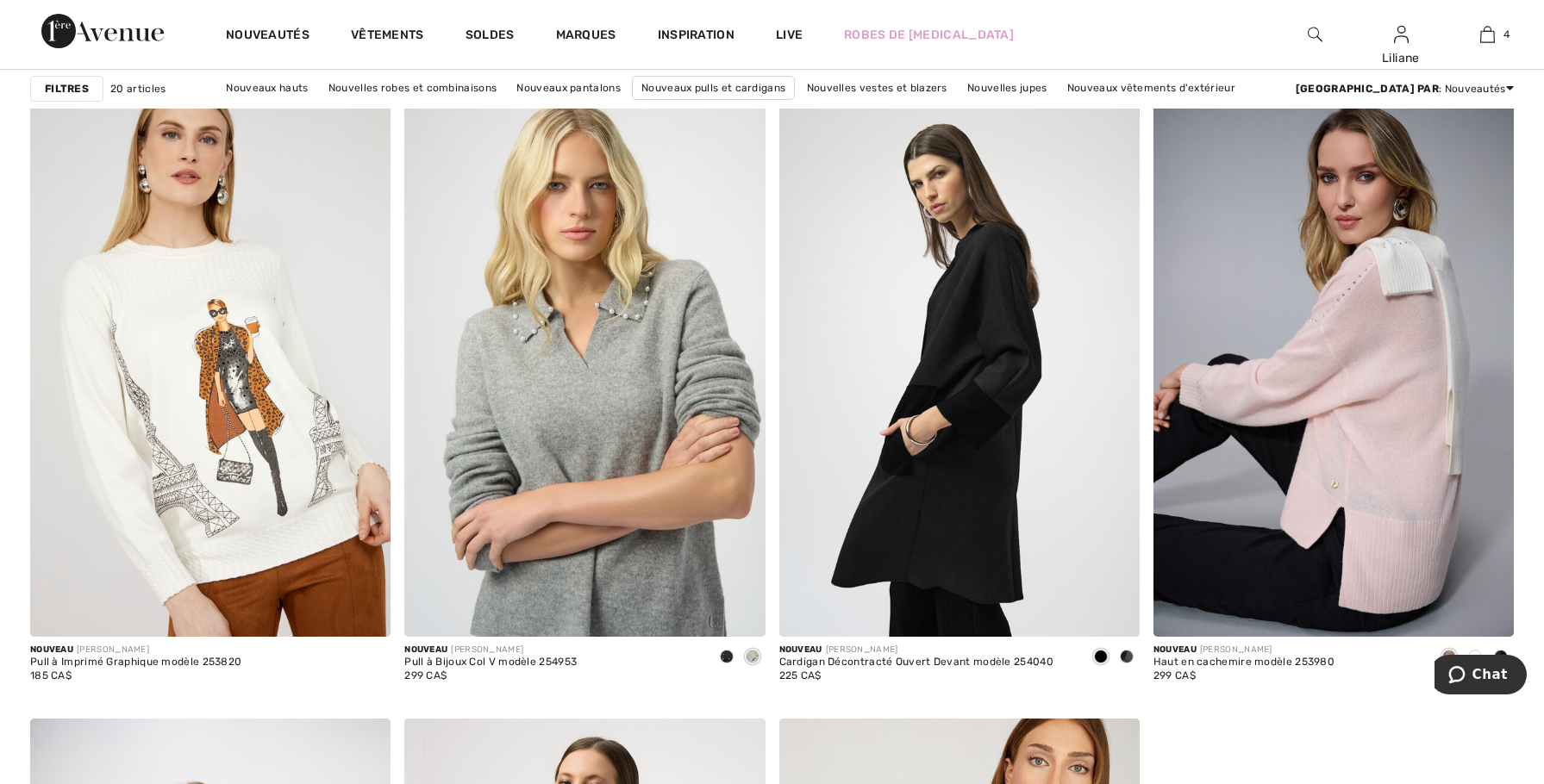
scroll to position [2930, 0]
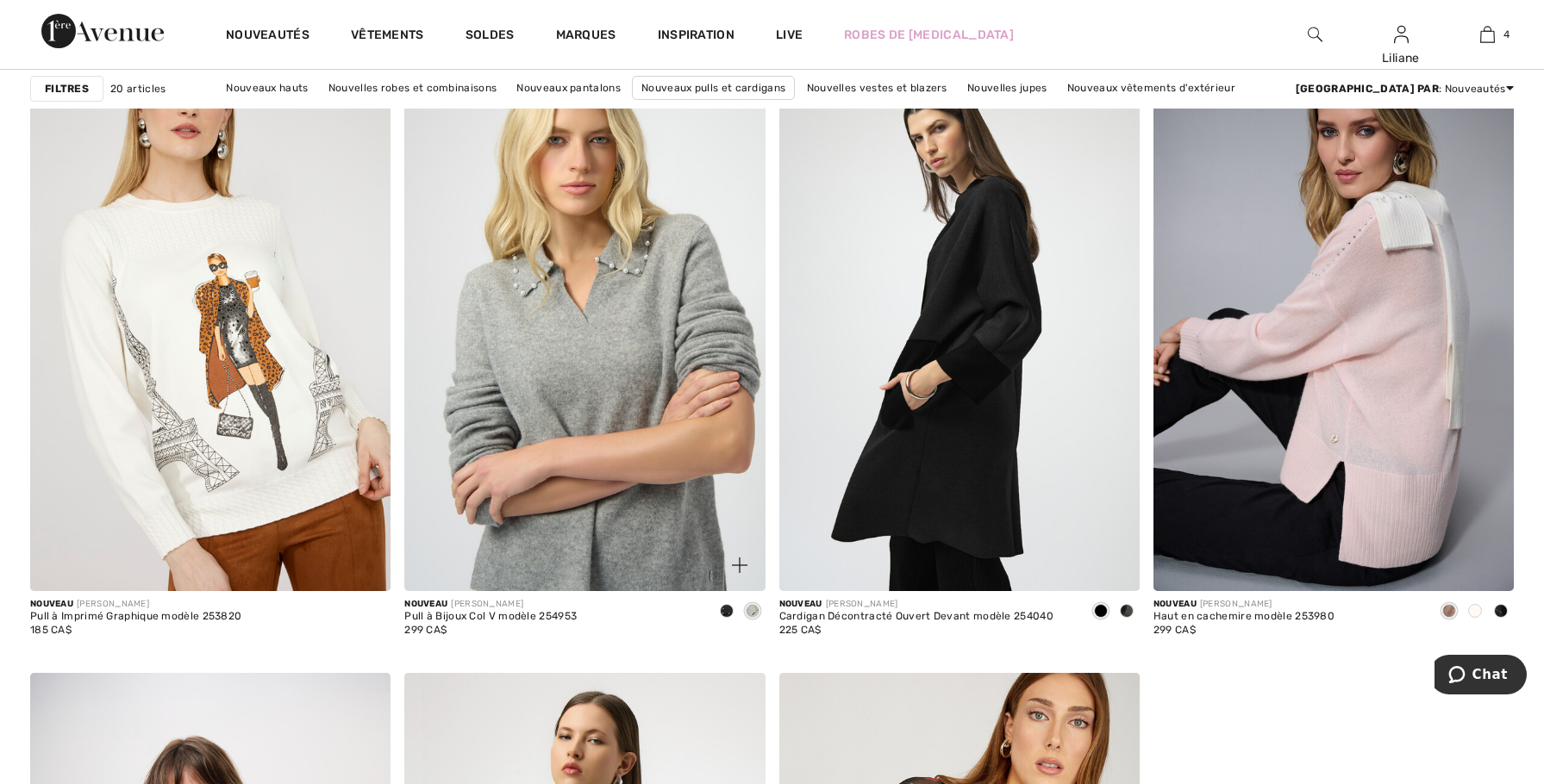
click at [542, 499] on img at bounding box center [584, 320] width 360 height 540
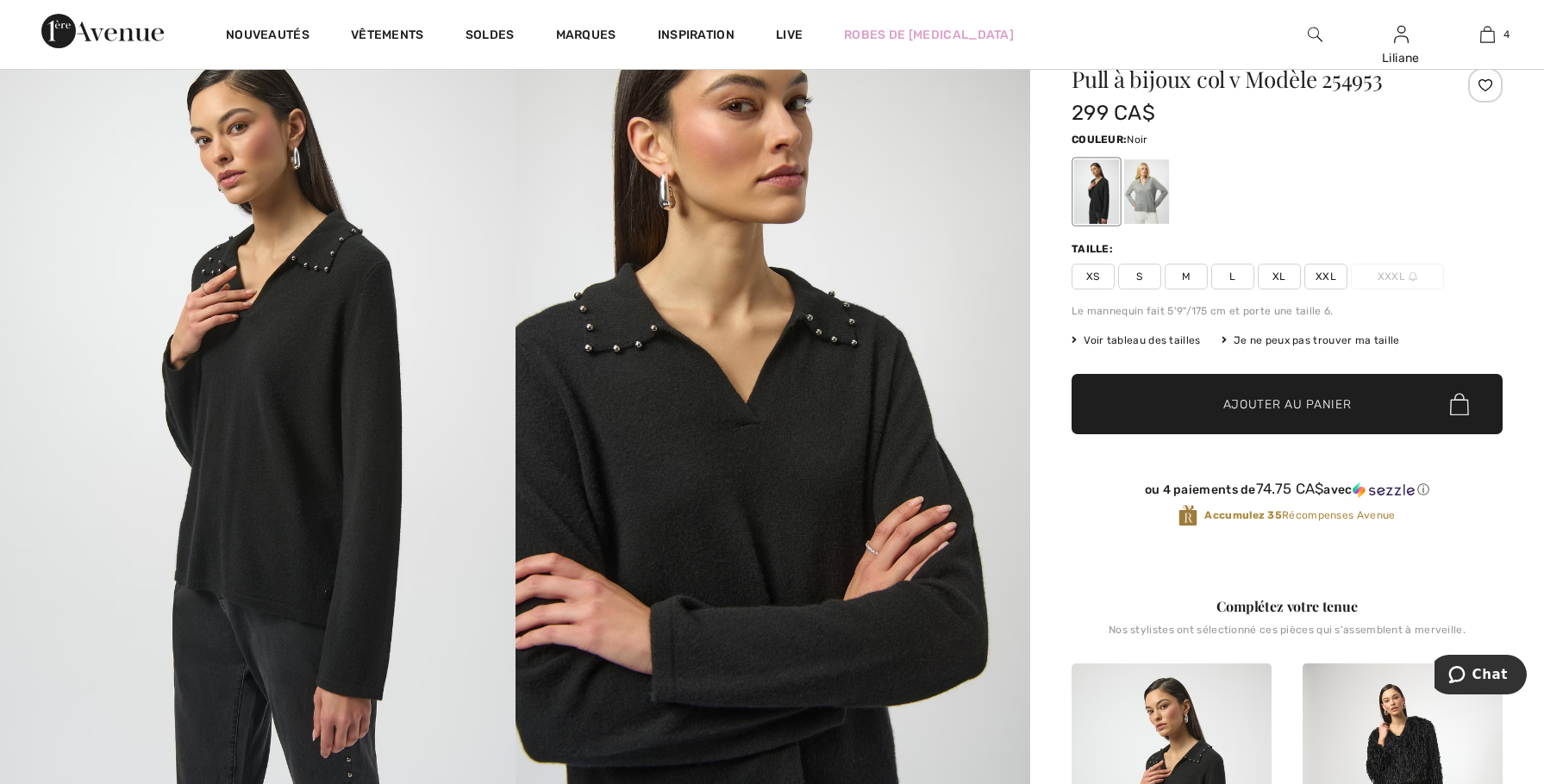
scroll to position [173, 0]
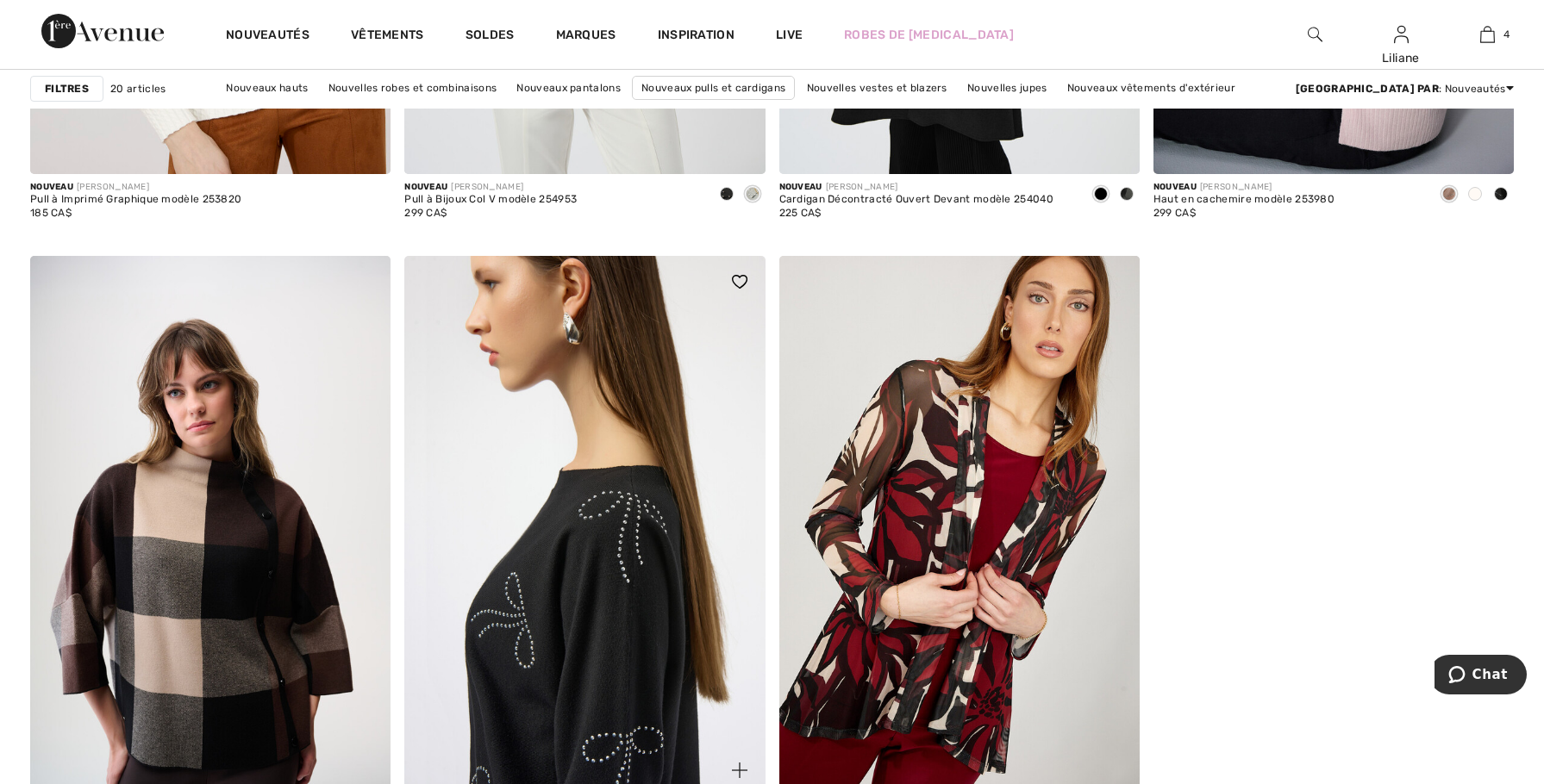
scroll to position [3361, 0]
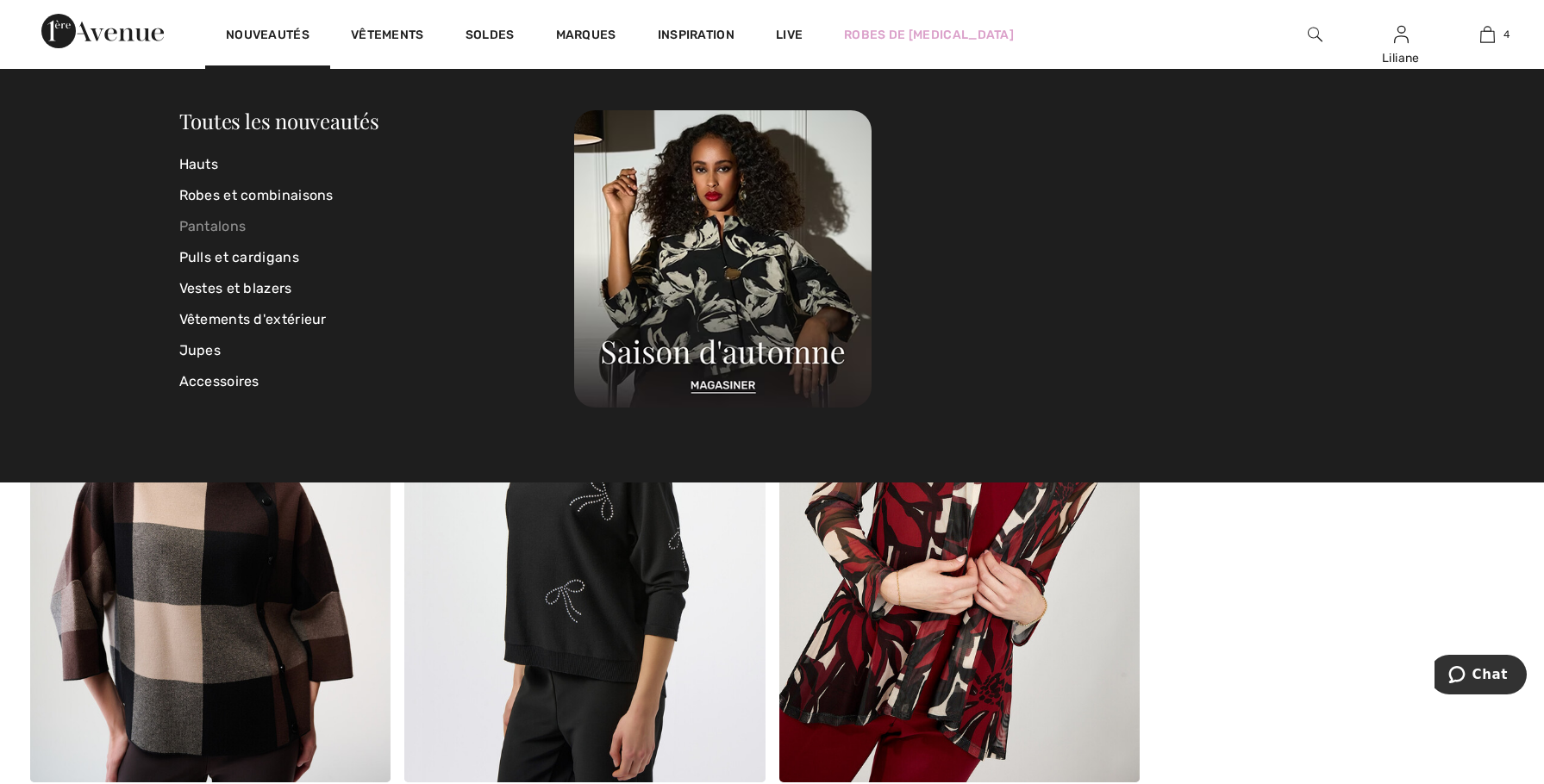
click at [254, 228] on link "Pantalons" at bounding box center [377, 227] width 396 height 31
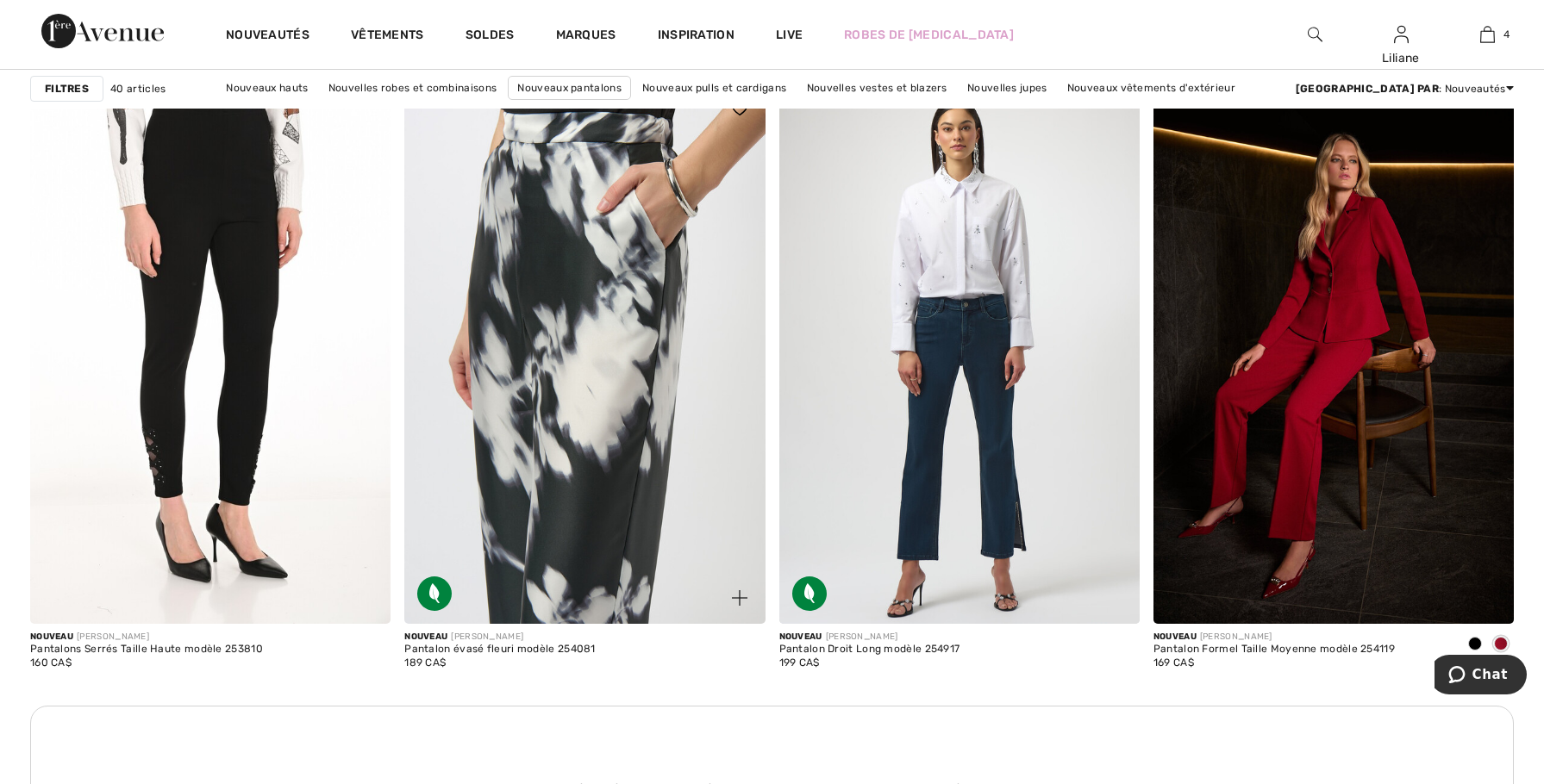
scroll to position [2068, 0]
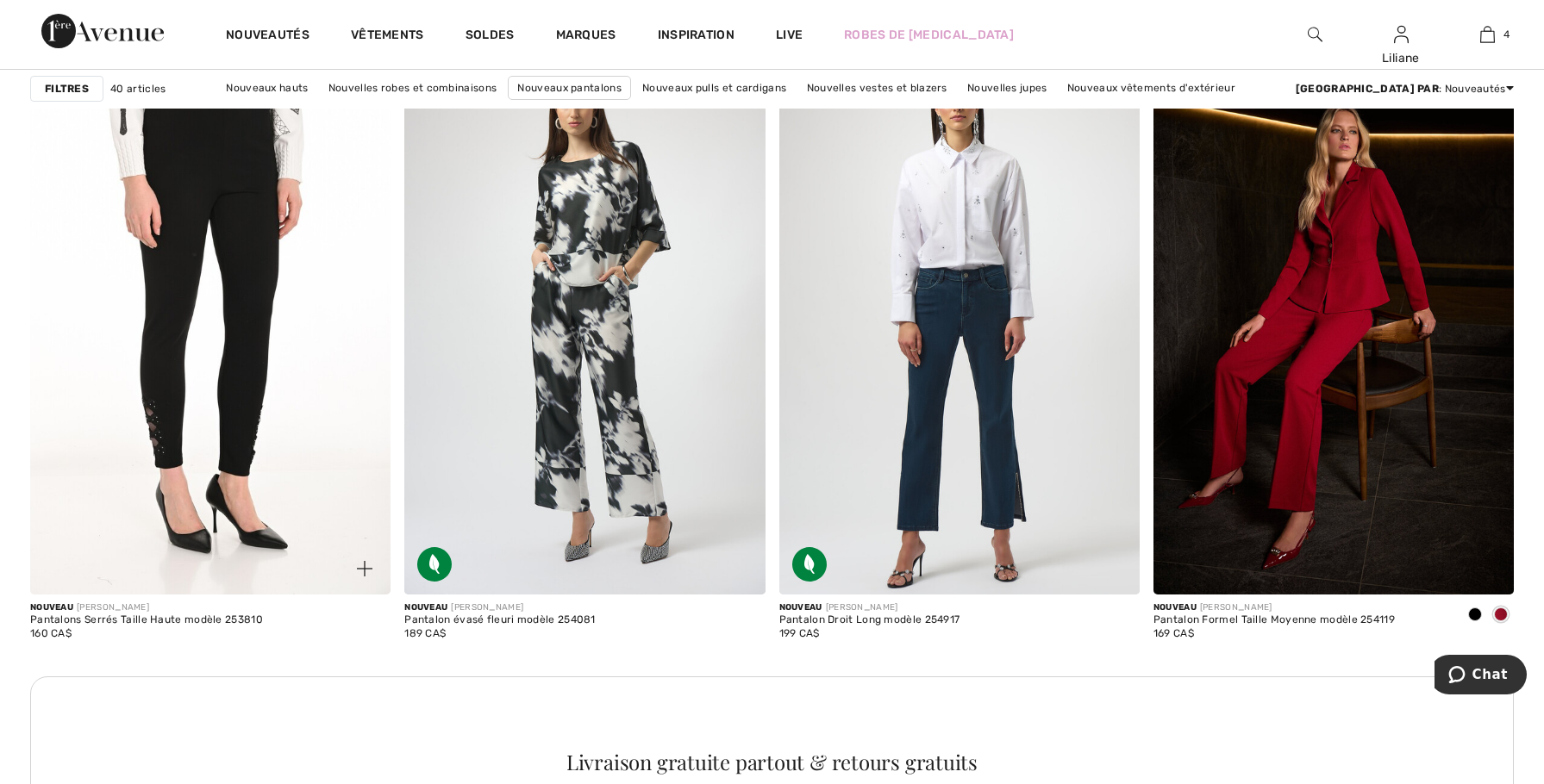
click at [225, 253] on img at bounding box center [210, 324] width 360 height 540
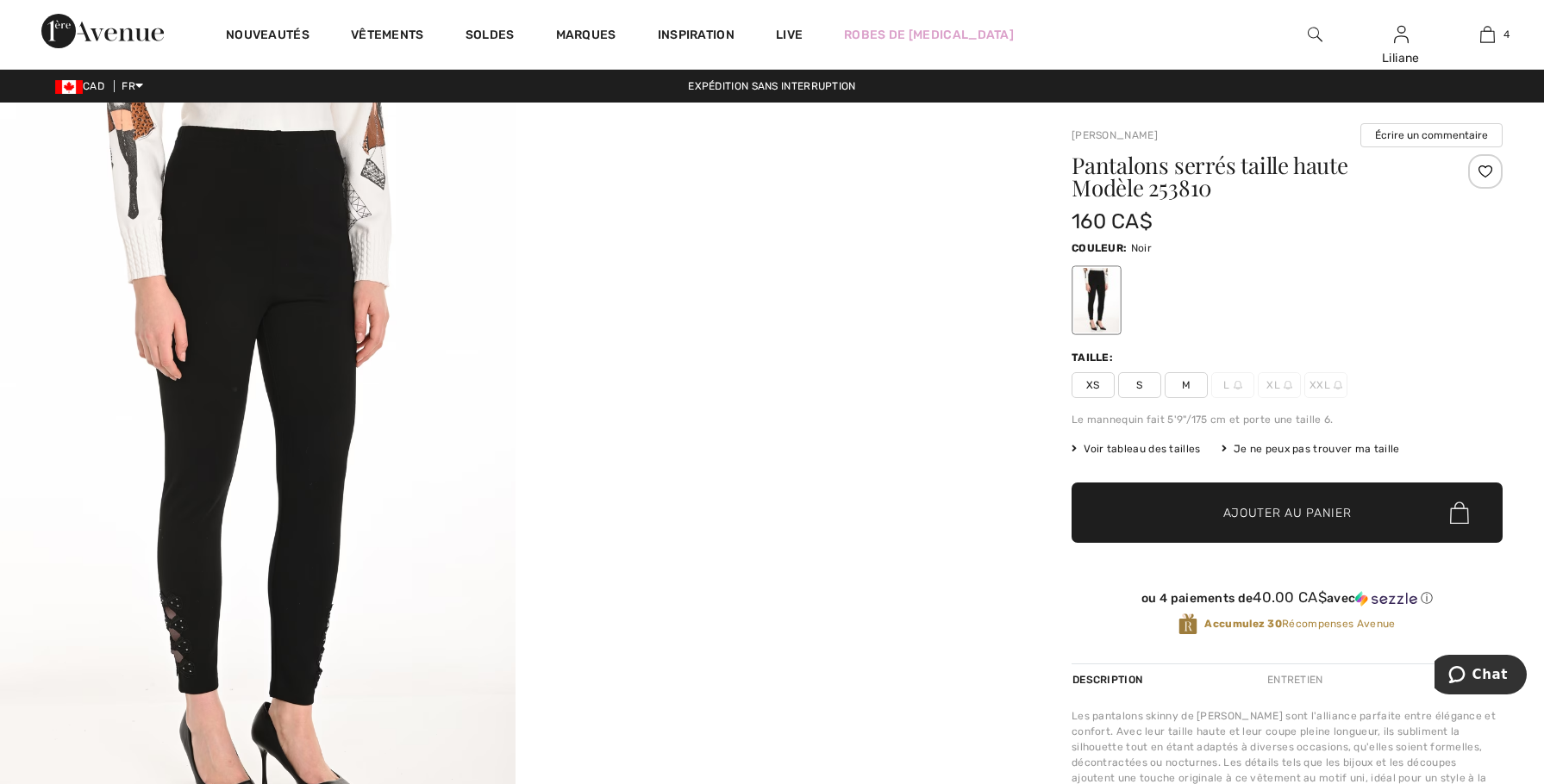
click at [392, 386] on img at bounding box center [257, 488] width 516 height 771
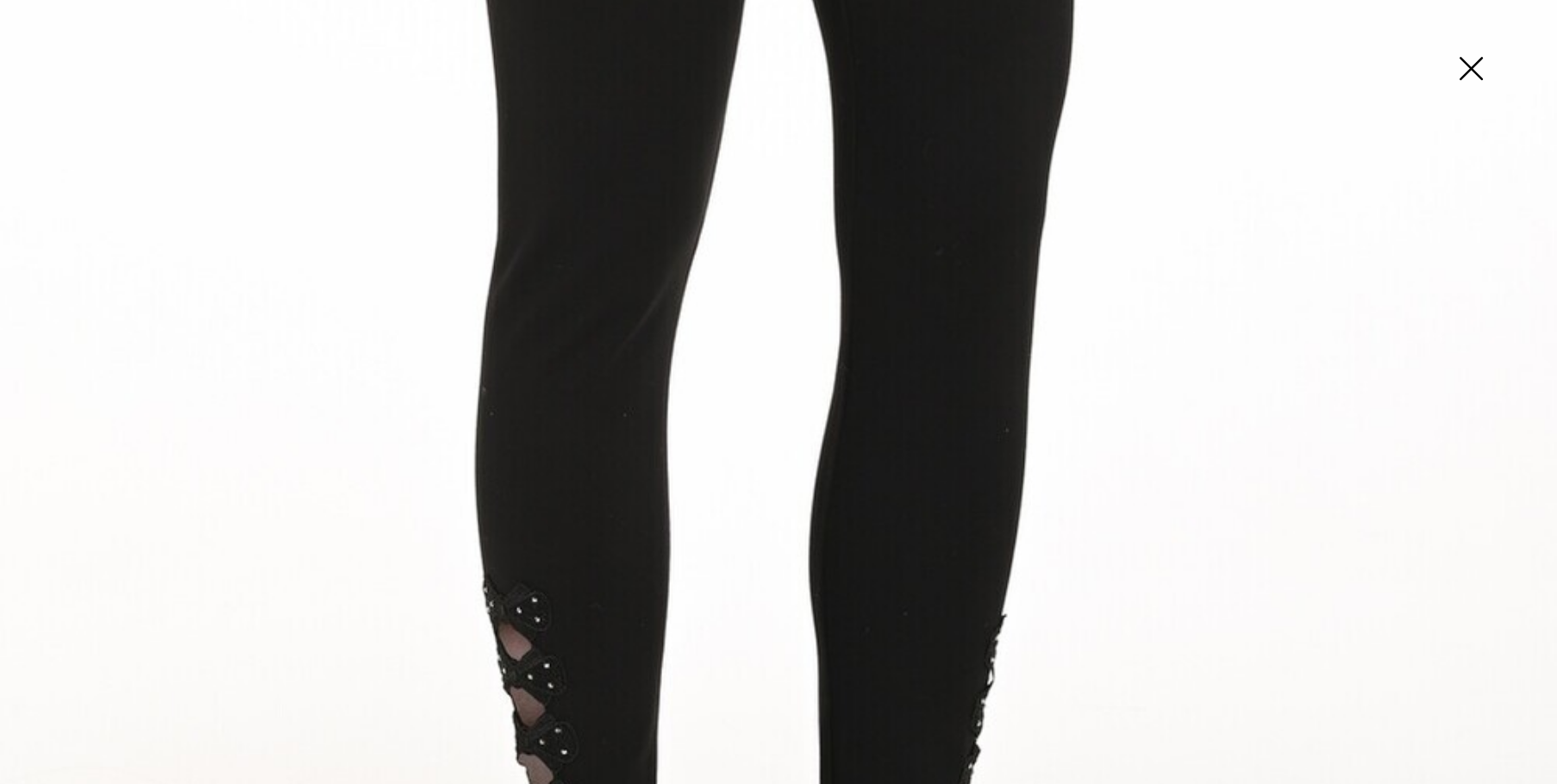
scroll to position [1035, 0]
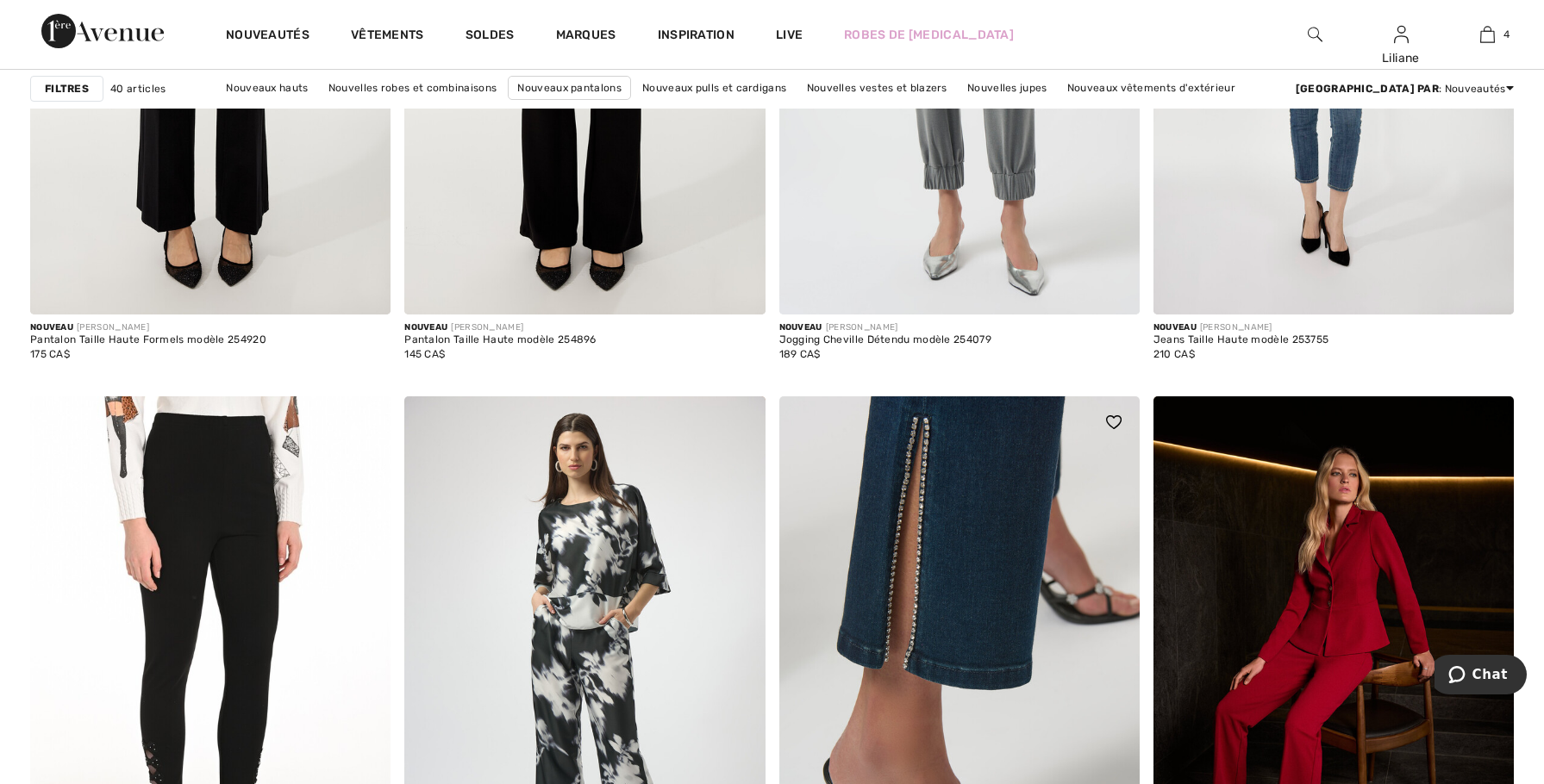
scroll to position [1724, 0]
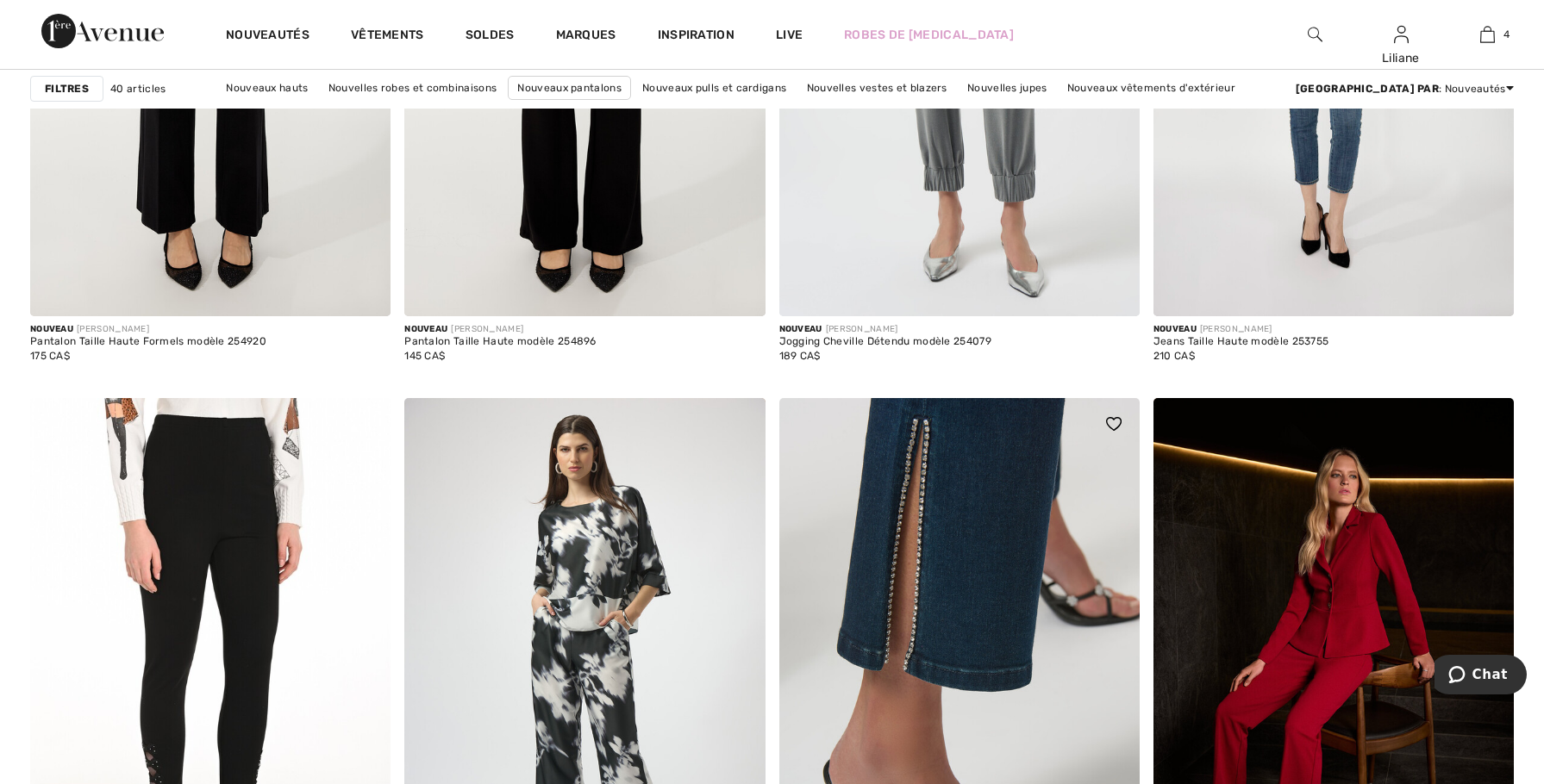
click at [1007, 465] on img at bounding box center [959, 668] width 360 height 540
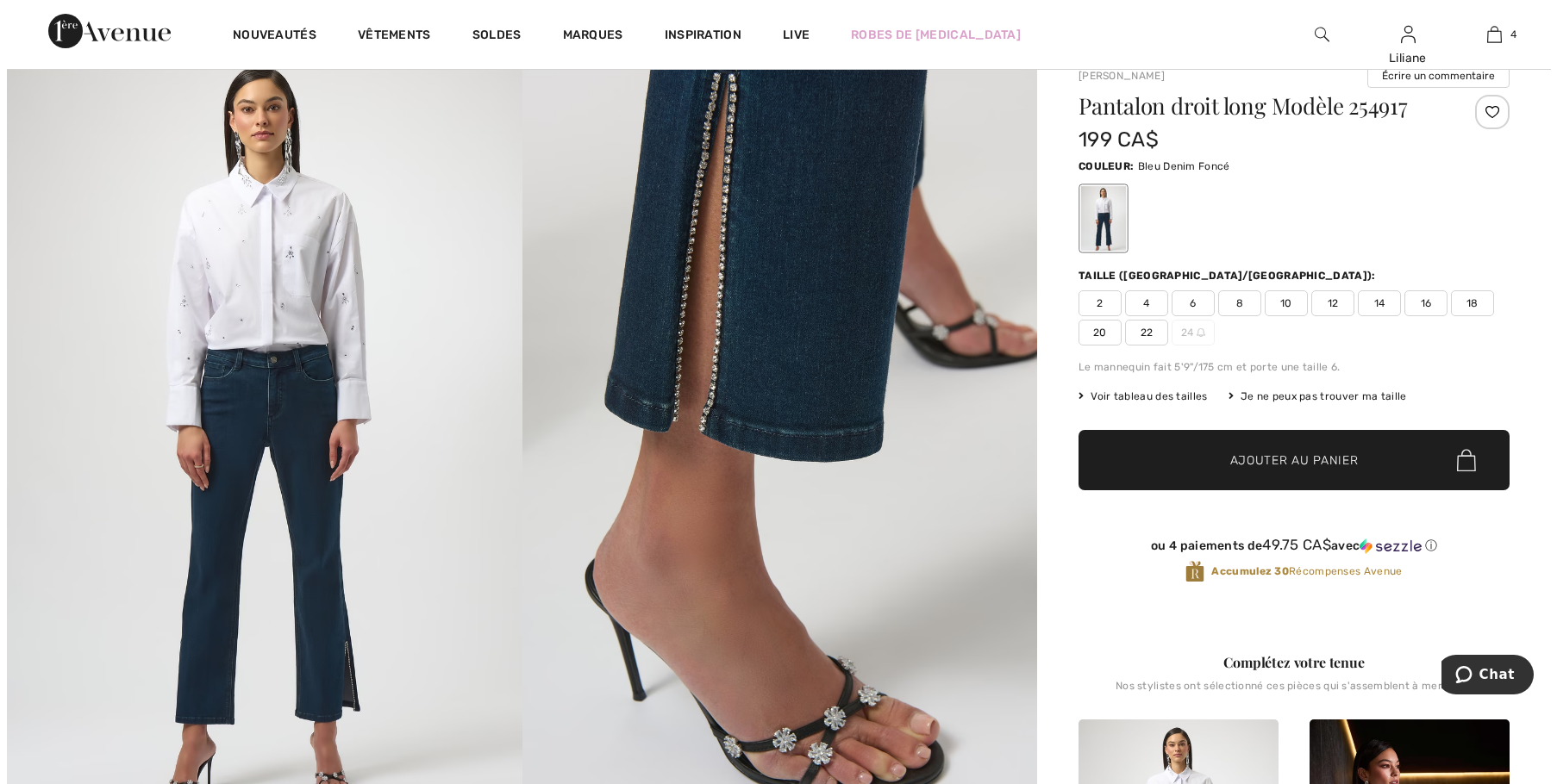
scroll to position [86, 0]
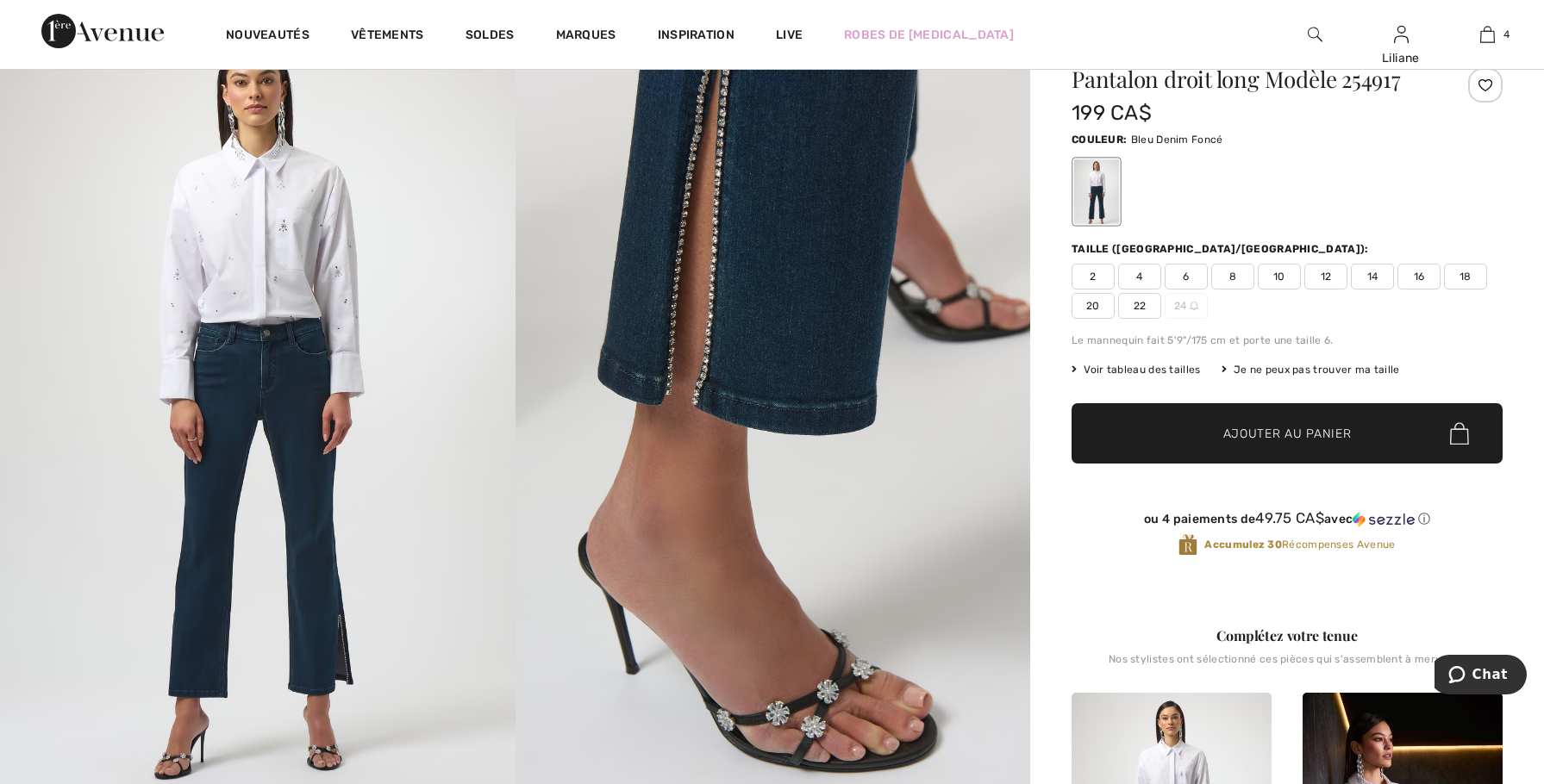
click at [299, 412] on img at bounding box center [257, 403] width 516 height 772
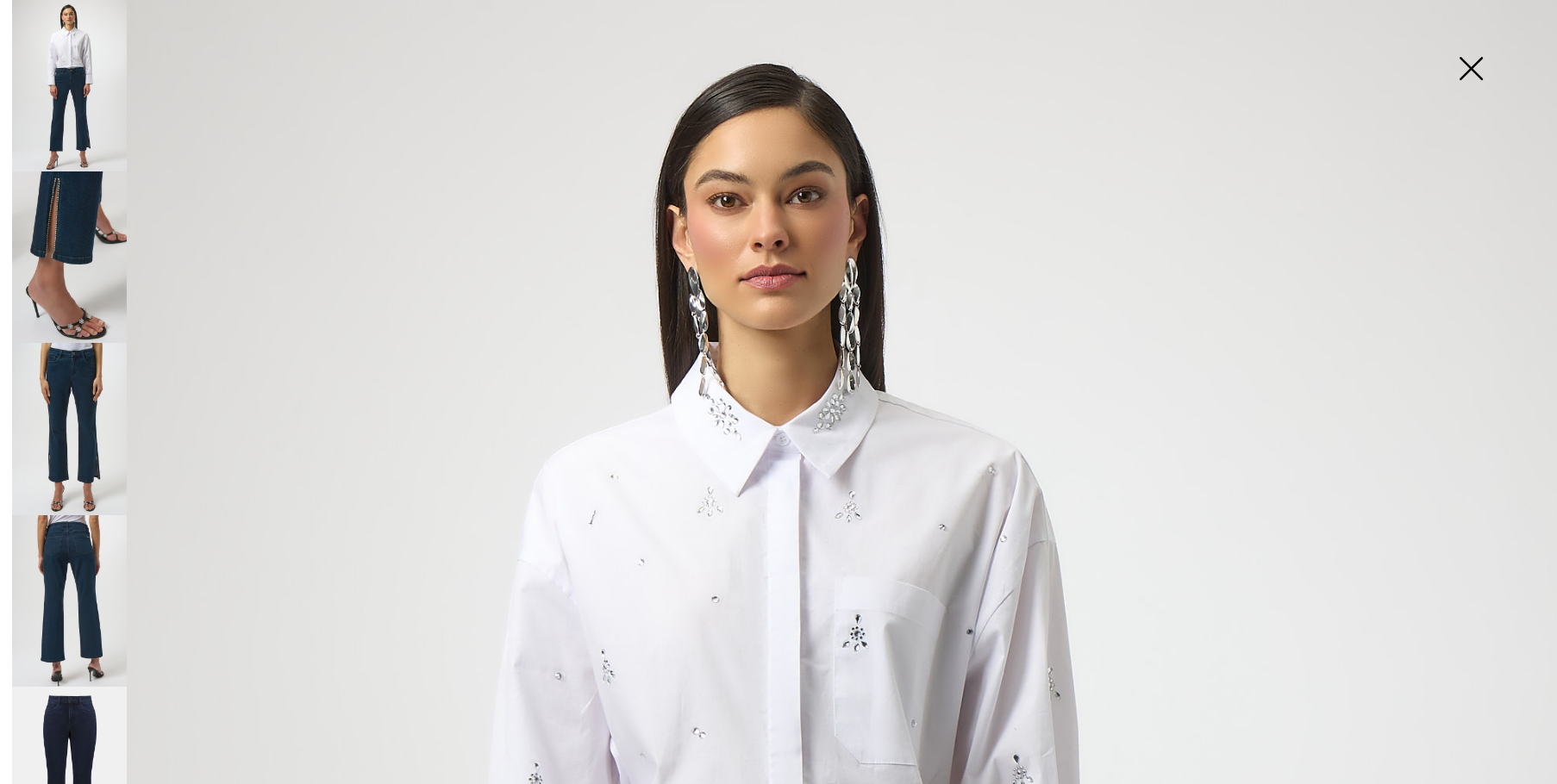
click at [87, 419] on img at bounding box center [69, 429] width 115 height 172
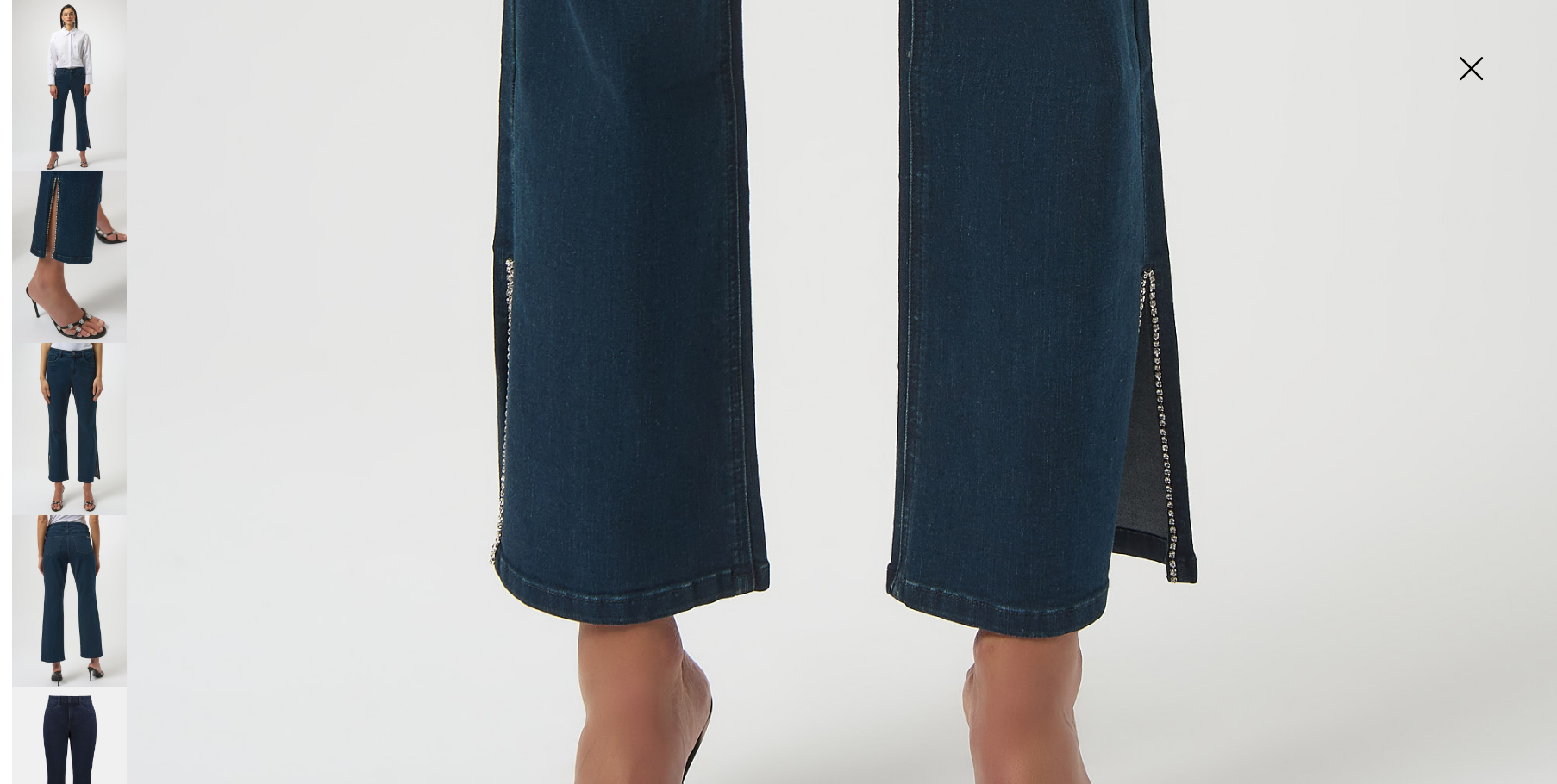
scroll to position [1293, 0]
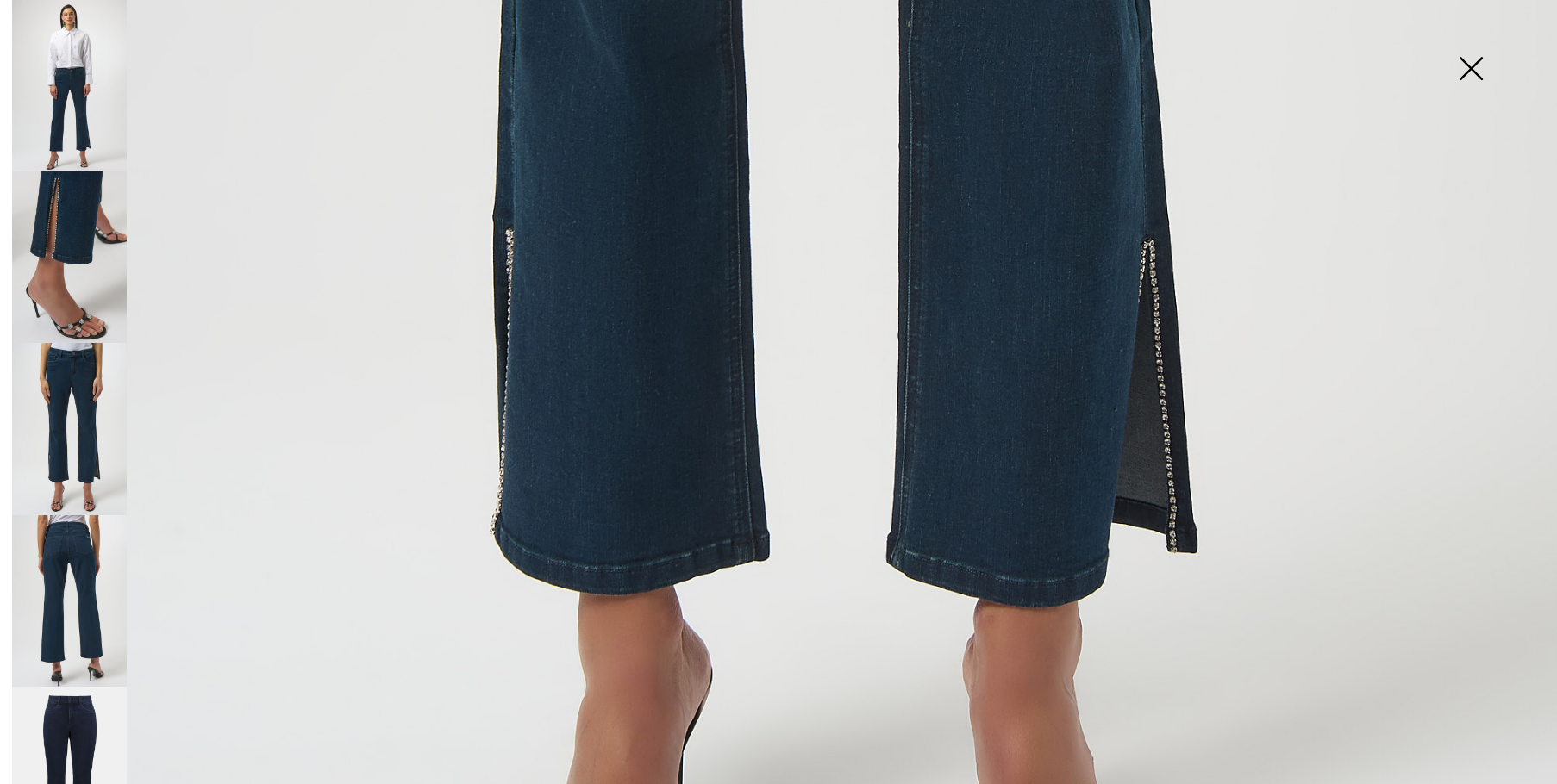
click at [86, 574] on img at bounding box center [69, 602] width 115 height 172
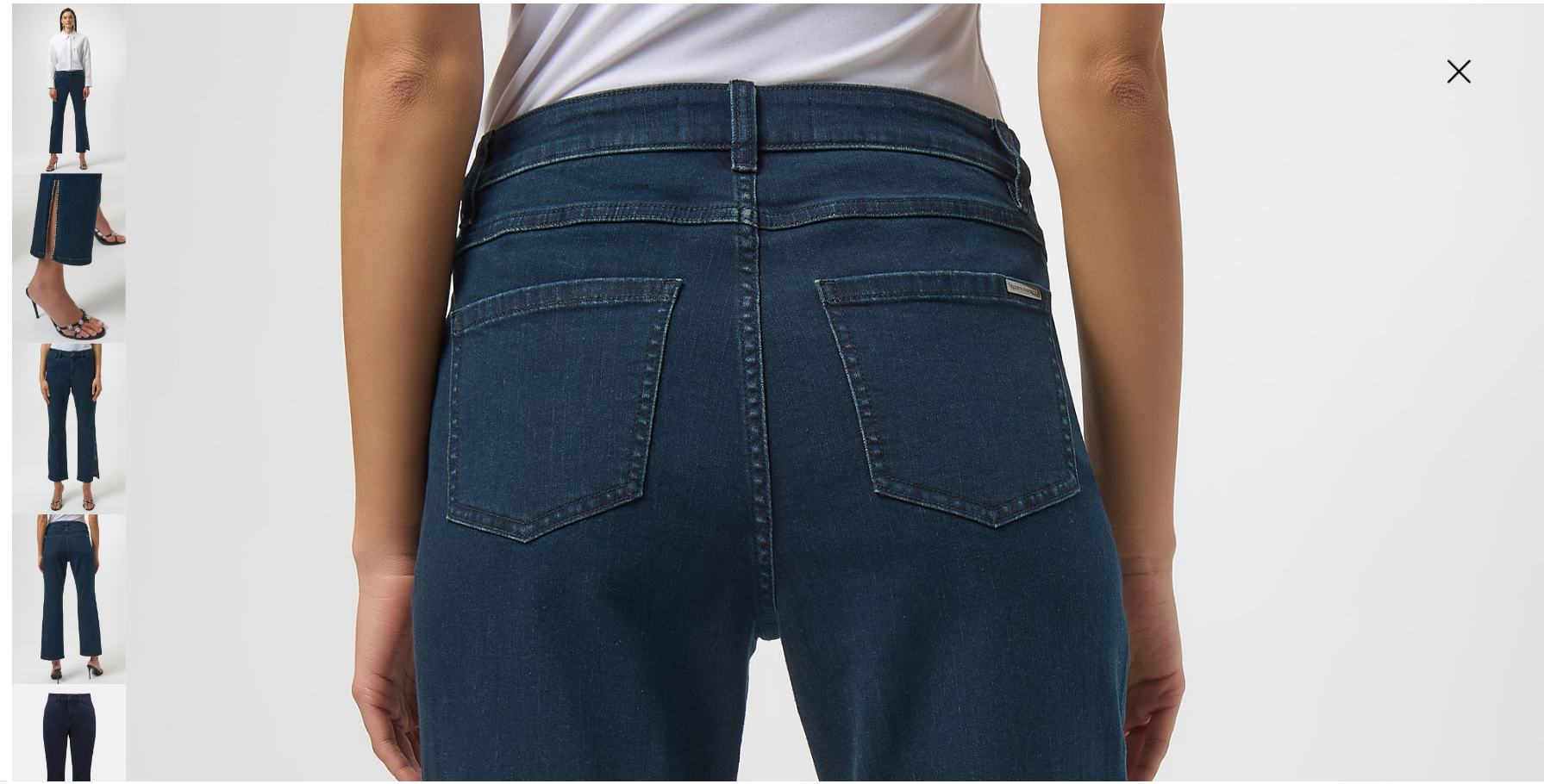
scroll to position [11, 0]
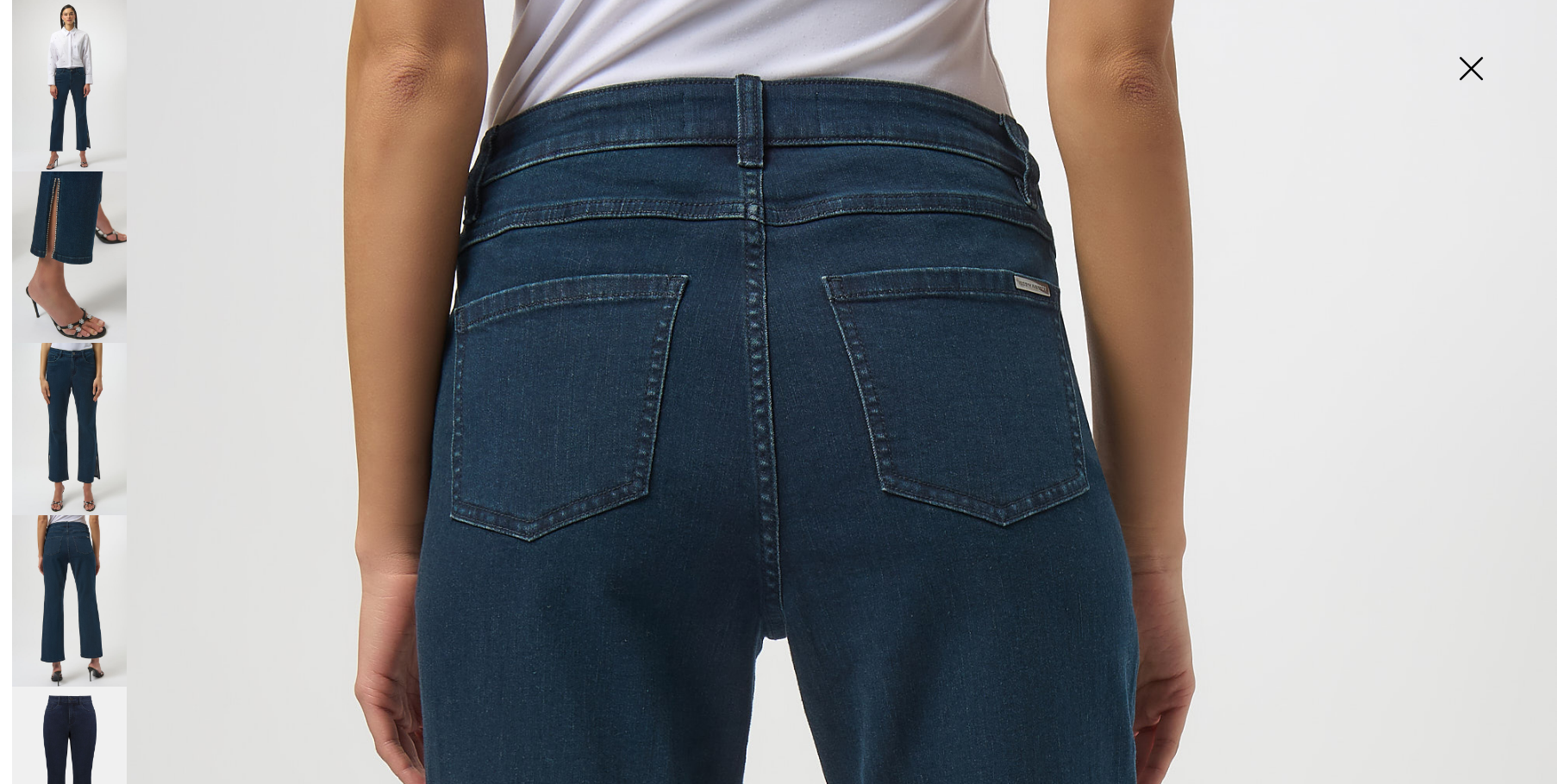
click at [1482, 63] on img at bounding box center [1471, 70] width 86 height 89
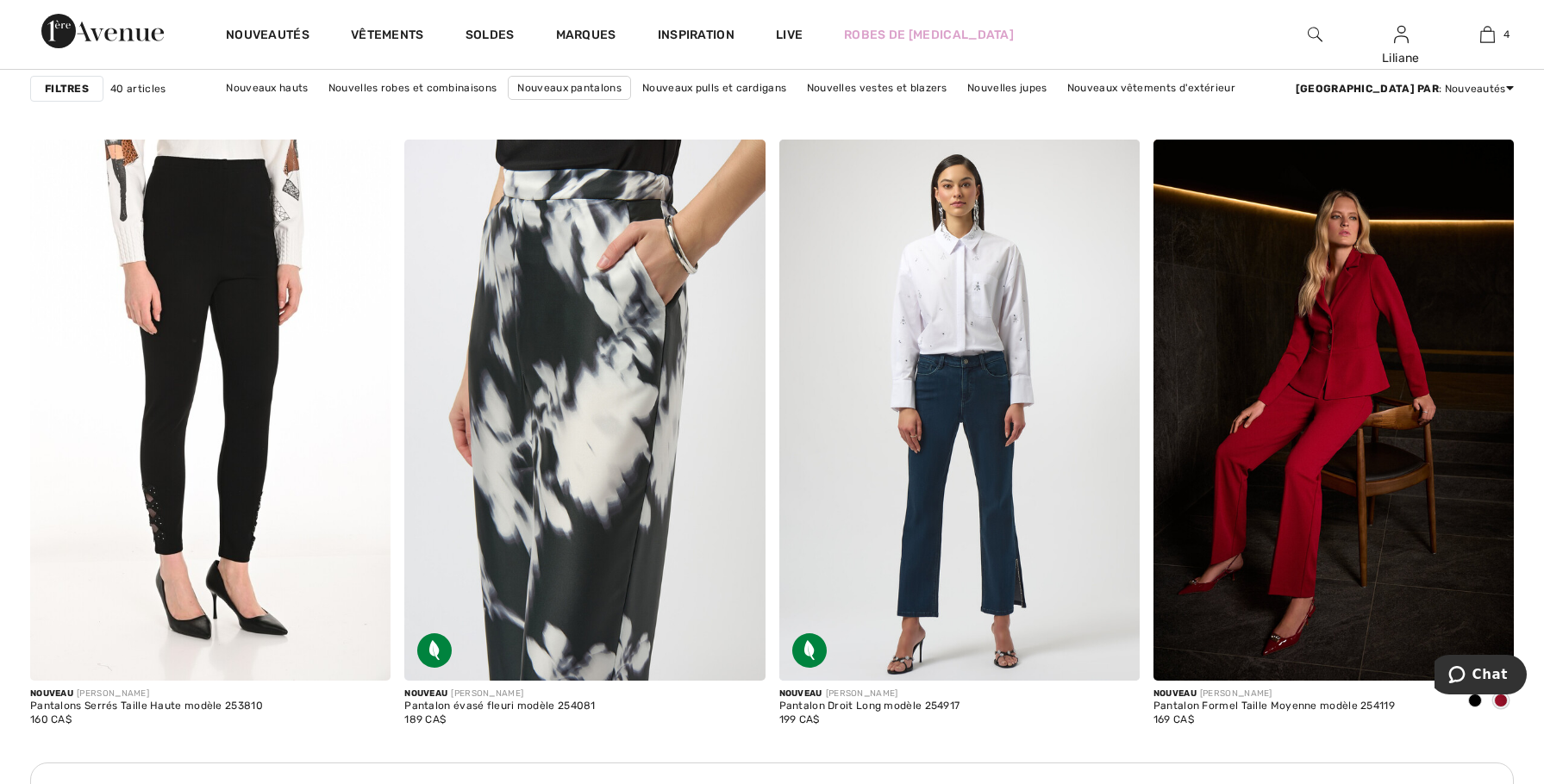
scroll to position [2068, 0]
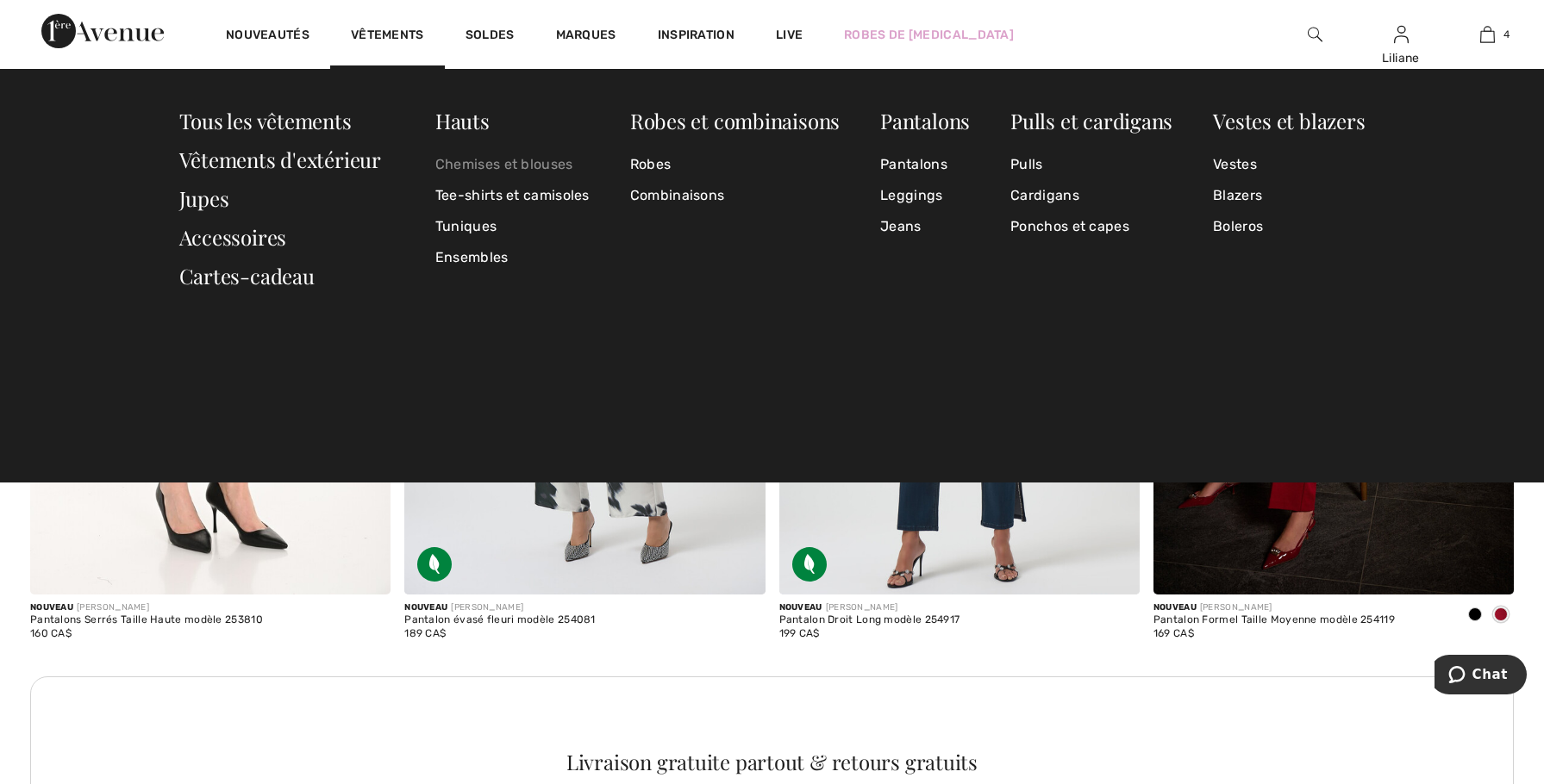
click at [497, 171] on link "Chemises et blouses" at bounding box center [512, 165] width 154 height 31
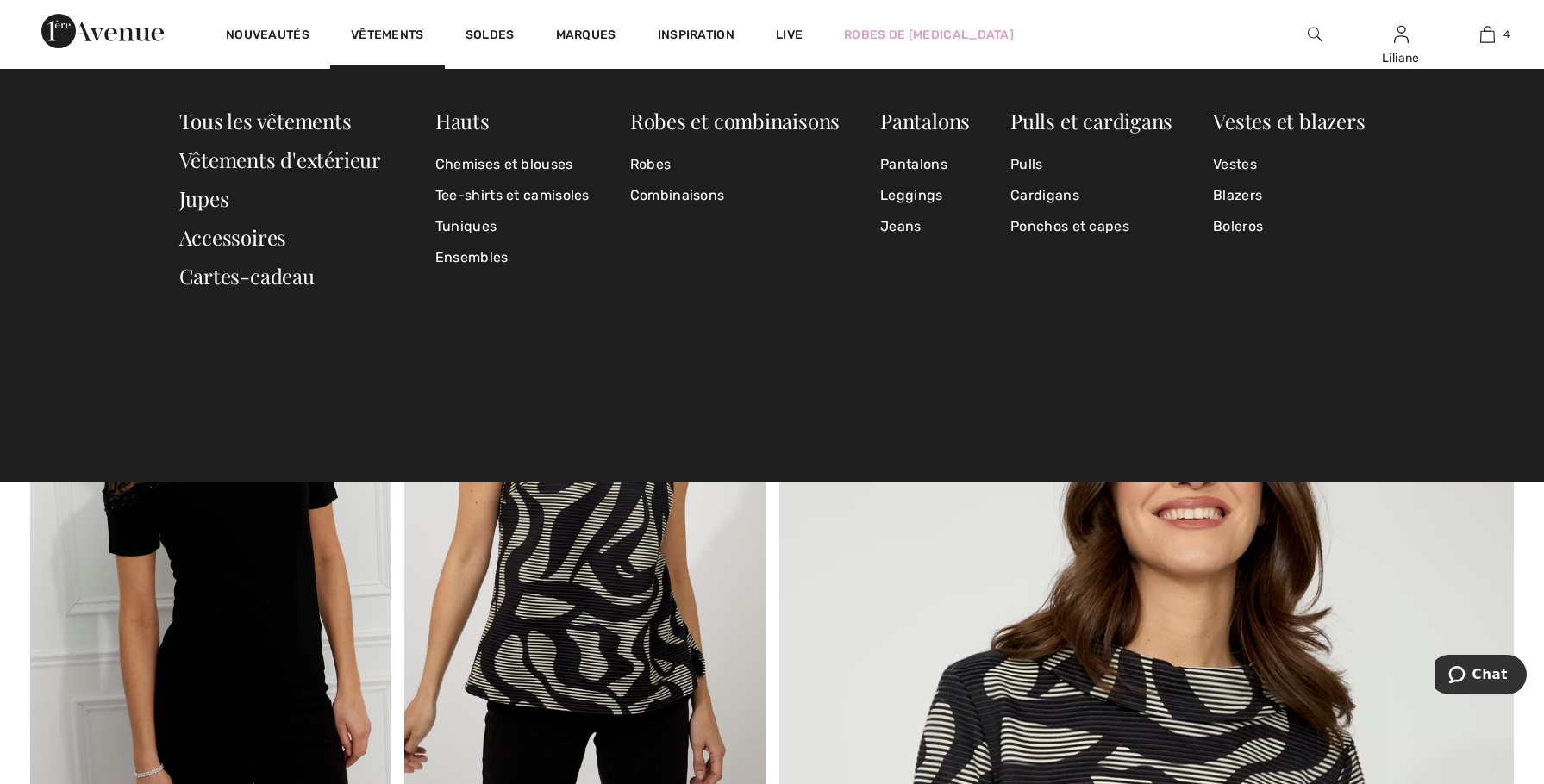
click at [402, 23] on div "Vêtements" at bounding box center [388, 34] width 115 height 69
click at [492, 217] on link "Tuniques" at bounding box center [512, 227] width 154 height 31
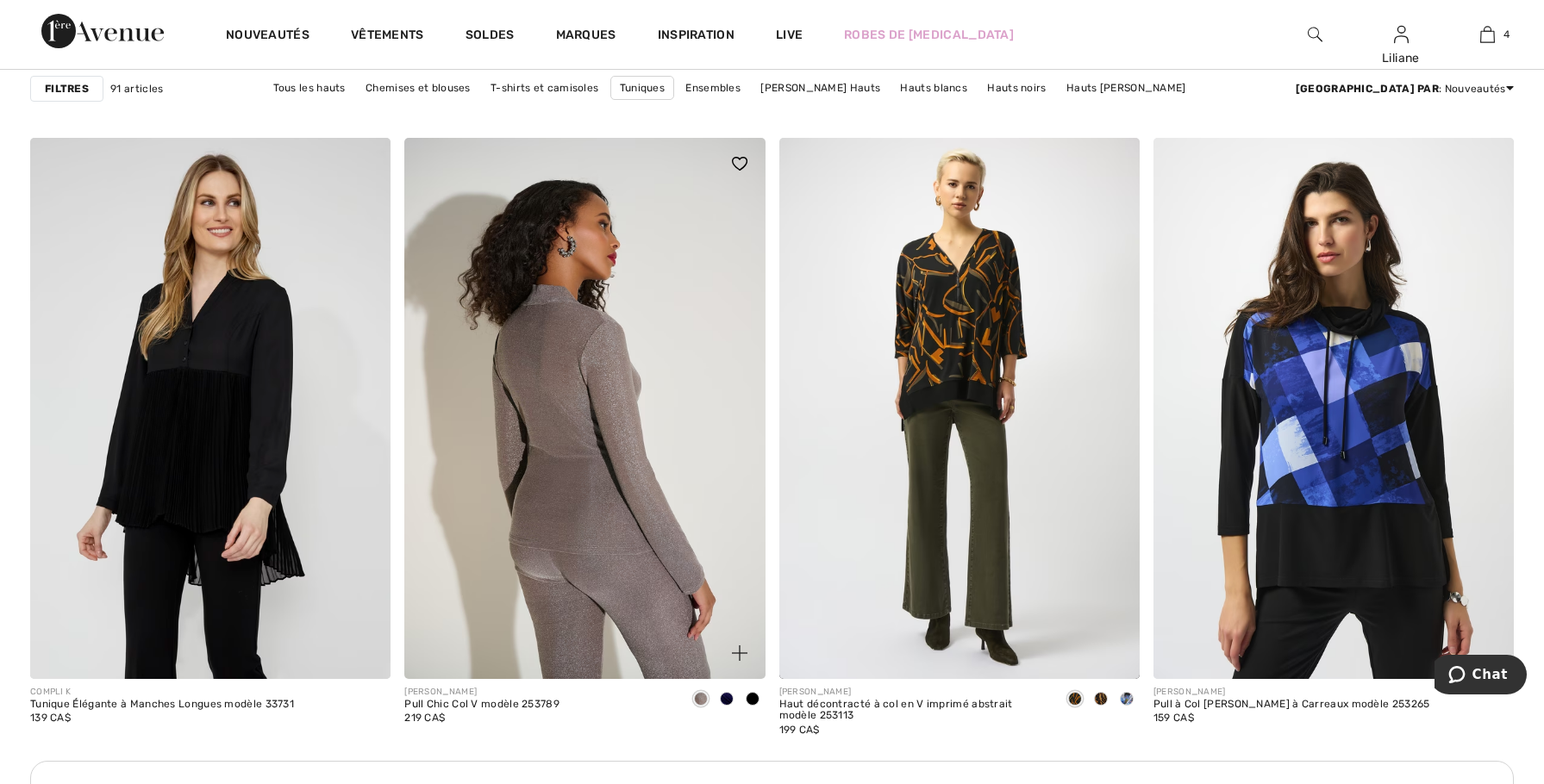
scroll to position [2068, 0]
